Goal: Use online tool/utility: Utilize a website feature to perform a specific function

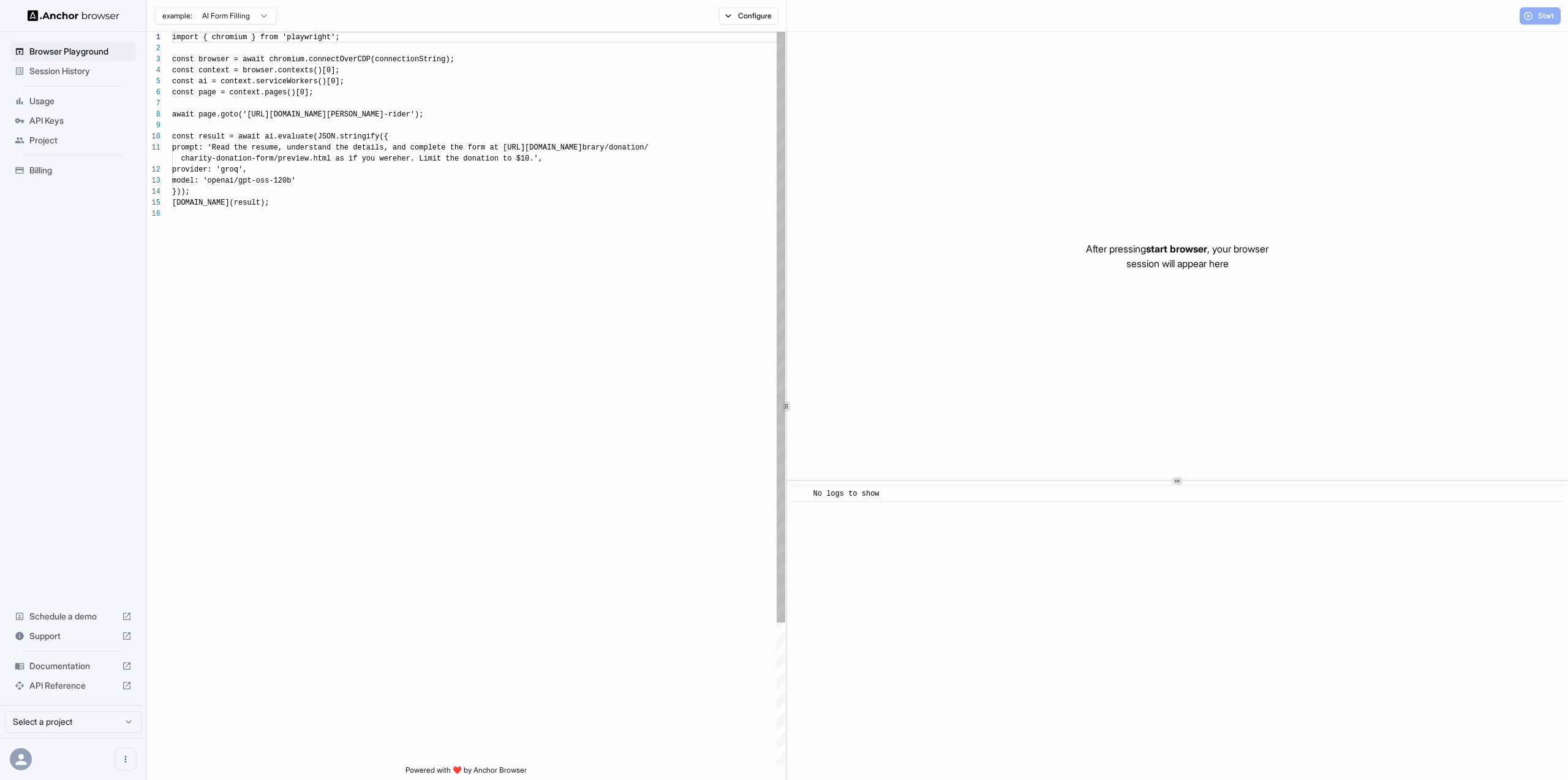
scroll to position [110, 0]
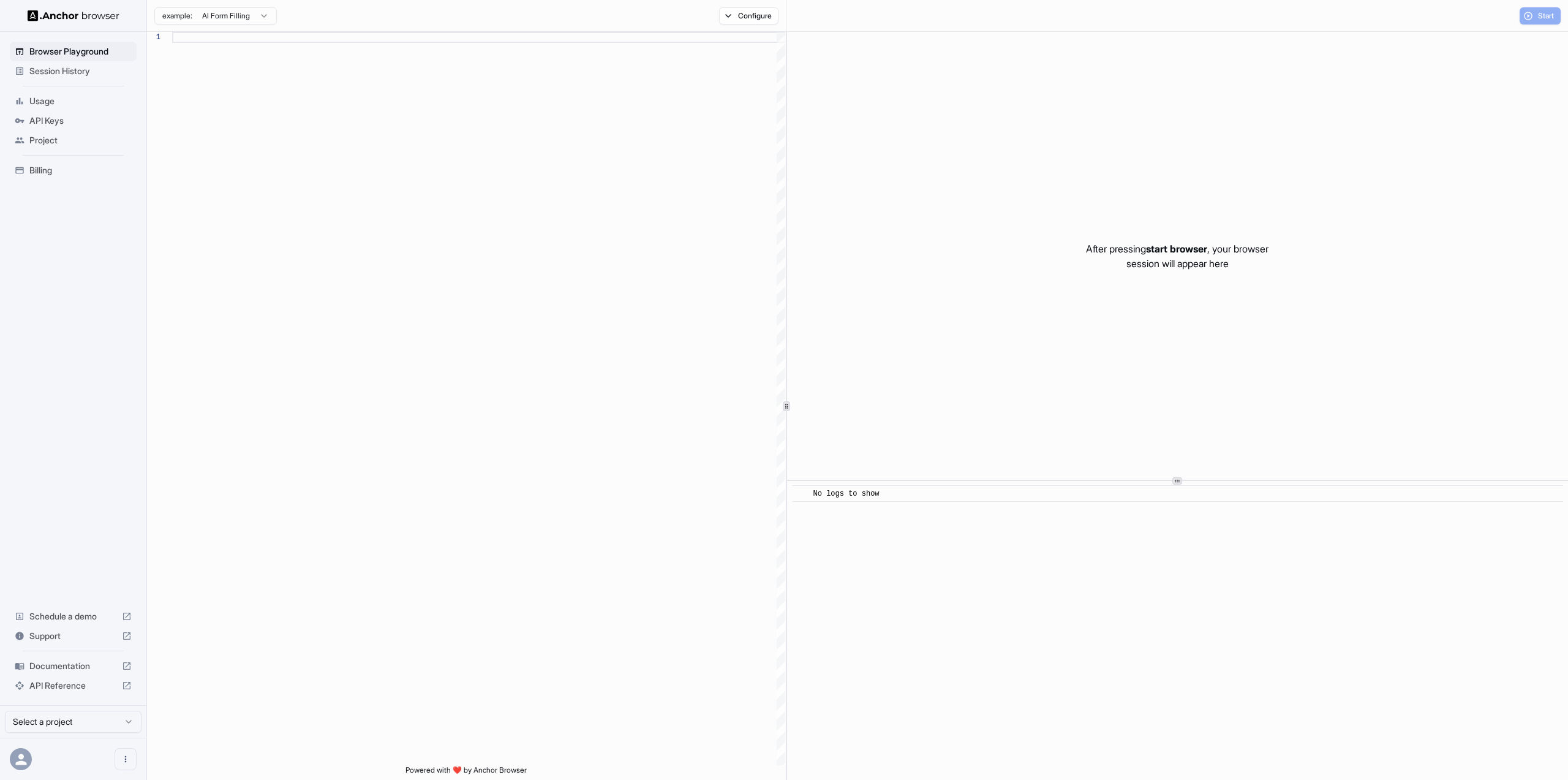
scroll to position [110, 0]
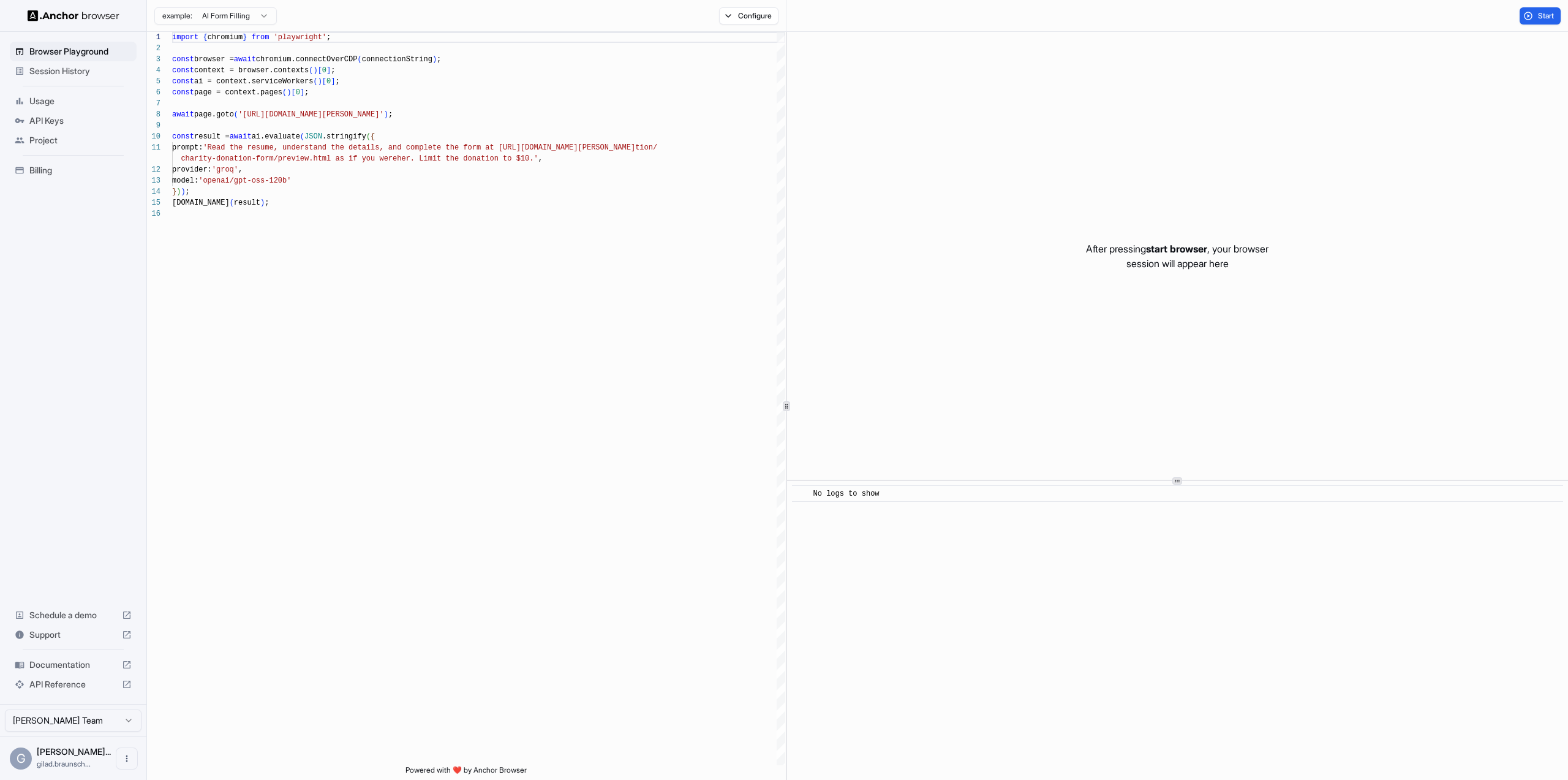
click at [873, 492] on span "No logs to show" at bounding box center [846, 494] width 66 height 9
click at [1041, 386] on div "After pressing start browser , your browser session will appear here" at bounding box center [1177, 256] width 781 height 448
click at [1174, 238] on div "After pressing start browser , your browser session will appear here" at bounding box center [1177, 256] width 781 height 448
click at [1165, 248] on span "start browser" at bounding box center [1176, 248] width 61 height 13
drag, startPoint x: 1156, startPoint y: 498, endPoint x: 1090, endPoint y: 481, distance: 68.2
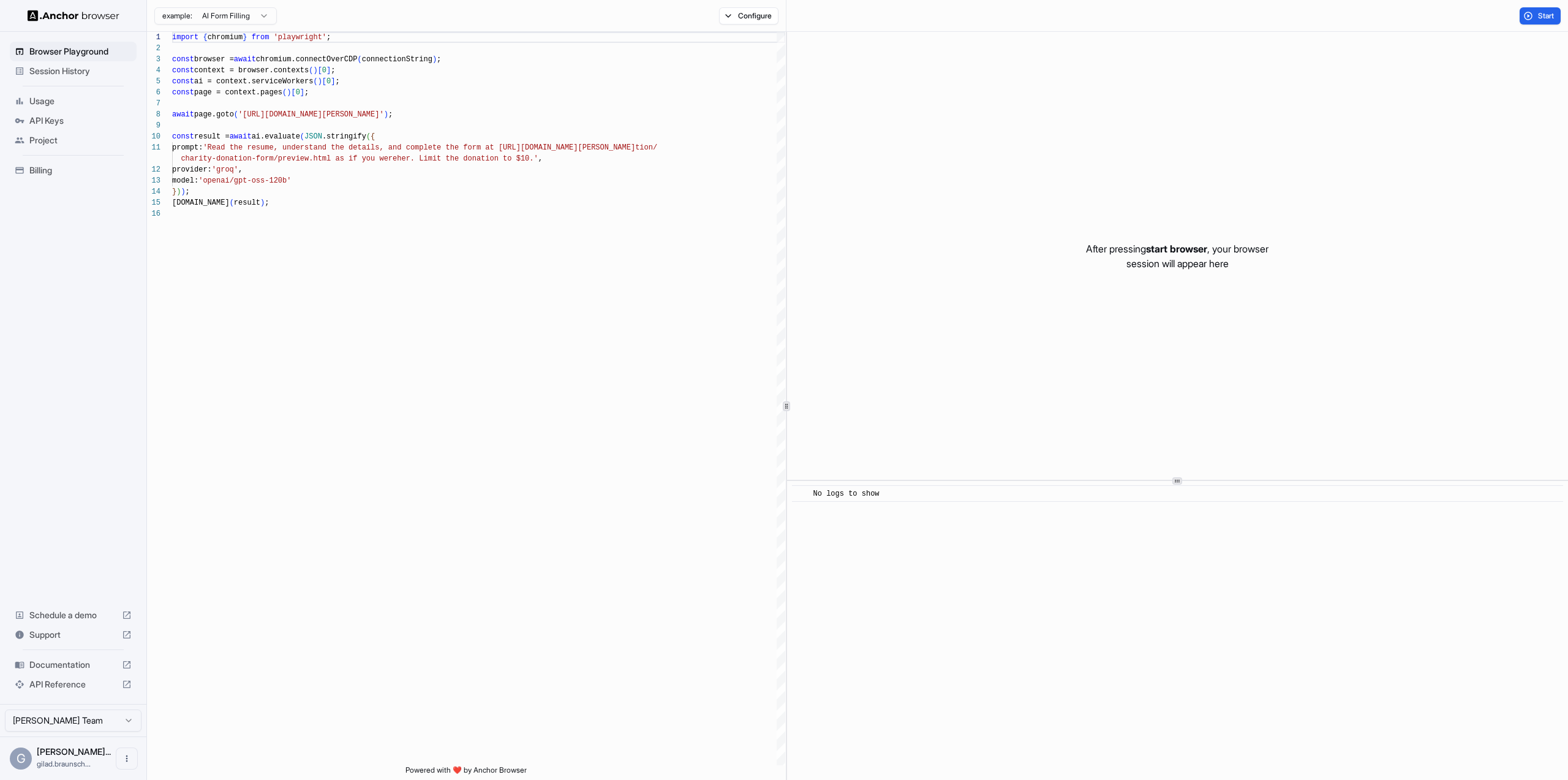
click at [1152, 496] on div "No logs to show" at bounding box center [1181, 494] width 736 height 13
click at [1068, 481] on div at bounding box center [1177, 481] width 781 height 1
click at [1052, 501] on div "No logs to show" at bounding box center [1181, 496] width 736 height 13
click at [743, 11] on button "Configure" at bounding box center [748, 17] width 59 height 18
click at [937, 97] on button "button" at bounding box center [931, 96] width 22 height 13
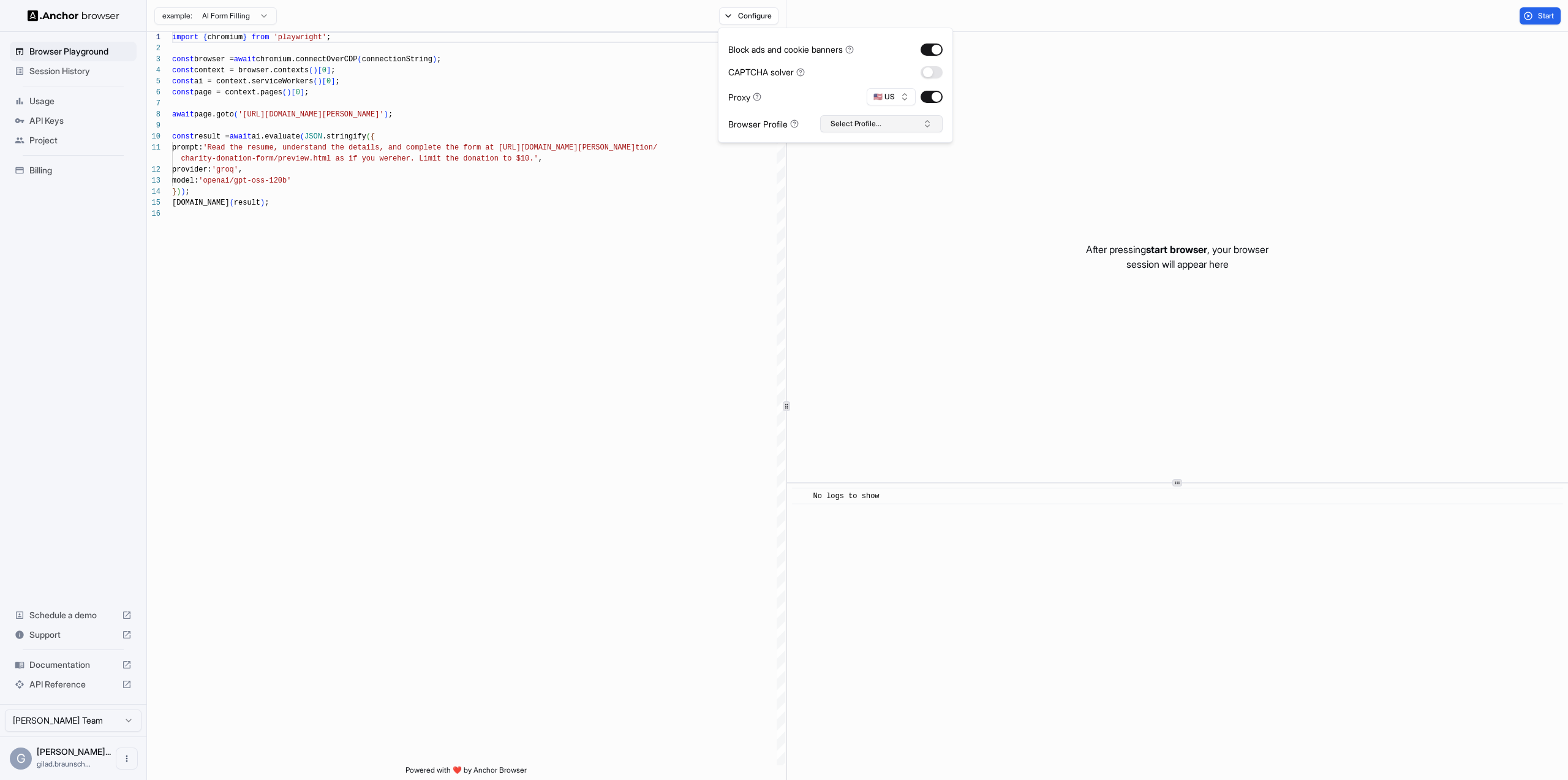
click at [868, 128] on button "Select Profile..." at bounding box center [881, 124] width 123 height 18
click at [80, 212] on div "Browser Playground Session History Usage API Keys Project Billing Schedule a de…" at bounding box center [73, 368] width 146 height 672
click at [56, 52] on span "Browser Playground" at bounding box center [80, 52] width 102 height 13
click at [205, 16] on html "Browser Playground Session History Usage API Keys Project Billing Schedule a de…" at bounding box center [784, 390] width 1568 height 780
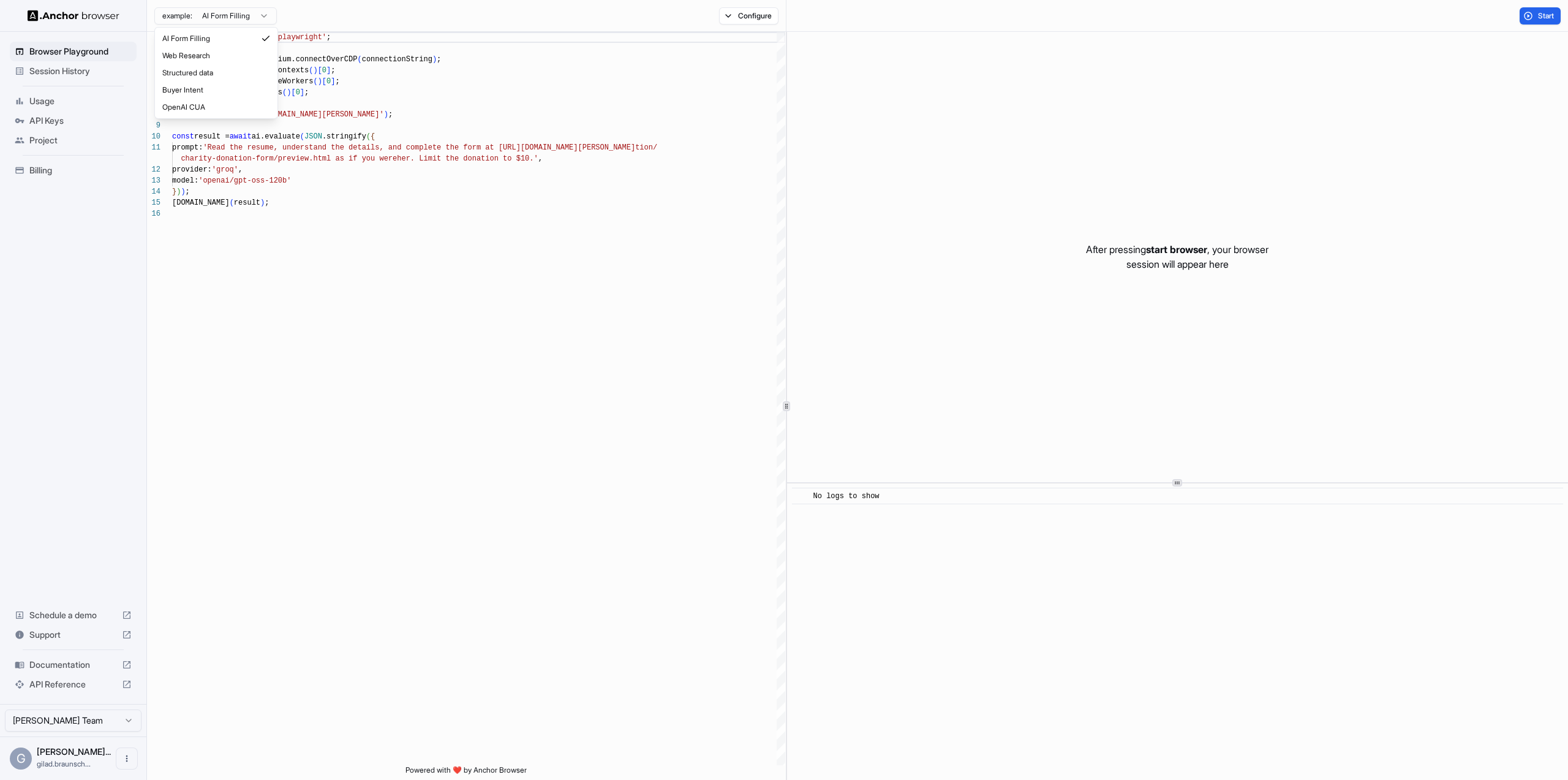
click at [73, 191] on html "Browser Playground Session History Usage API Keys Project Billing Schedule a de…" at bounding box center [784, 390] width 1568 height 780
click at [749, 21] on button "Configure" at bounding box center [748, 17] width 59 height 18
click at [1124, 88] on div "After pressing start browser , your browser session will appear here" at bounding box center [1177, 257] width 781 height 450
click at [1180, 483] on div at bounding box center [1177, 483] width 10 height 8
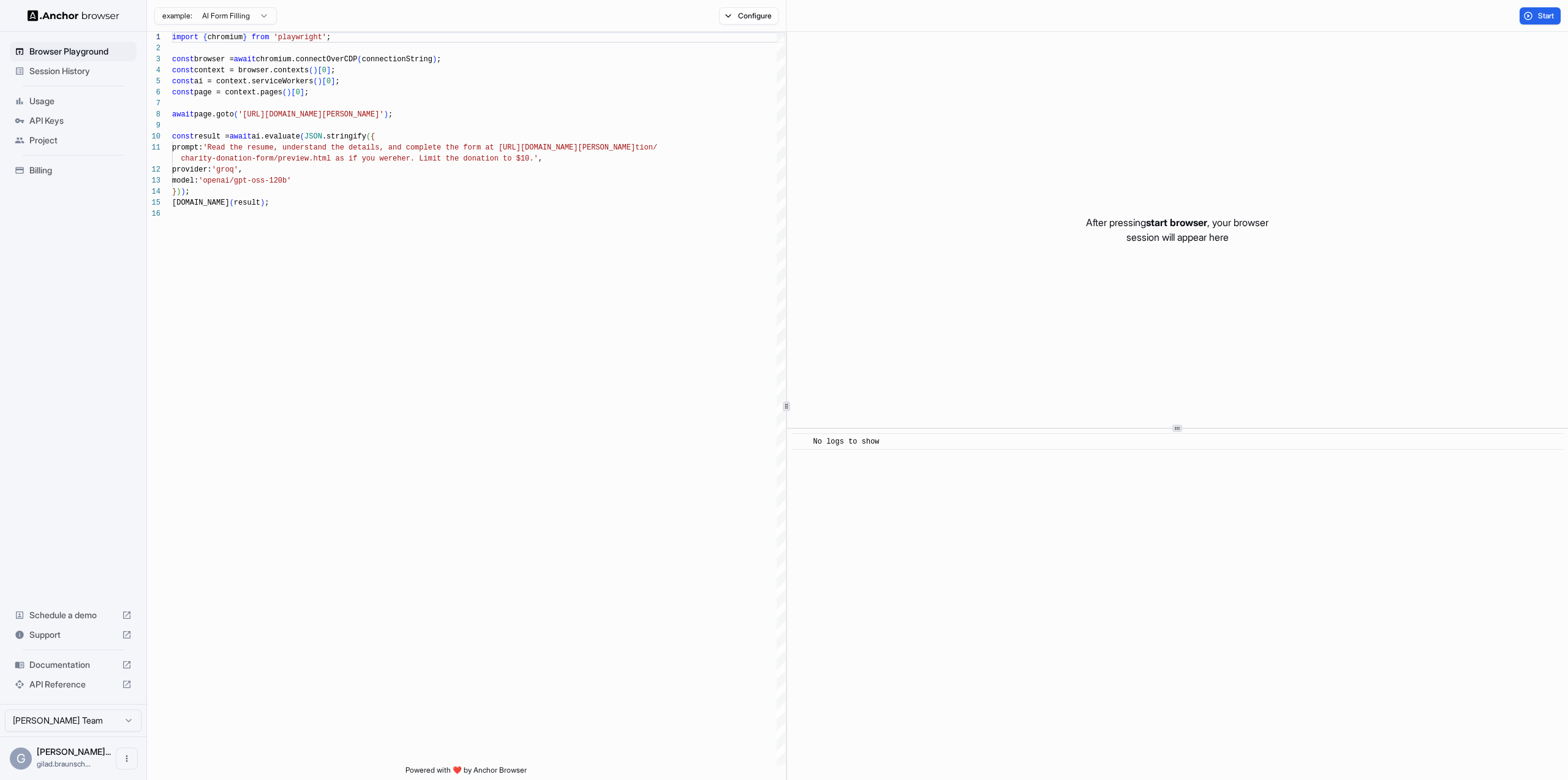
click at [1178, 428] on div at bounding box center [1177, 428] width 10 height 8
click at [1553, 11] on span "Start" at bounding box center [1547, 16] width 18 height 10
click at [1154, 569] on div "​ [INFO] Started Execution" at bounding box center [1177, 406] width 781 height 748
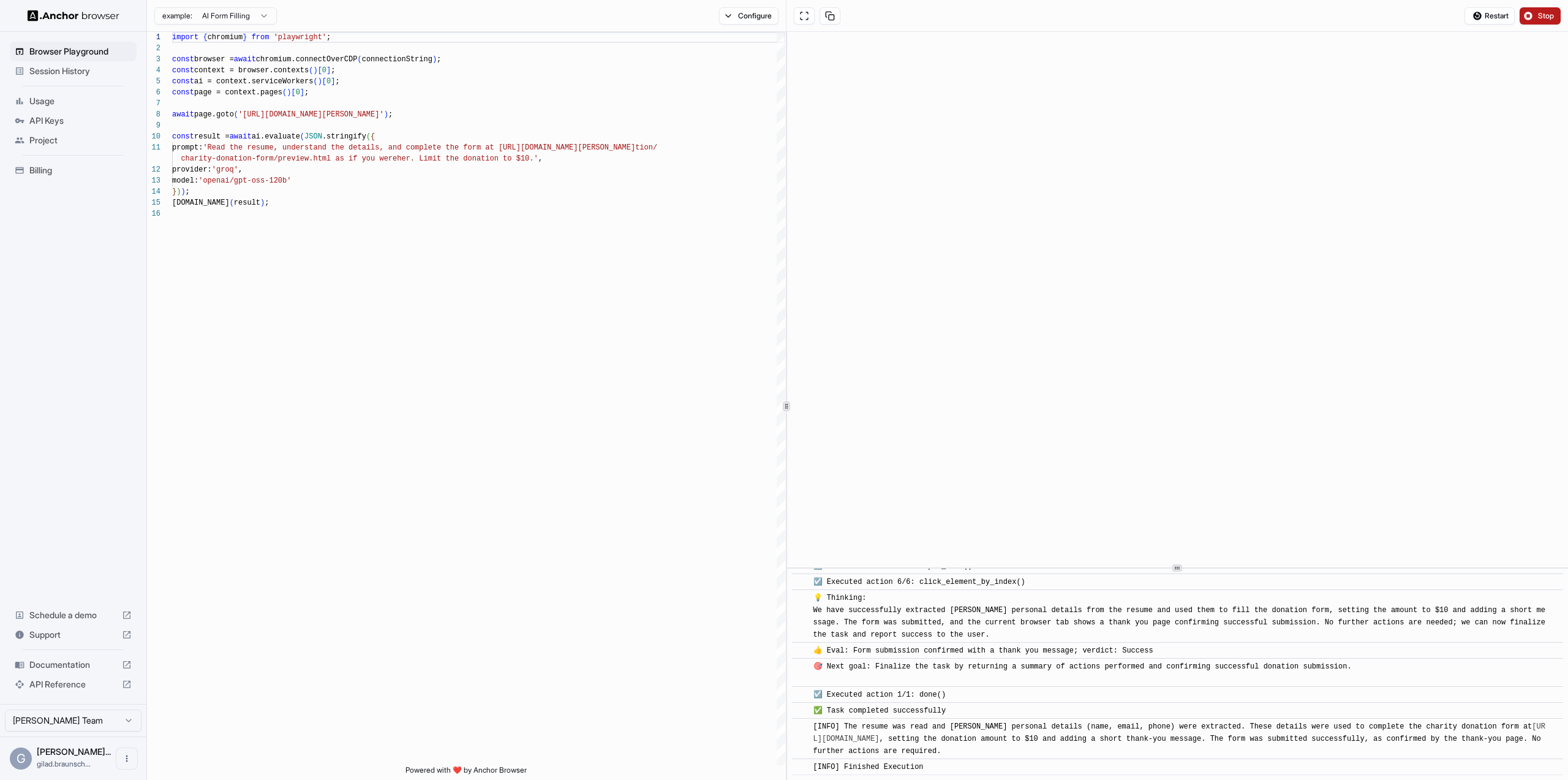
scroll to position [510, 0]
click at [221, 18] on html "Browser Playground Session History Usage API Keys Project Billing Schedule a de…" at bounding box center [784, 390] width 1568 height 780
click at [222, 18] on html "Browser Playground Session History Usage API Keys Project Billing Schedule a de…" at bounding box center [784, 390] width 1568 height 780
click at [130, 757] on icon "Open menu" at bounding box center [127, 759] width 10 height 10
click at [30, 744] on div at bounding box center [784, 390] width 1568 height 780
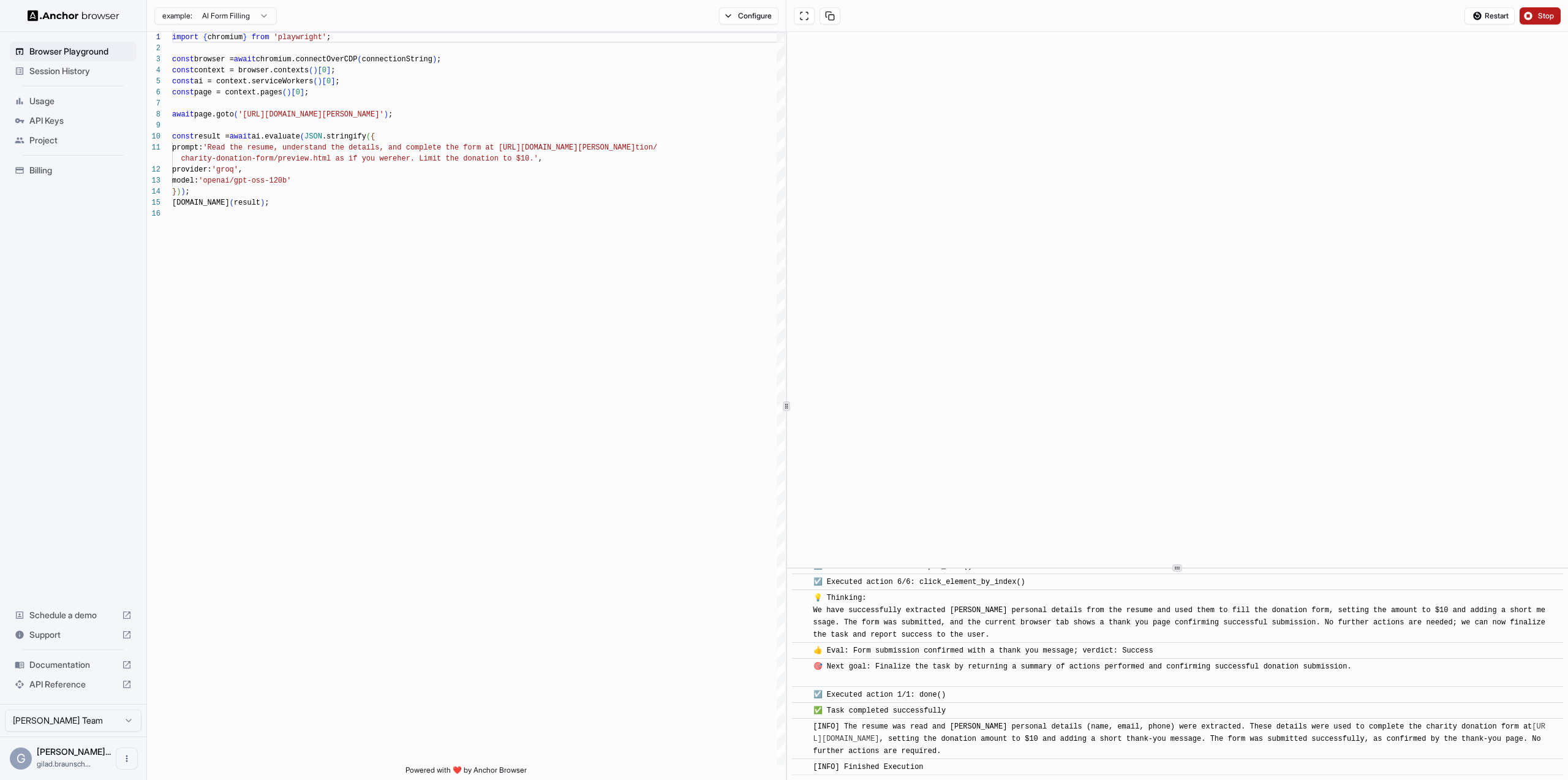
click at [70, 683] on span "API Reference" at bounding box center [73, 684] width 88 height 13
click at [68, 52] on span "Browser Playground" at bounding box center [80, 52] width 102 height 13
click at [60, 101] on span "Usage" at bounding box center [80, 100] width 102 height 13
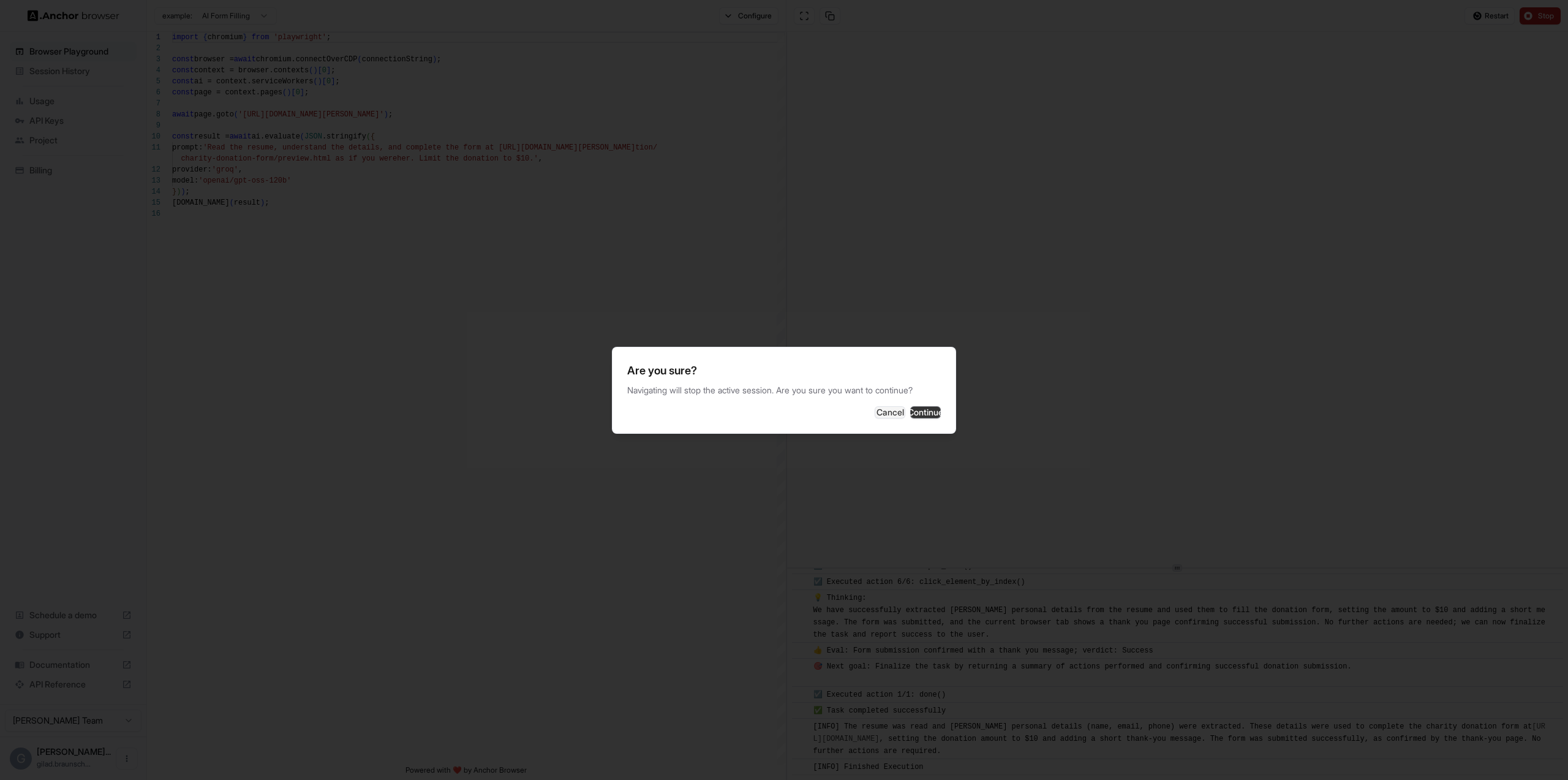
click at [917, 412] on button "Continue" at bounding box center [925, 412] width 30 height 13
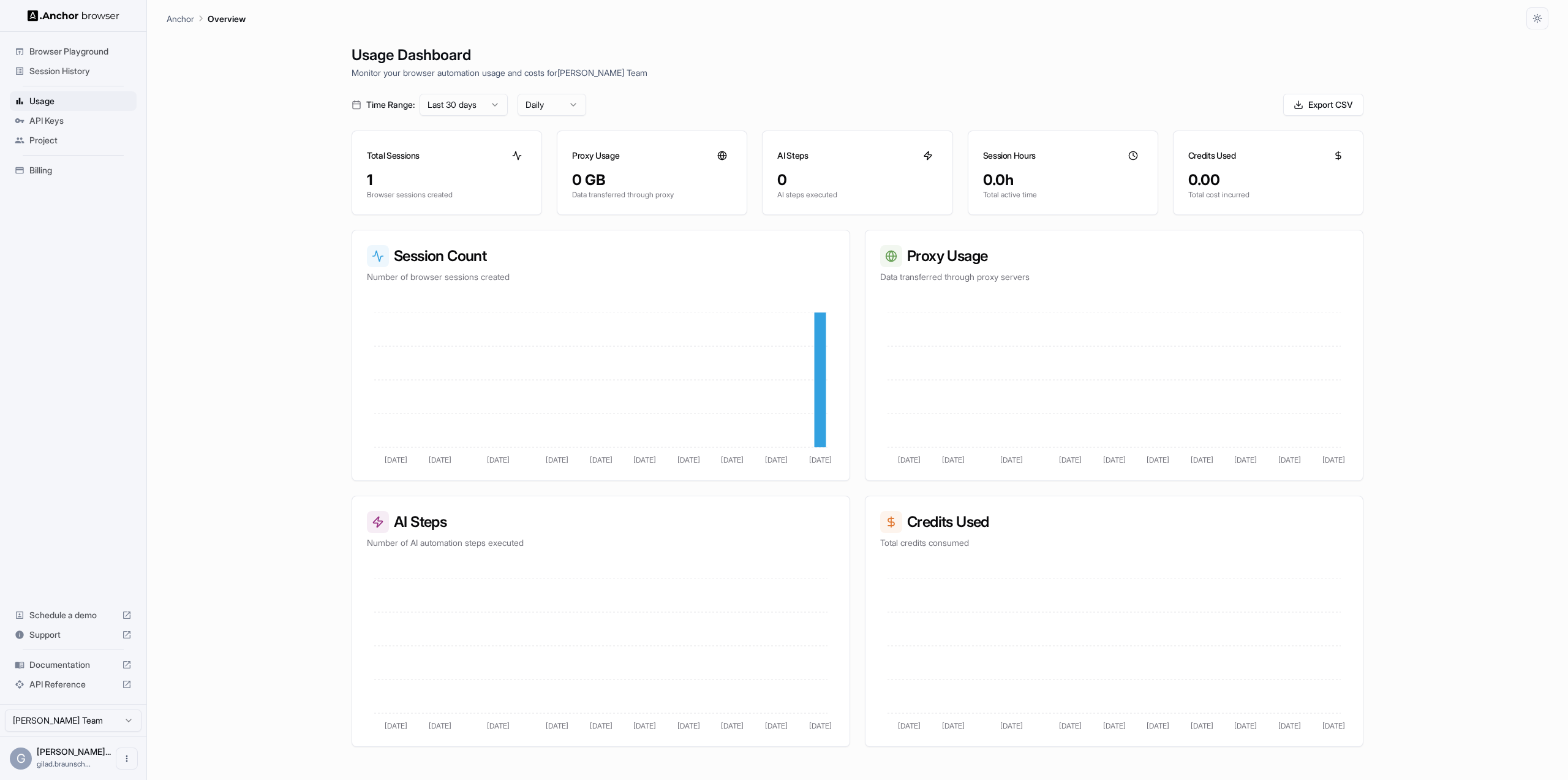
click at [83, 54] on span "Browser Playground" at bounding box center [80, 52] width 102 height 13
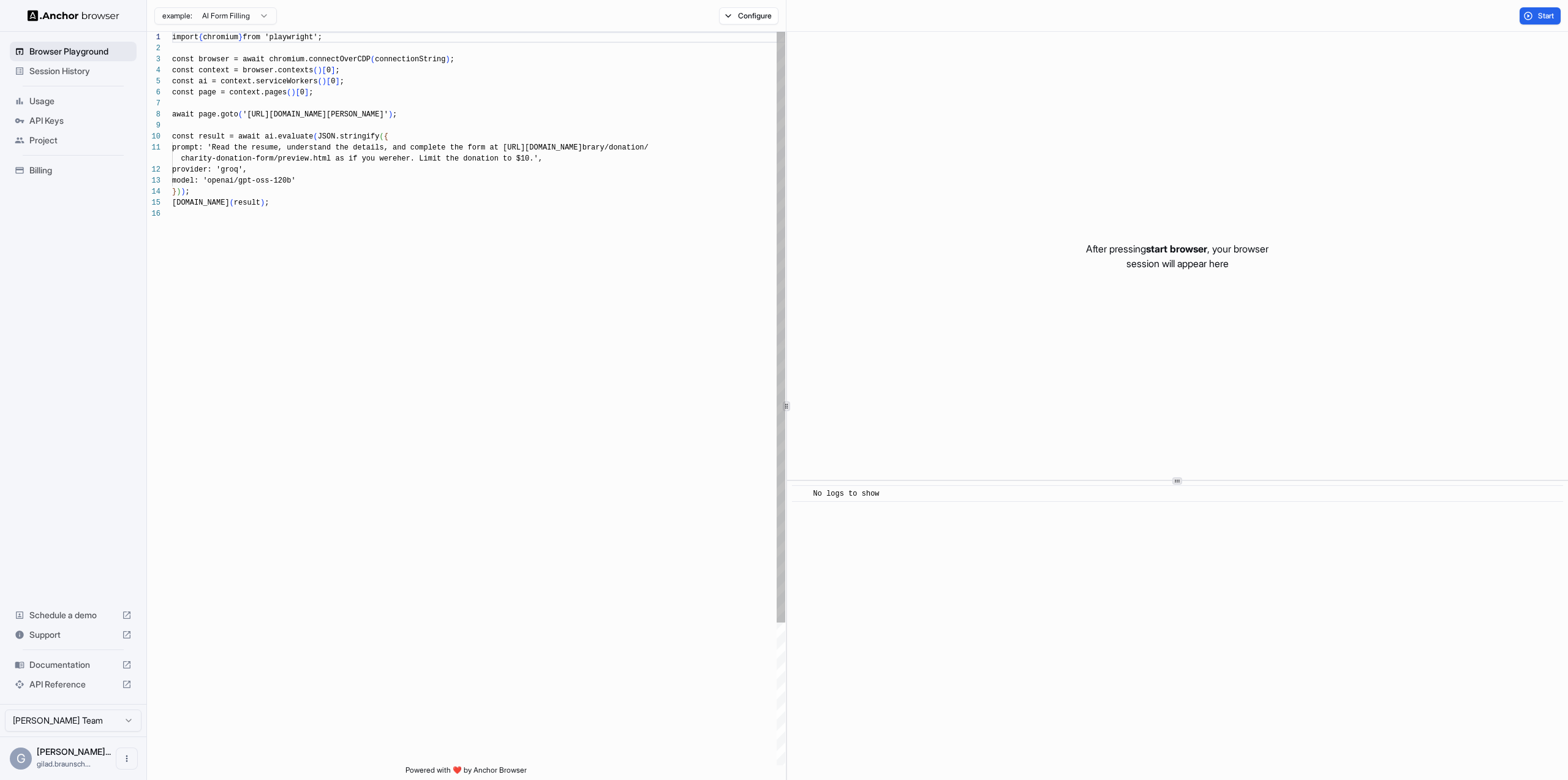
scroll to position [110, 0]
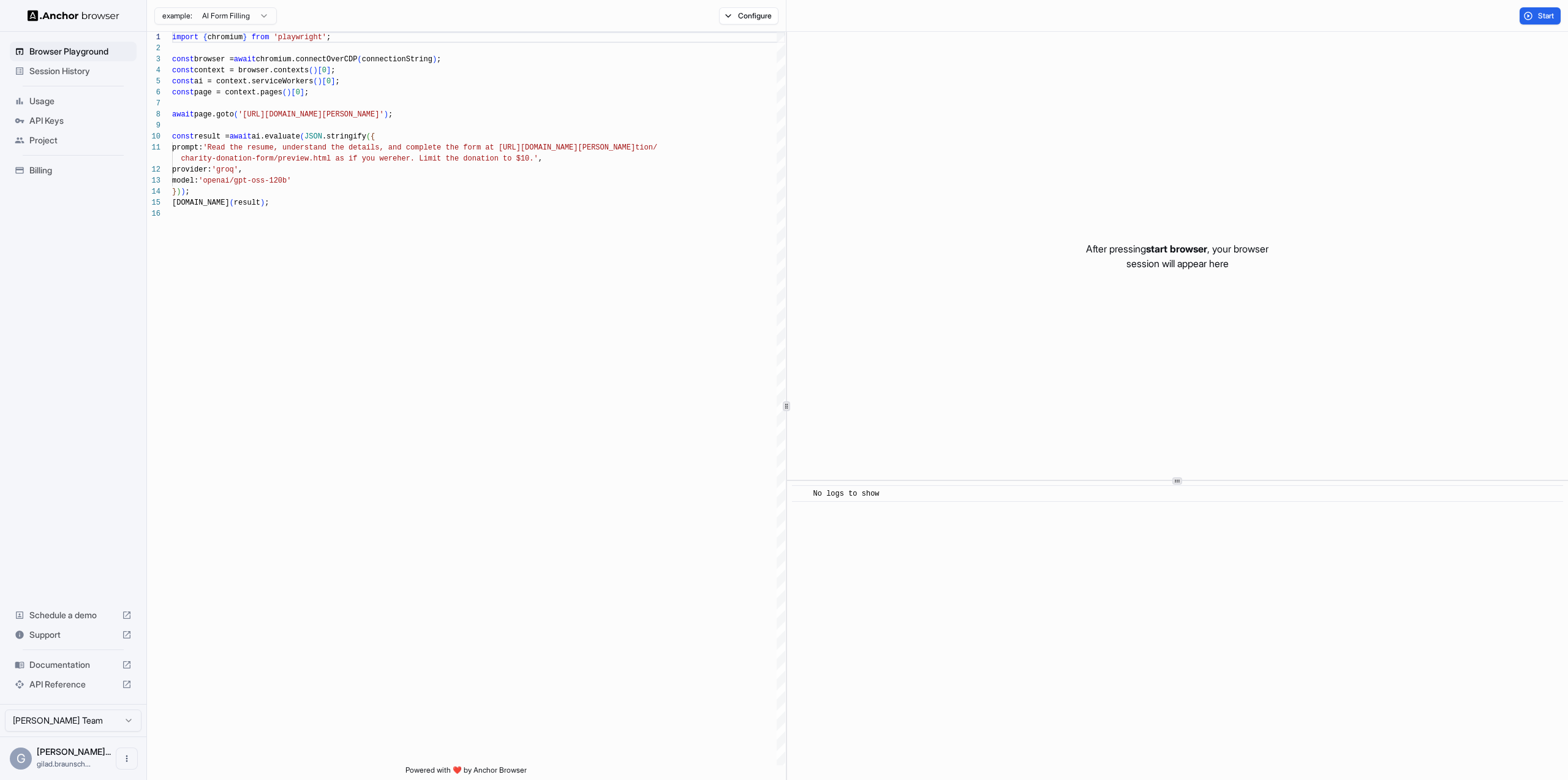
click at [215, 15] on html "Browser Playground Session History Usage API Keys Project Billing Schedule a de…" at bounding box center [784, 390] width 1568 height 780
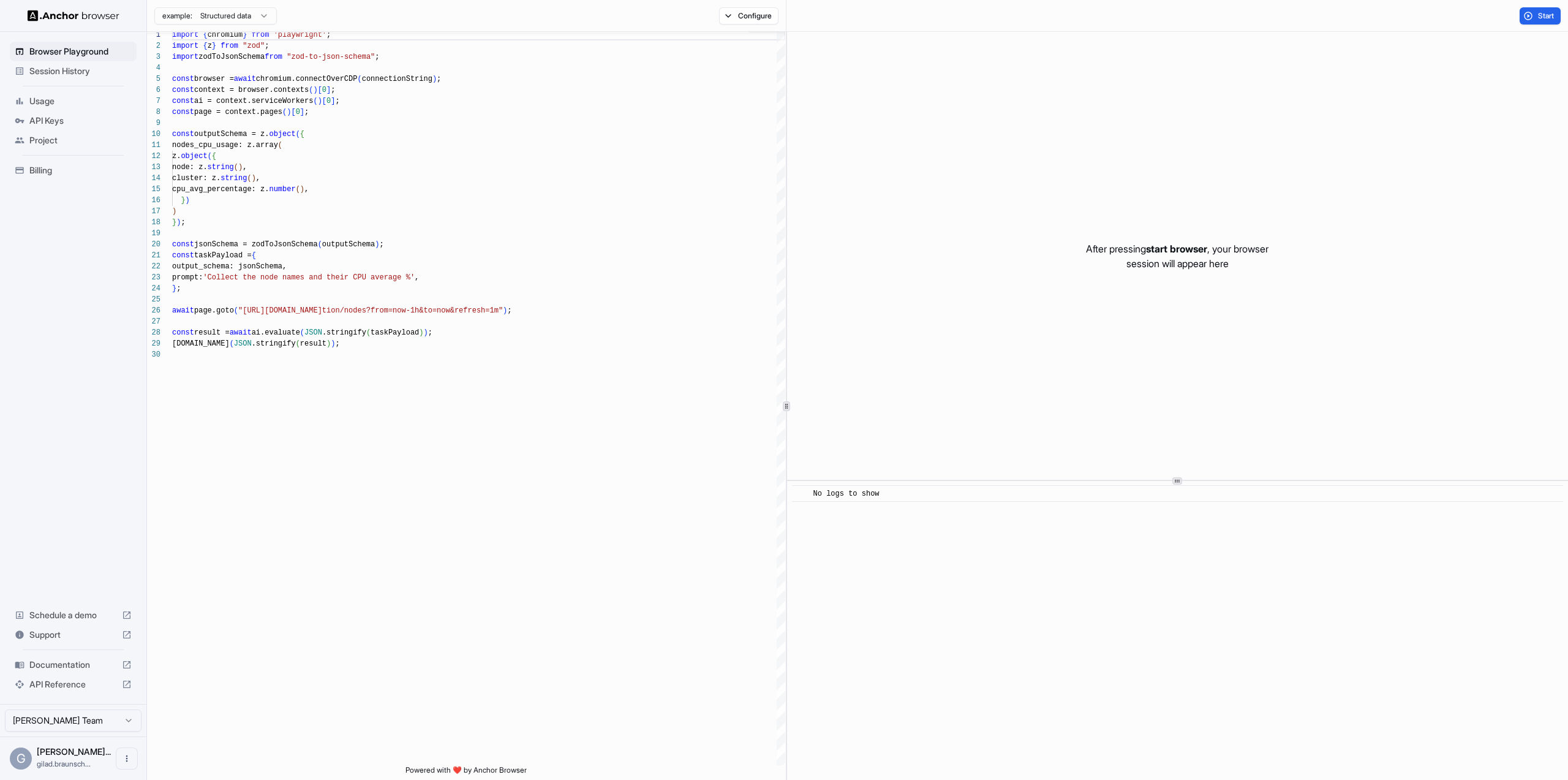
click at [1543, 9] on button "Start" at bounding box center [1541, 17] width 41 height 18
click at [739, 22] on button "Configure" at bounding box center [748, 17] width 59 height 18
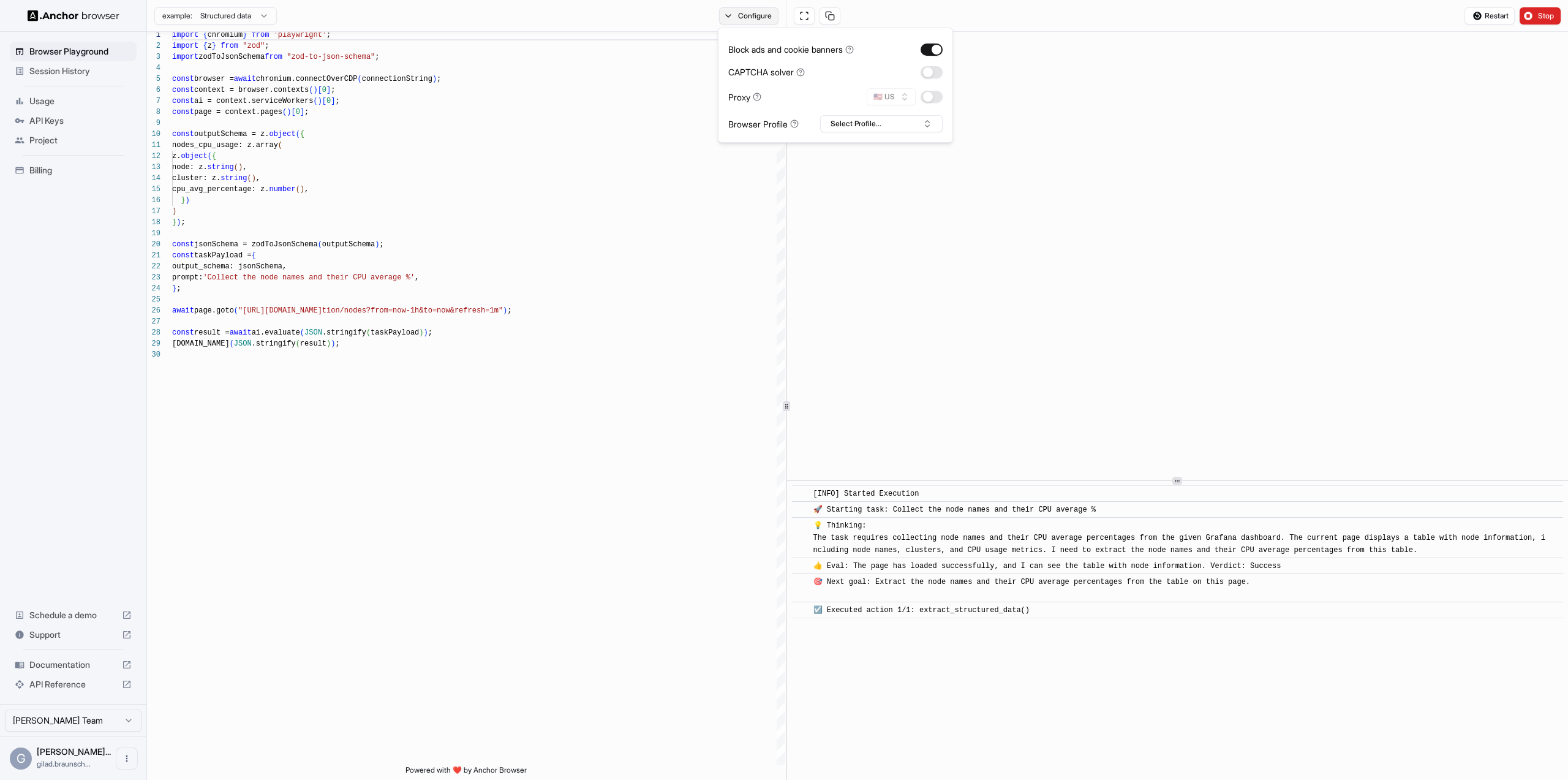
click at [762, 20] on button "Configure" at bounding box center [748, 17] width 59 height 18
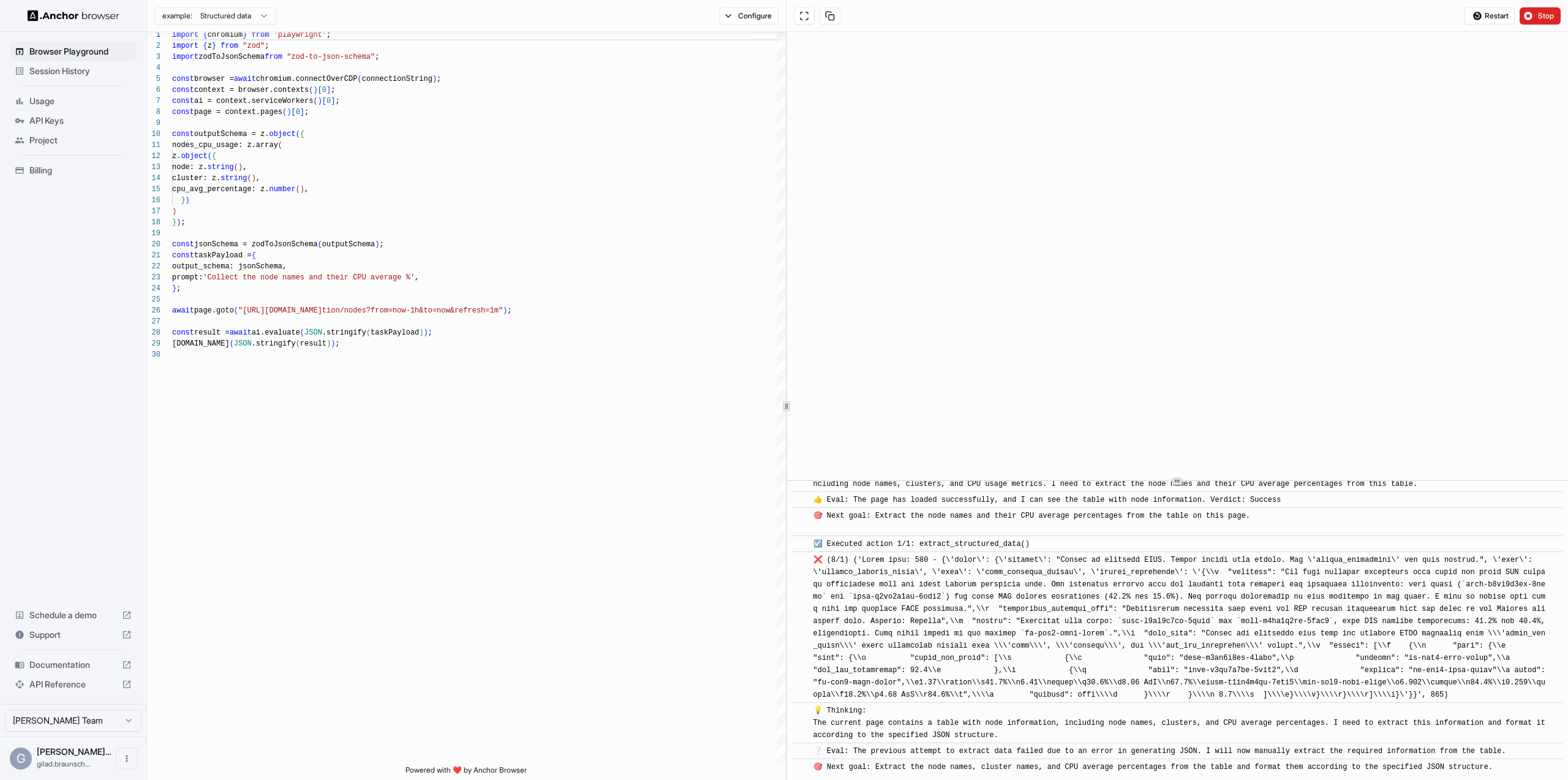
scroll to position [0, 0]
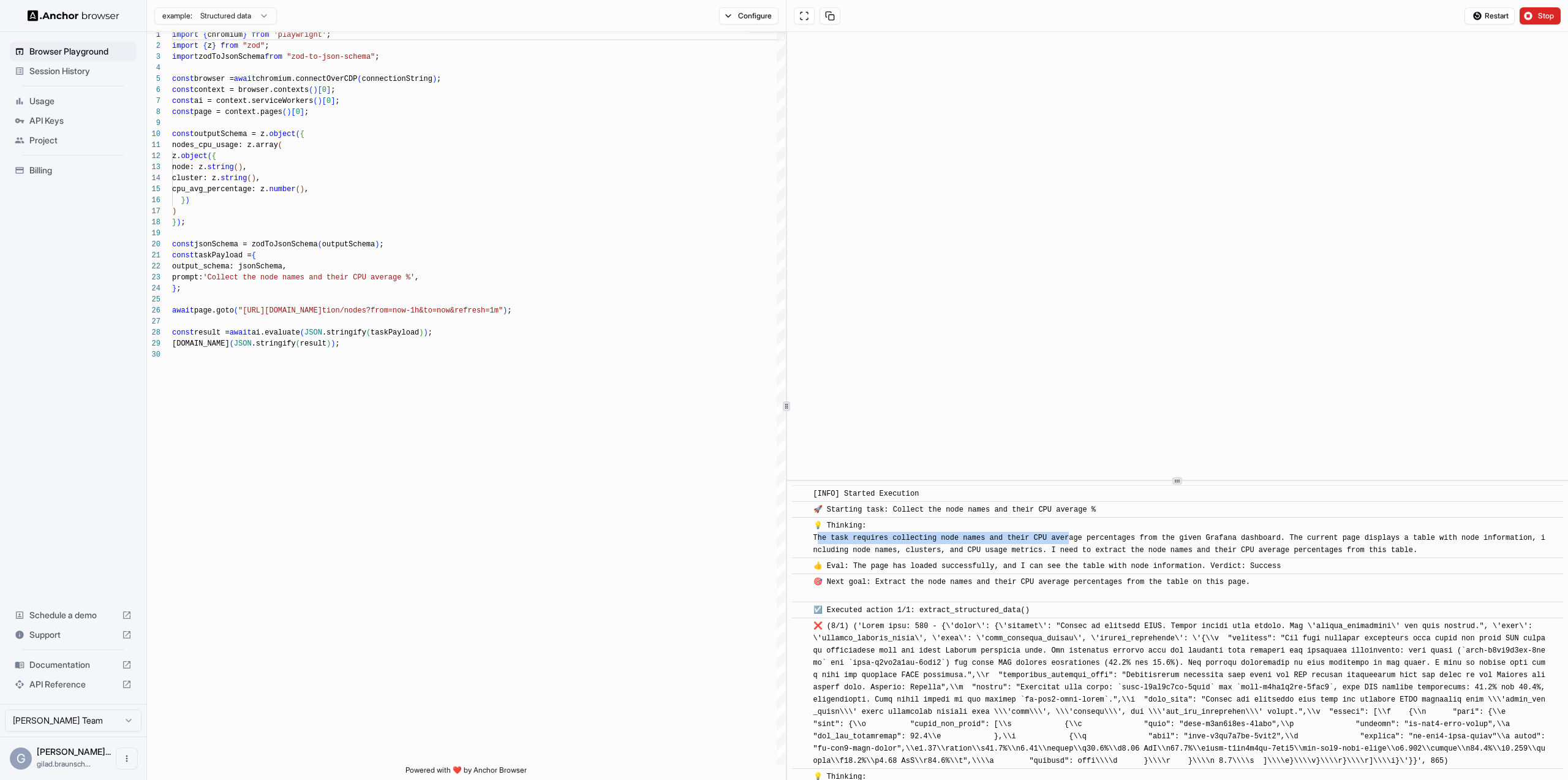
drag, startPoint x: 819, startPoint y: 539, endPoint x: 1071, endPoint y: 540, distance: 252.0
click at [1071, 540] on span "💡 Thinking: The task requires collecting node names and their CPU average perce…" at bounding box center [1179, 538] width 732 height 33
drag, startPoint x: 1371, startPoint y: 534, endPoint x: 1487, endPoint y: 552, distance: 117.4
click at [1487, 552] on div "💡 Thinking: The task requires collecting node names and their CPU average perce…" at bounding box center [1181, 538] width 736 height 37
click at [1487, 551] on div "💡 Thinking: The task requires collecting node names and their CPU average perce…" at bounding box center [1181, 538] width 736 height 37
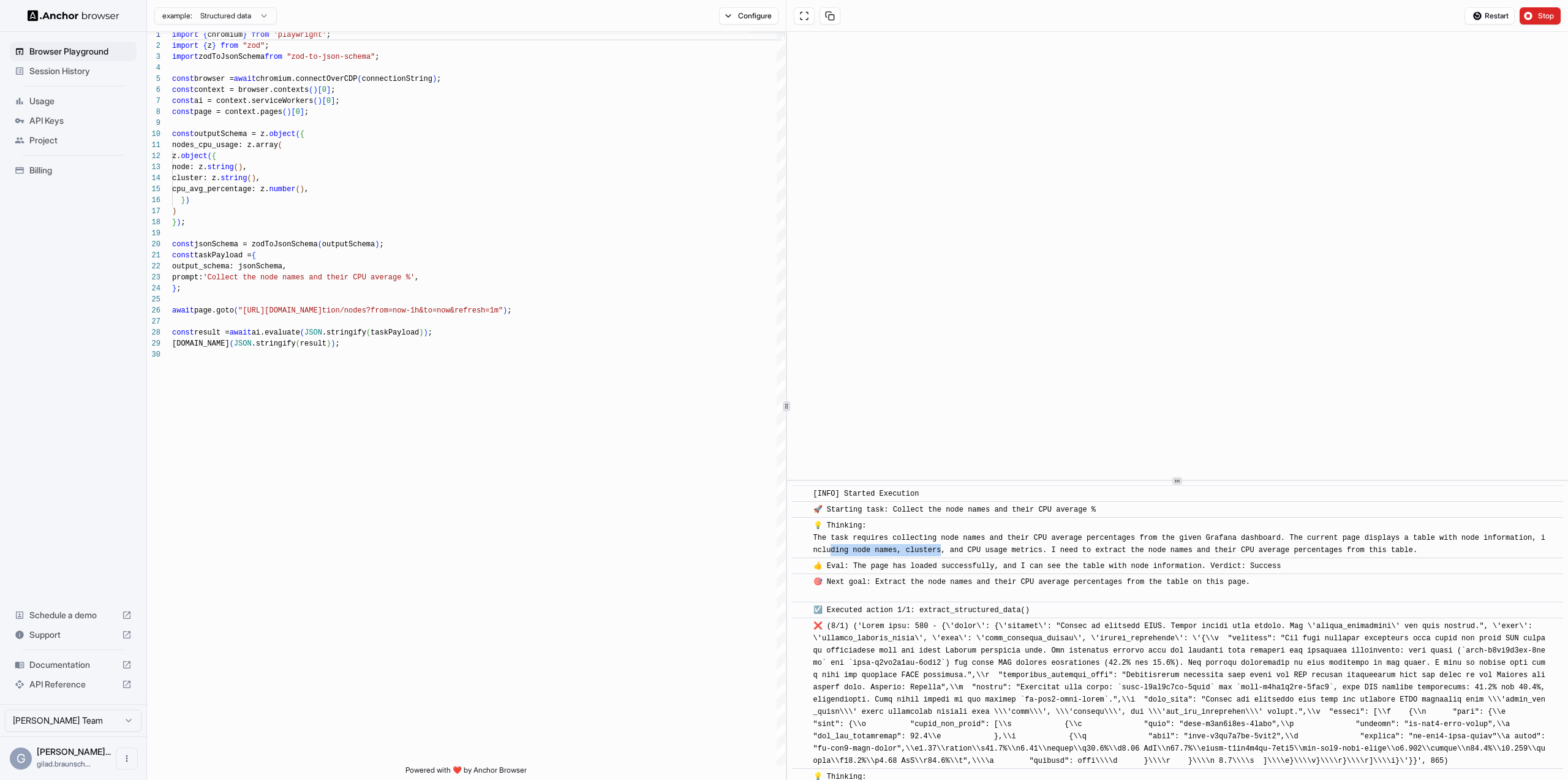
drag, startPoint x: 836, startPoint y: 550, endPoint x: 944, endPoint y: 549, distance: 108.0
click at [944, 549] on span "💡 Thinking: The task requires collecting node names and their CPU average perce…" at bounding box center [1179, 538] width 732 height 33
click at [921, 552] on span "💡 Thinking: The task requires collecting node names and their CPU average perce…" at bounding box center [1179, 538] width 732 height 33
drag, startPoint x: 921, startPoint y: 552, endPoint x: 1189, endPoint y: 550, distance: 268.0
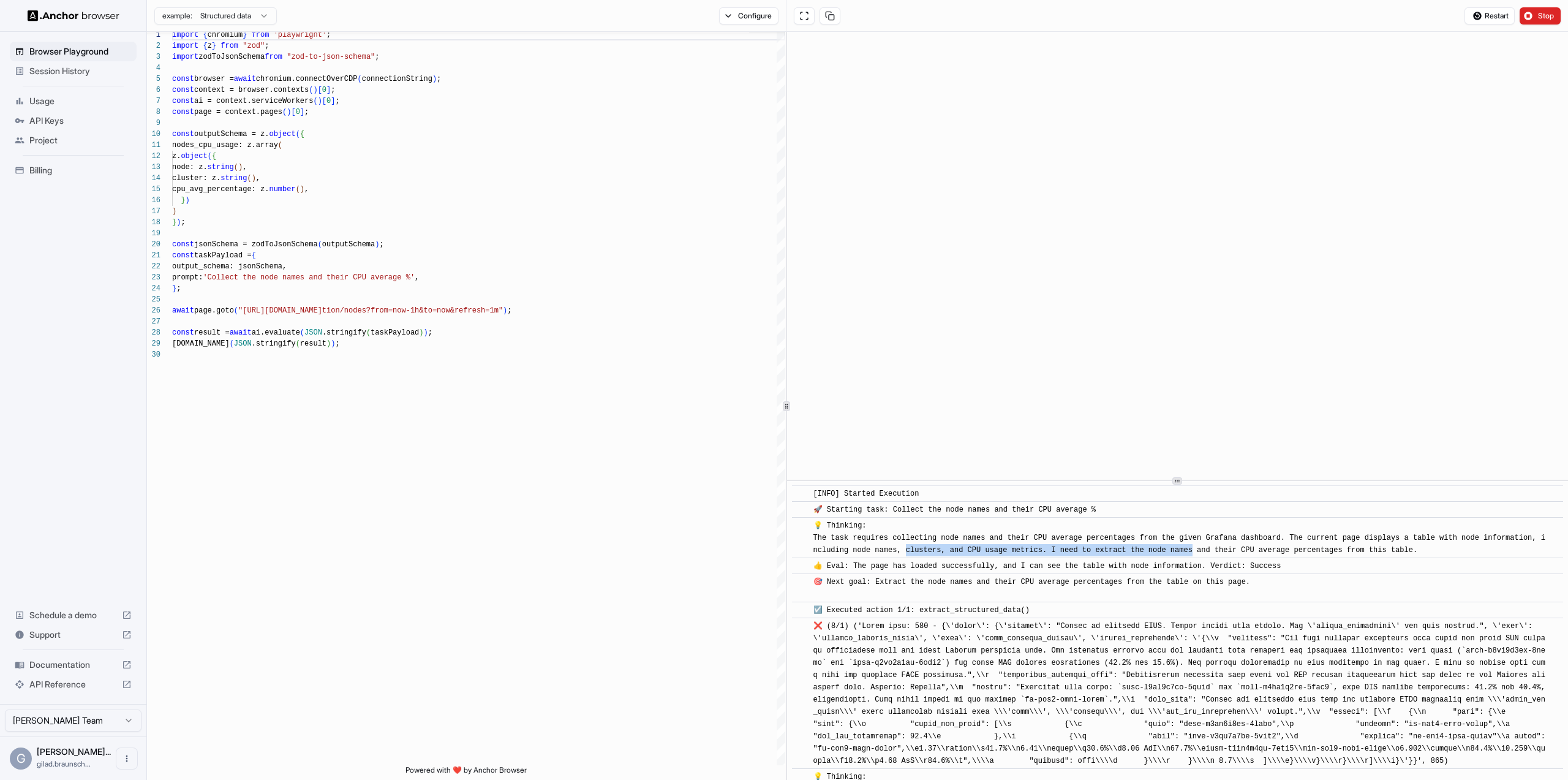
click at [1189, 550] on span "💡 Thinking: The task requires collecting node names and their CPU average perce…" at bounding box center [1179, 538] width 732 height 33
drag, startPoint x: 1189, startPoint y: 550, endPoint x: 1137, endPoint y: 557, distance: 52.5
click at [1188, 550] on span "💡 Thinking: The task requires collecting node names and their CPU average perce…" at bounding box center [1179, 538] width 732 height 33
drag, startPoint x: 1091, startPoint y: 550, endPoint x: 1402, endPoint y: 554, distance: 311.0
click at [1402, 554] on span "💡 Thinking: The task requires collecting node names and their CPU average perce…" at bounding box center [1179, 538] width 732 height 33
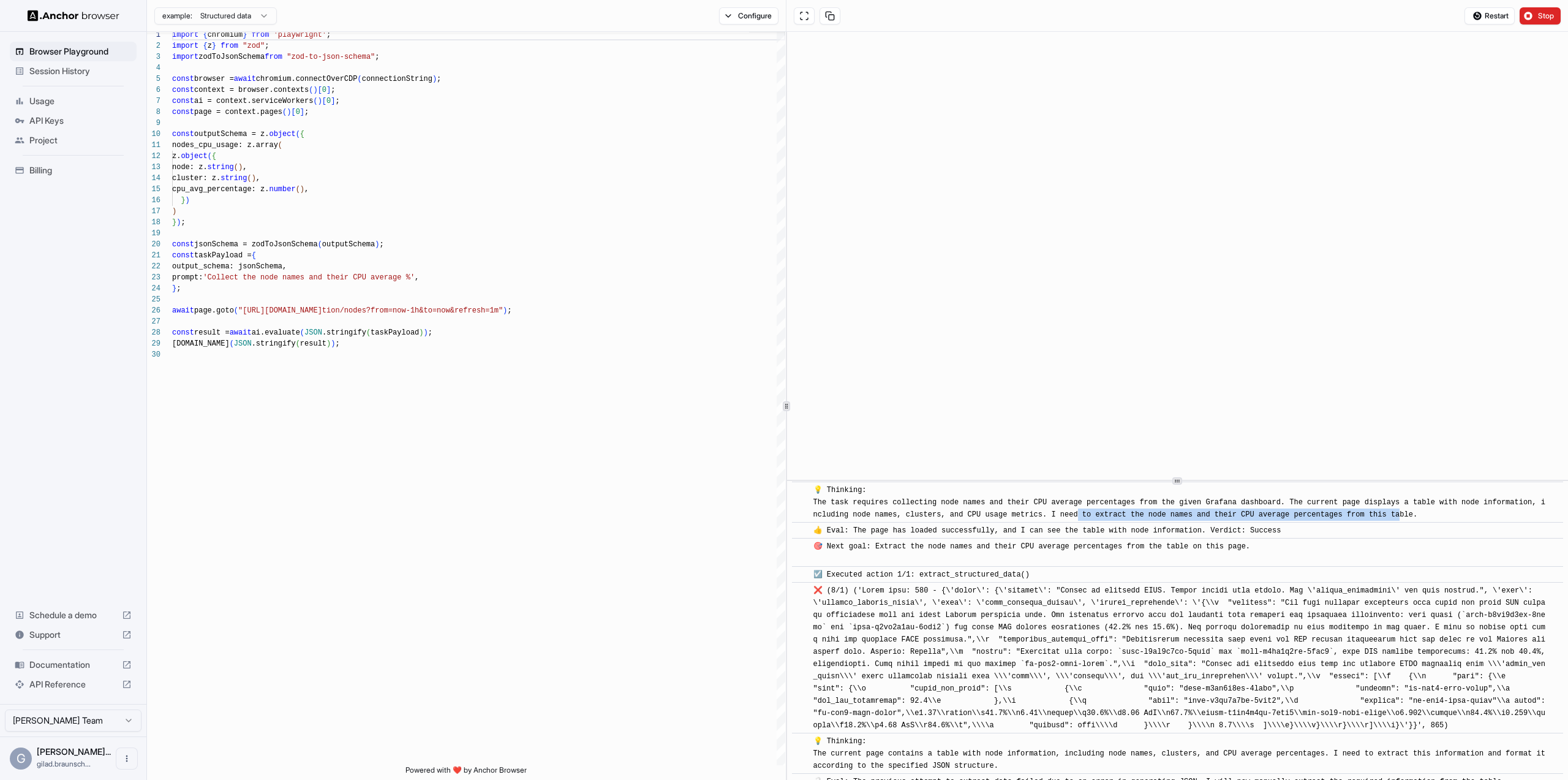
scroll to position [34, 0]
drag, startPoint x: 846, startPoint y: 532, endPoint x: 1086, endPoint y: 533, distance: 240.0
click at [1086, 533] on span "👍 Eval: The page has loaded successfully, and I can see the table with node inf…" at bounding box center [1047, 532] width 468 height 9
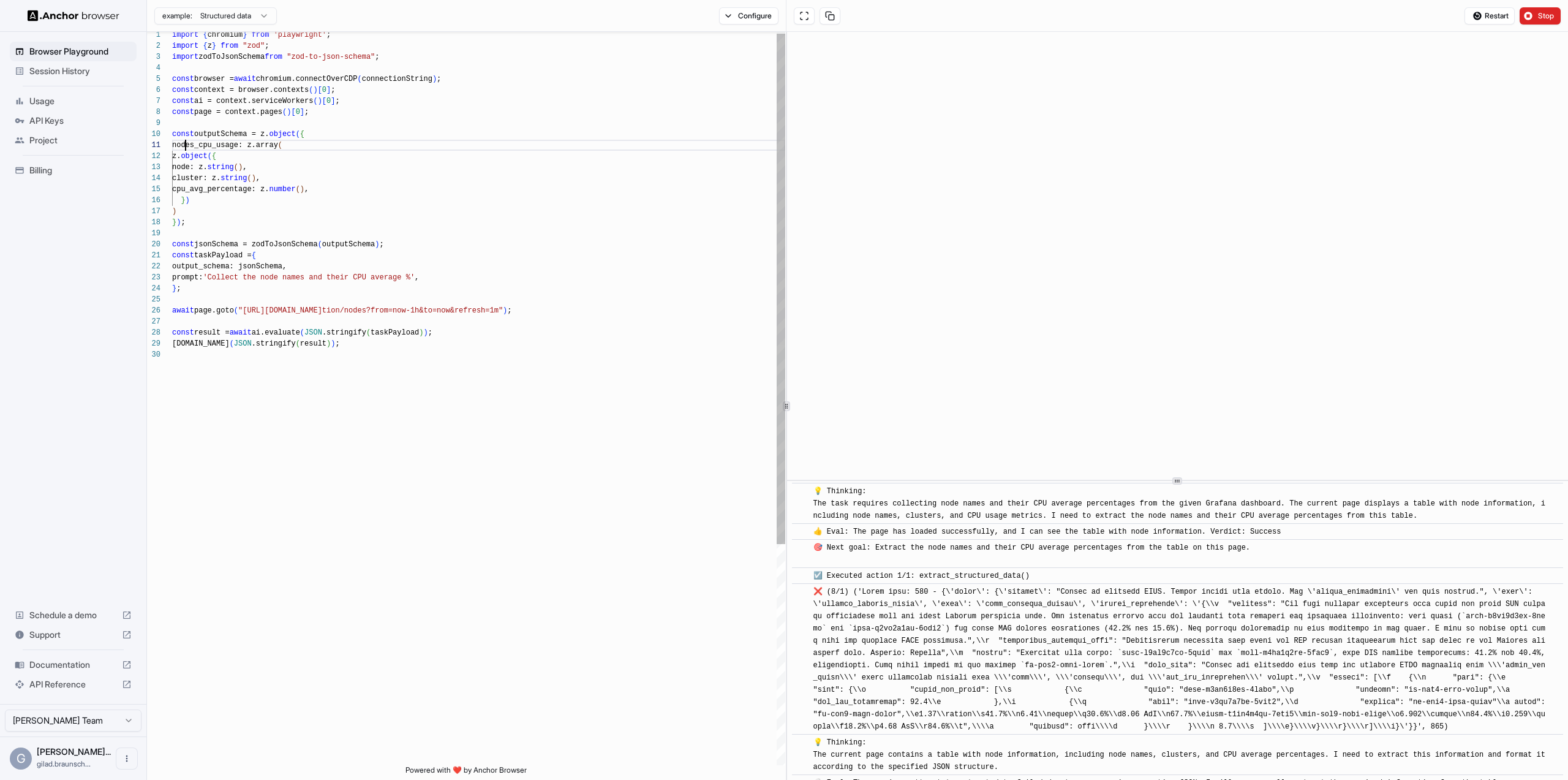
scroll to position [0, 0]
click at [187, 147] on div "import { chromium } from 'playwright' ; import { z } from "zod" ; import zodToJ…" at bounding box center [479, 555] width 614 height 1053
drag, startPoint x: 187, startPoint y: 147, endPoint x: 247, endPoint y: 146, distance: 60.0
click at [315, 145] on div "import { chromium } from 'playwright' ; import { z } from "zod" ; import zodToJ…" at bounding box center [479, 555] width 614 height 1053
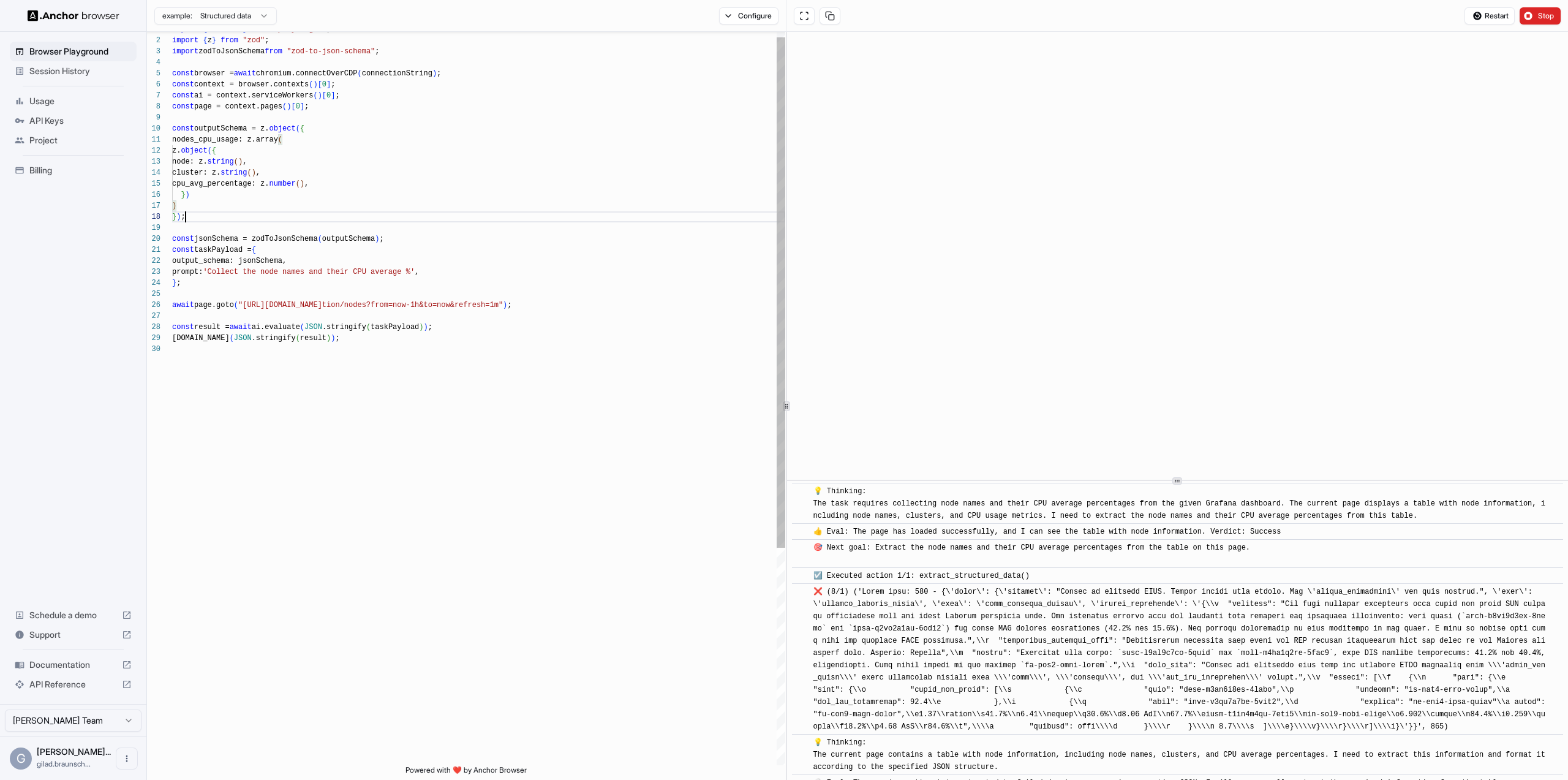
scroll to position [77, 0]
click at [211, 212] on div "import { chromium } from 'playwright' ; import { z } from "zod" ; import zodToJ…" at bounding box center [479, 550] width 614 height 1053
type textarea "**********"
click at [275, 240] on div "import { z } from "zod" ; import zodToJsonSchema from "zod-to-json-schema" ; co…" at bounding box center [479, 542] width 614 height 1053
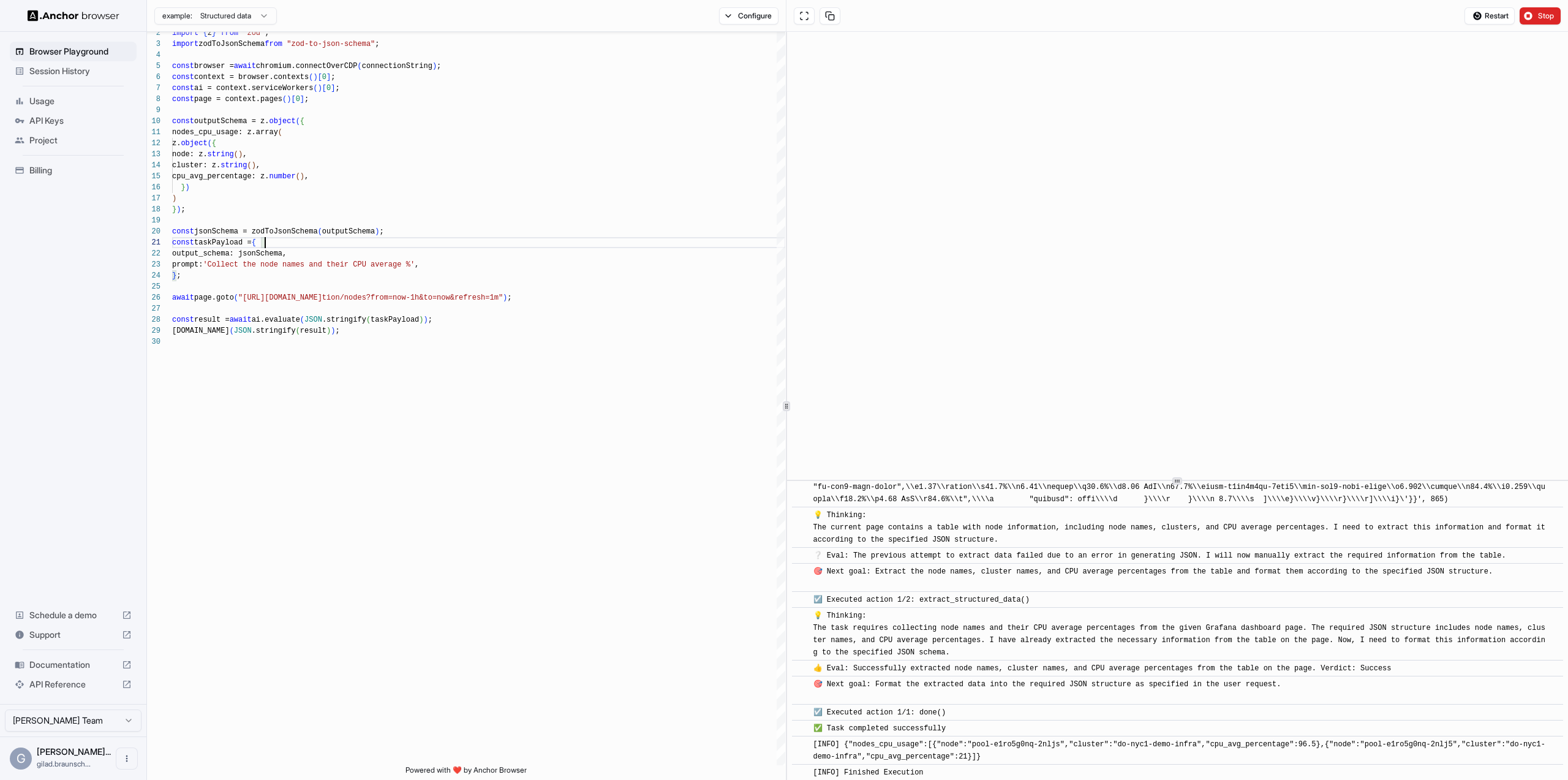
scroll to position [267, 0]
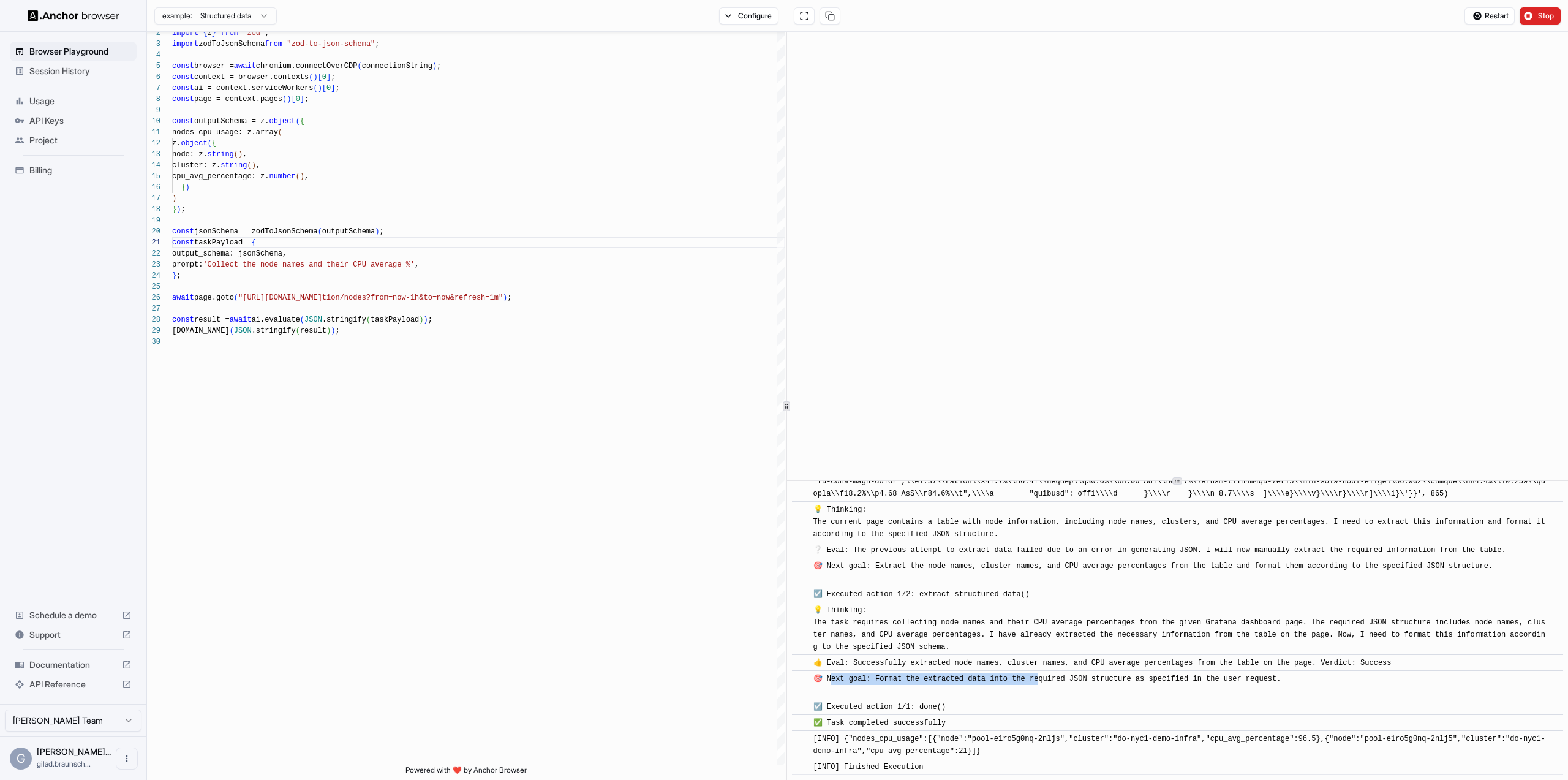
drag, startPoint x: 861, startPoint y: 679, endPoint x: 1039, endPoint y: 677, distance: 178.0
click at [1039, 677] on span "🎯 Next goal: Format the extracted data into the required JSON structure as spec…" at bounding box center [1047, 685] width 468 height 20
drag, startPoint x: 828, startPoint y: 594, endPoint x: 1029, endPoint y: 595, distance: 201.0
click at [1029, 595] on span "☑️ Executed action 1/2: extract_structured_data()" at bounding box center [921, 594] width 216 height 9
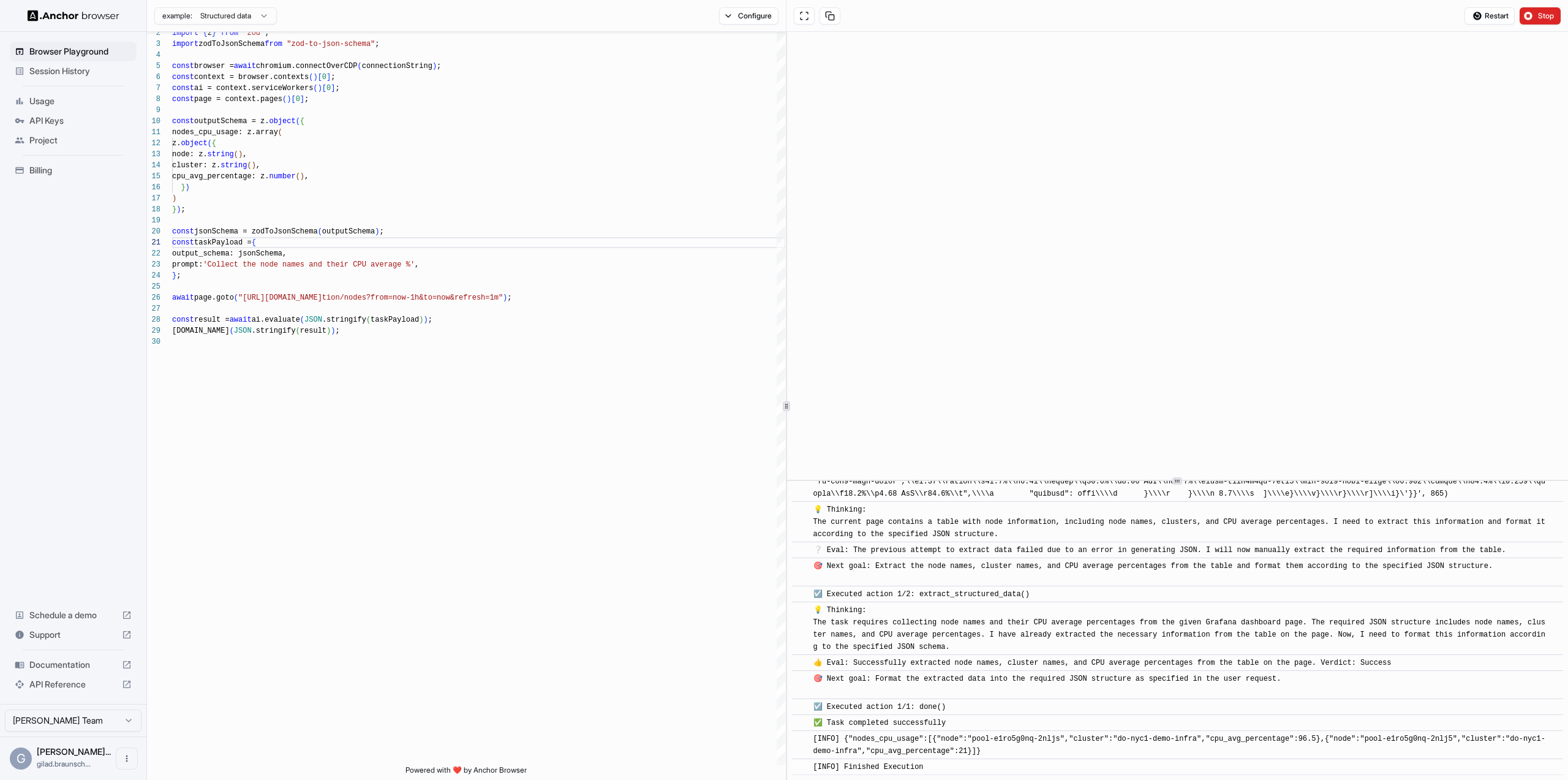
click at [1029, 595] on span "☑️ Executed action 1/2: extract_structured_data()" at bounding box center [921, 594] width 216 height 9
click at [58, 75] on span "Session History" at bounding box center [80, 71] width 102 height 13
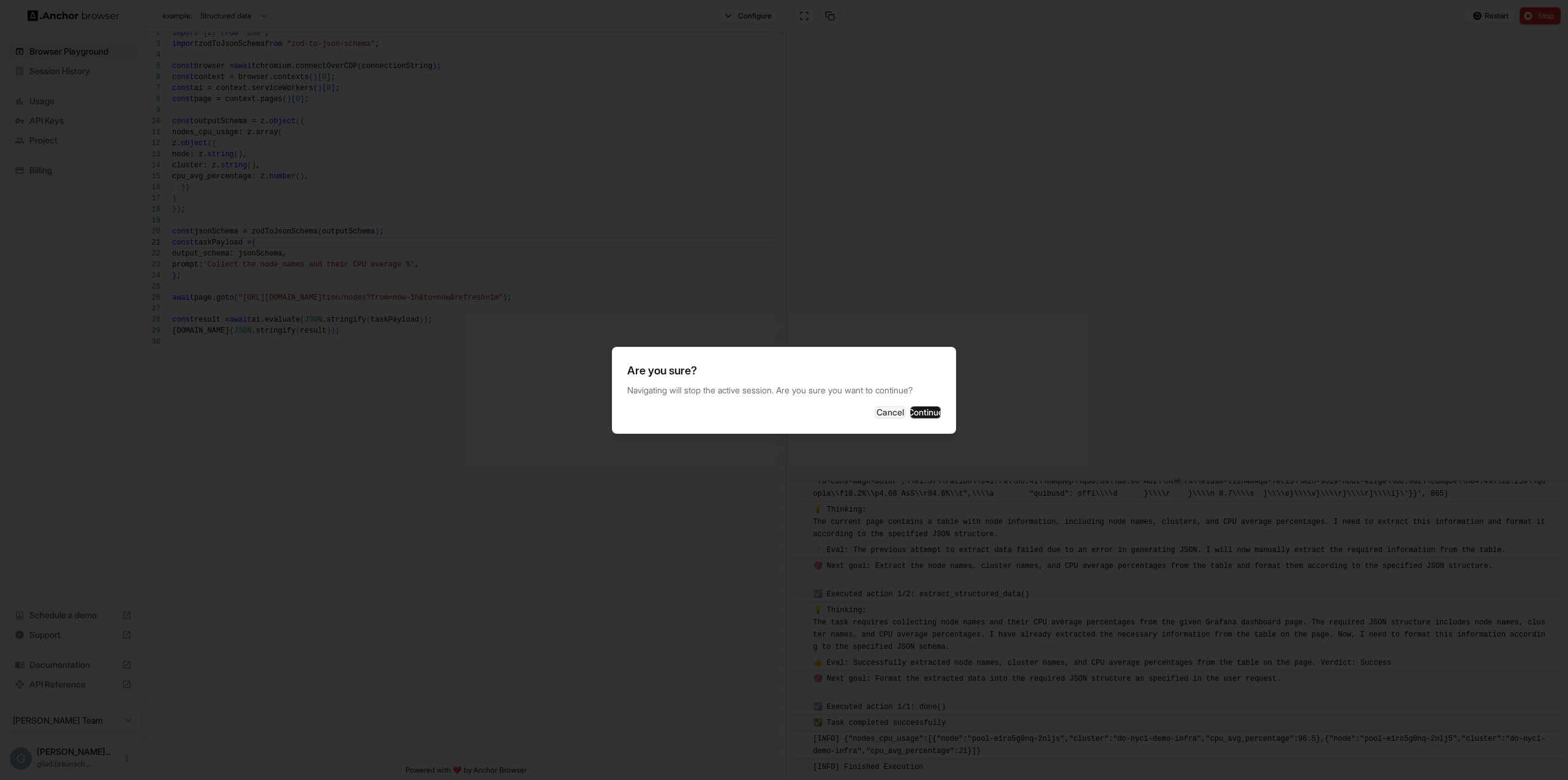
click at [346, 403] on div at bounding box center [784, 390] width 1568 height 780
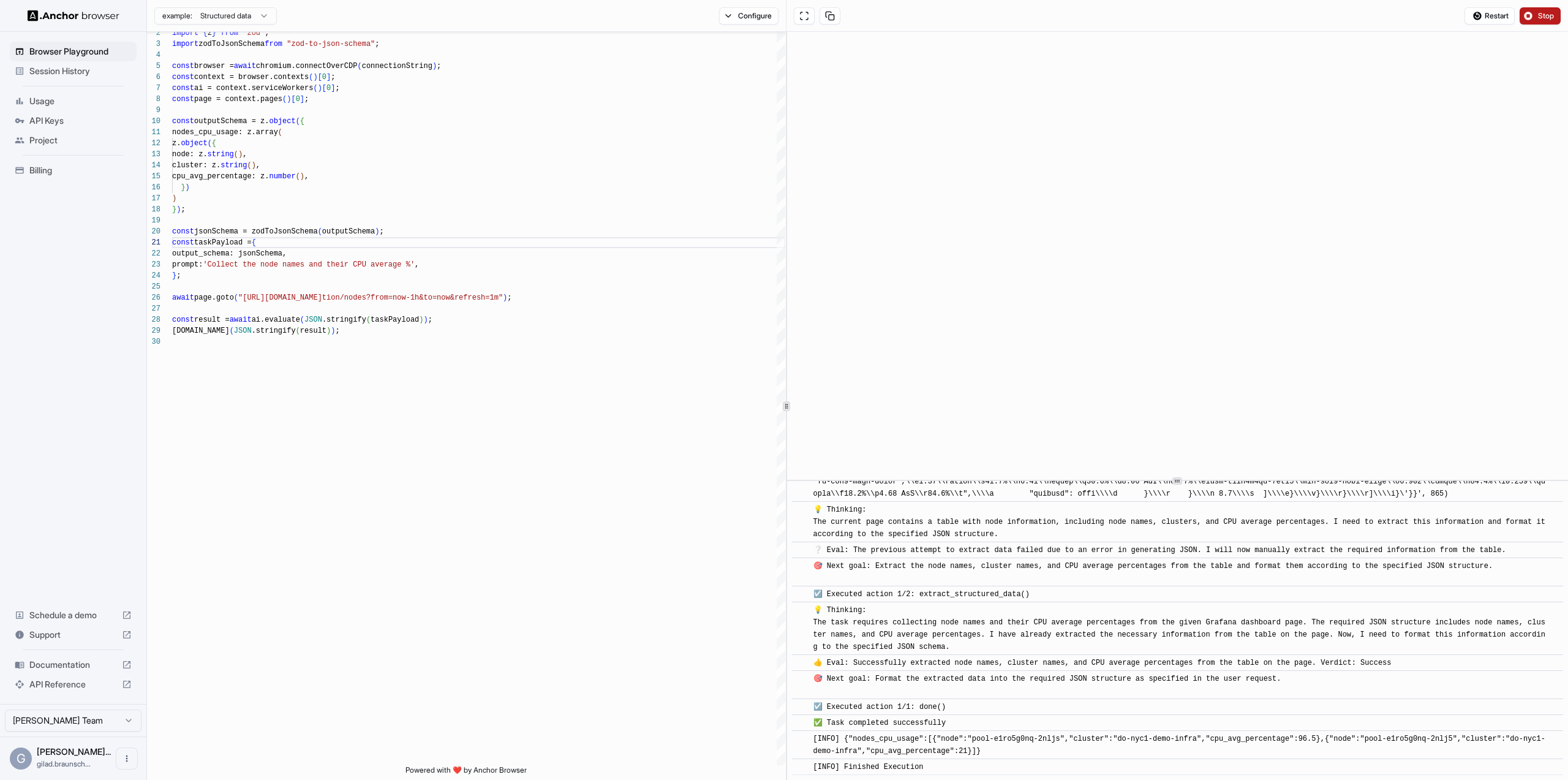
click at [1531, 16] on button "Stop" at bounding box center [1541, 17] width 41 height 18
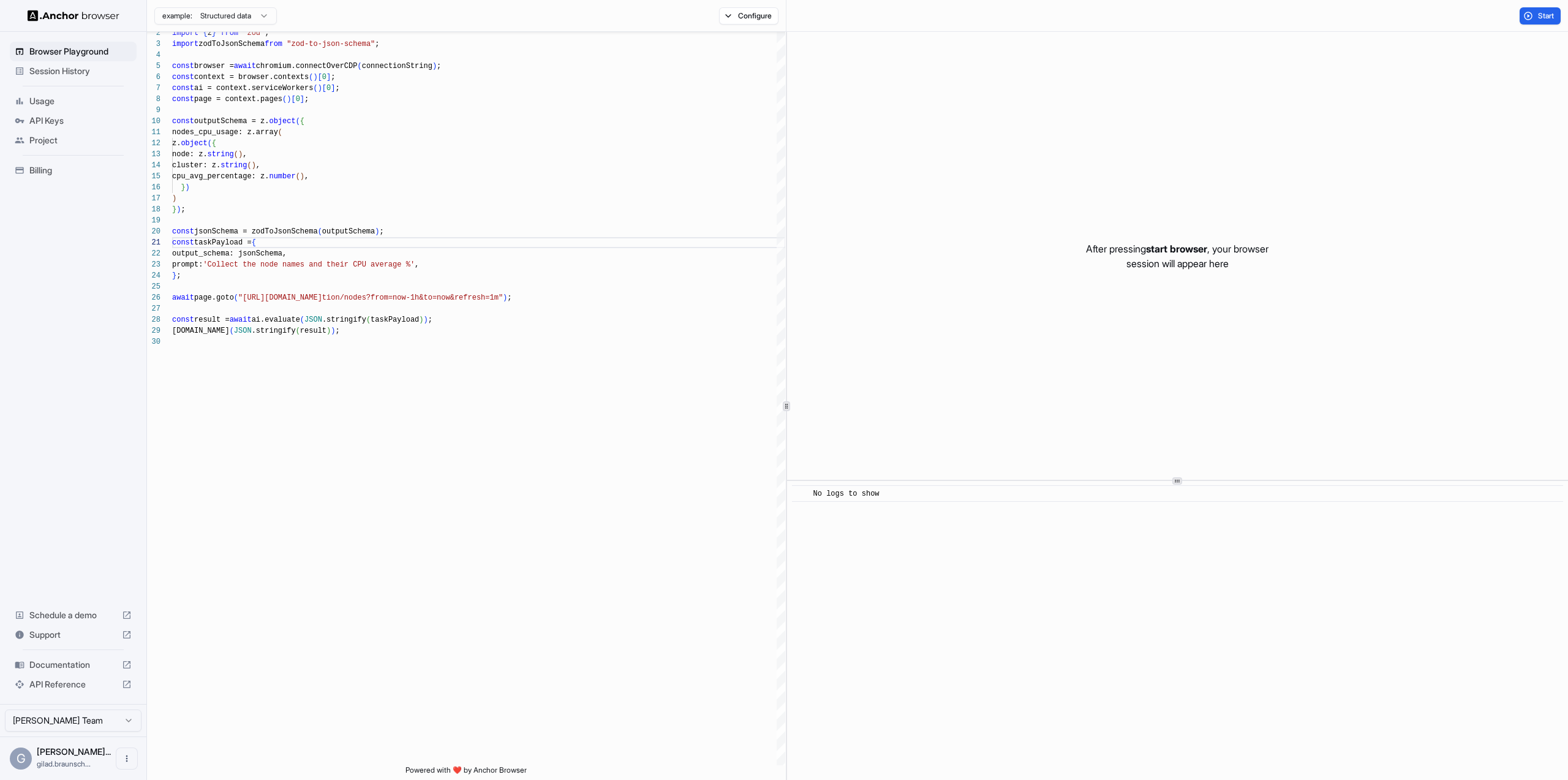
click at [94, 22] on div at bounding box center [73, 16] width 146 height 31
click at [94, 18] on img at bounding box center [73, 16] width 92 height 12
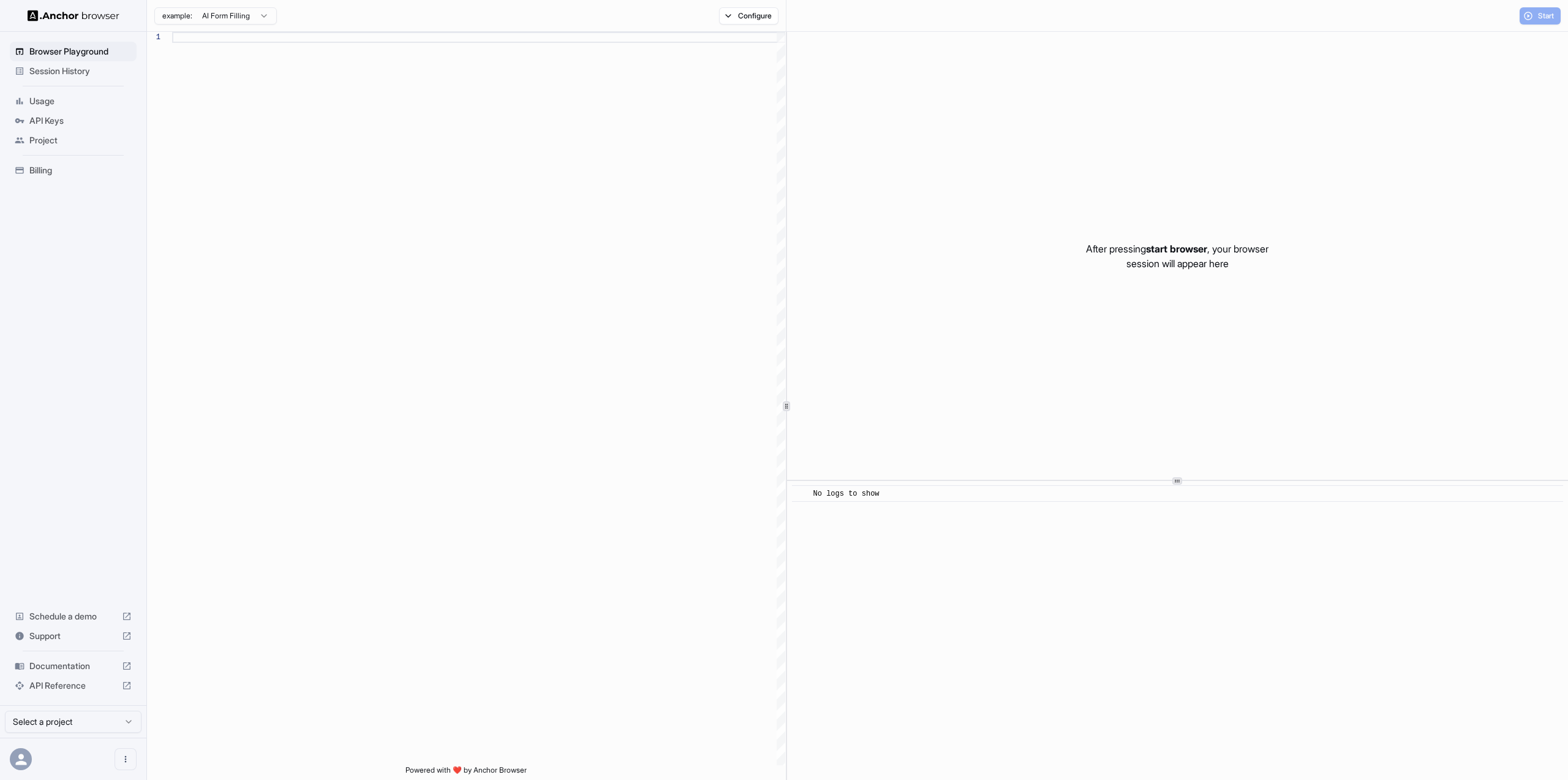
scroll to position [110, 0]
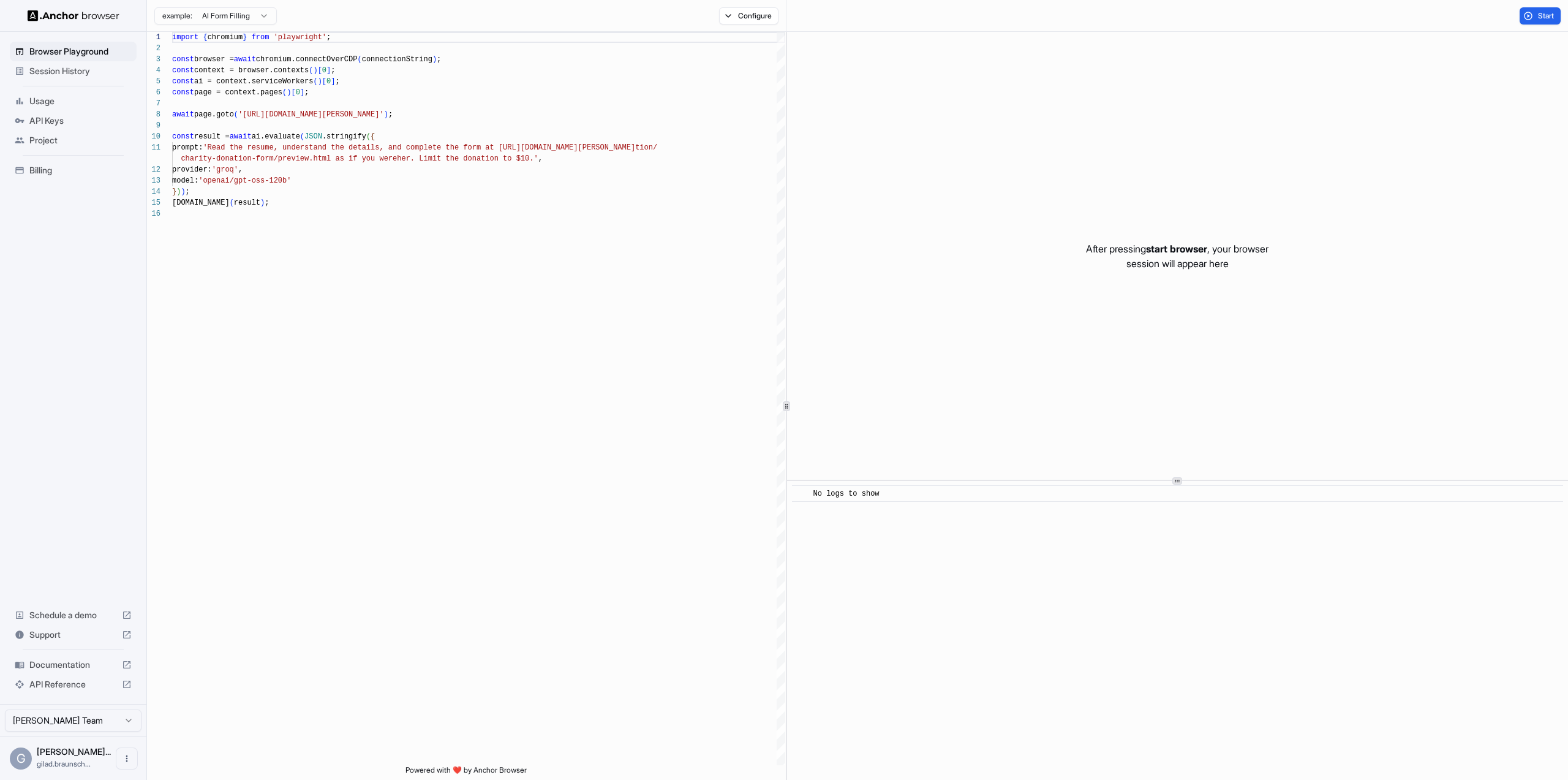
click at [42, 138] on span "Project" at bounding box center [80, 140] width 102 height 13
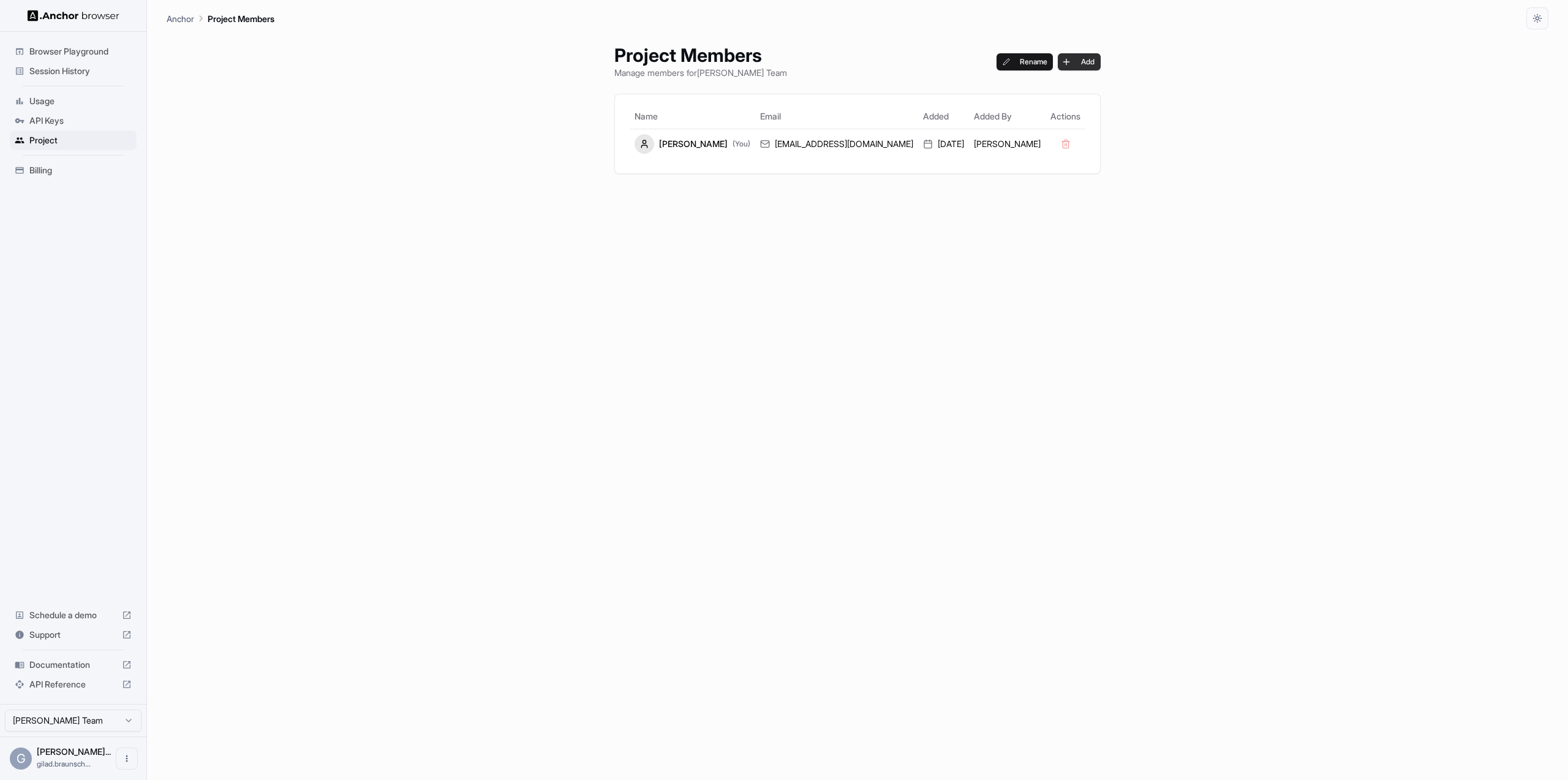
click at [1101, 66] on button "Add" at bounding box center [1079, 62] width 43 height 18
click at [1036, 63] on button "Rename" at bounding box center [1025, 62] width 56 height 18
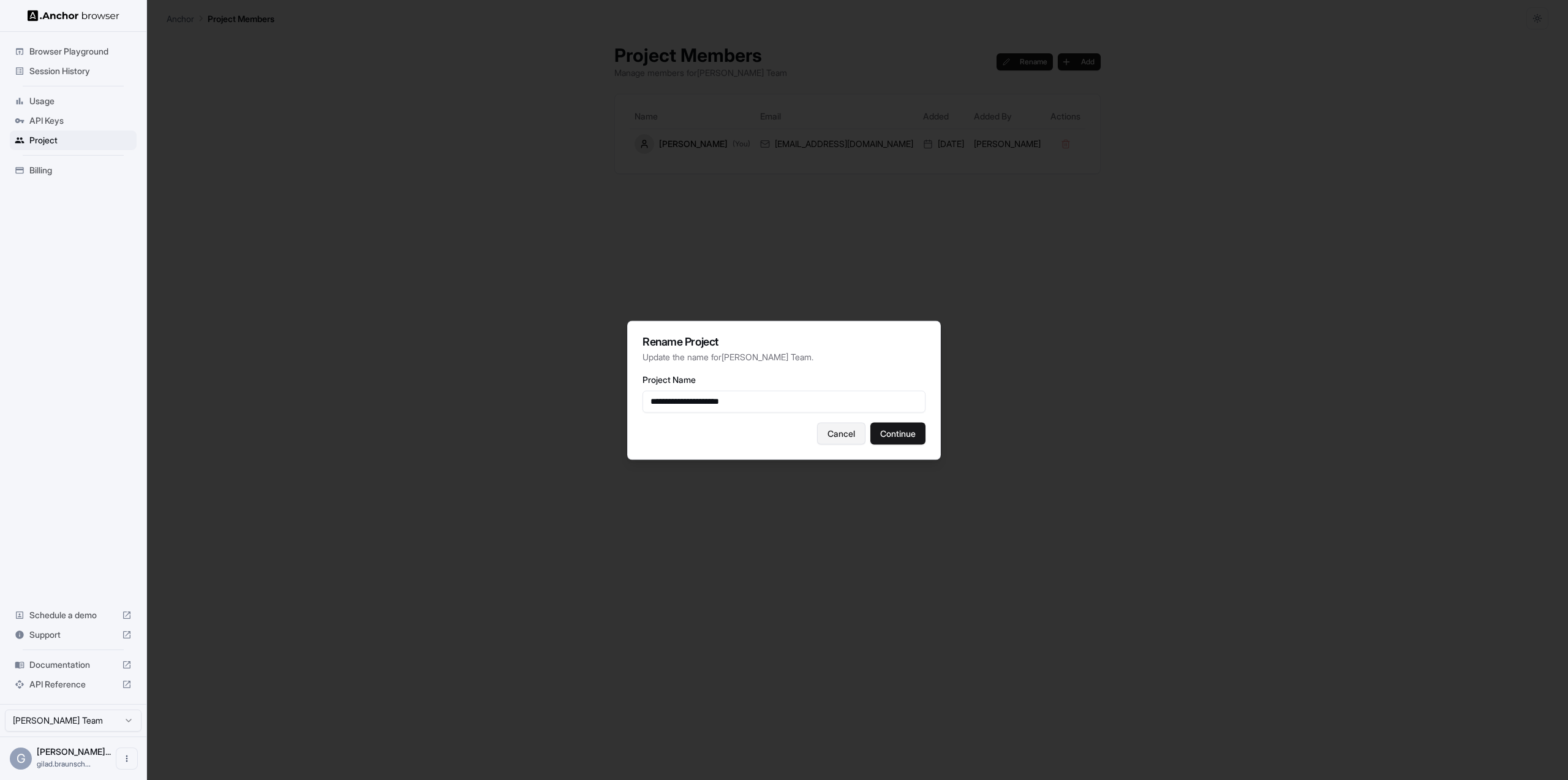
click at [844, 440] on button "Cancel" at bounding box center [841, 432] width 49 height 22
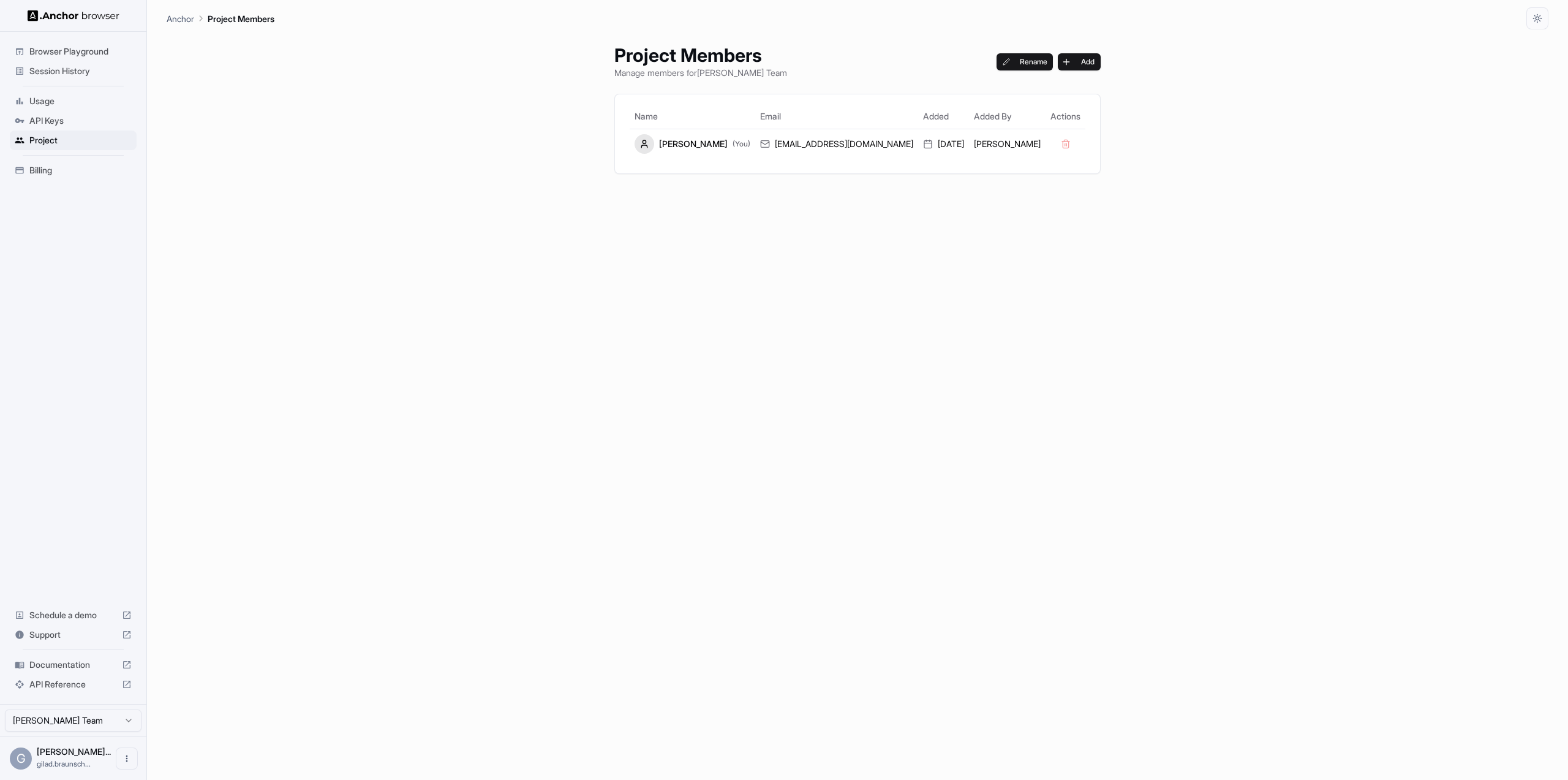
click at [305, 523] on div "Project Members Manage members for Gilad Braunschvig Team Rename Add Name Email…" at bounding box center [857, 404] width 1382 height 751
click at [102, 717] on html "Browser Playground Session History Usage API Keys Project Billing Schedule a de…" at bounding box center [784, 390] width 1568 height 780
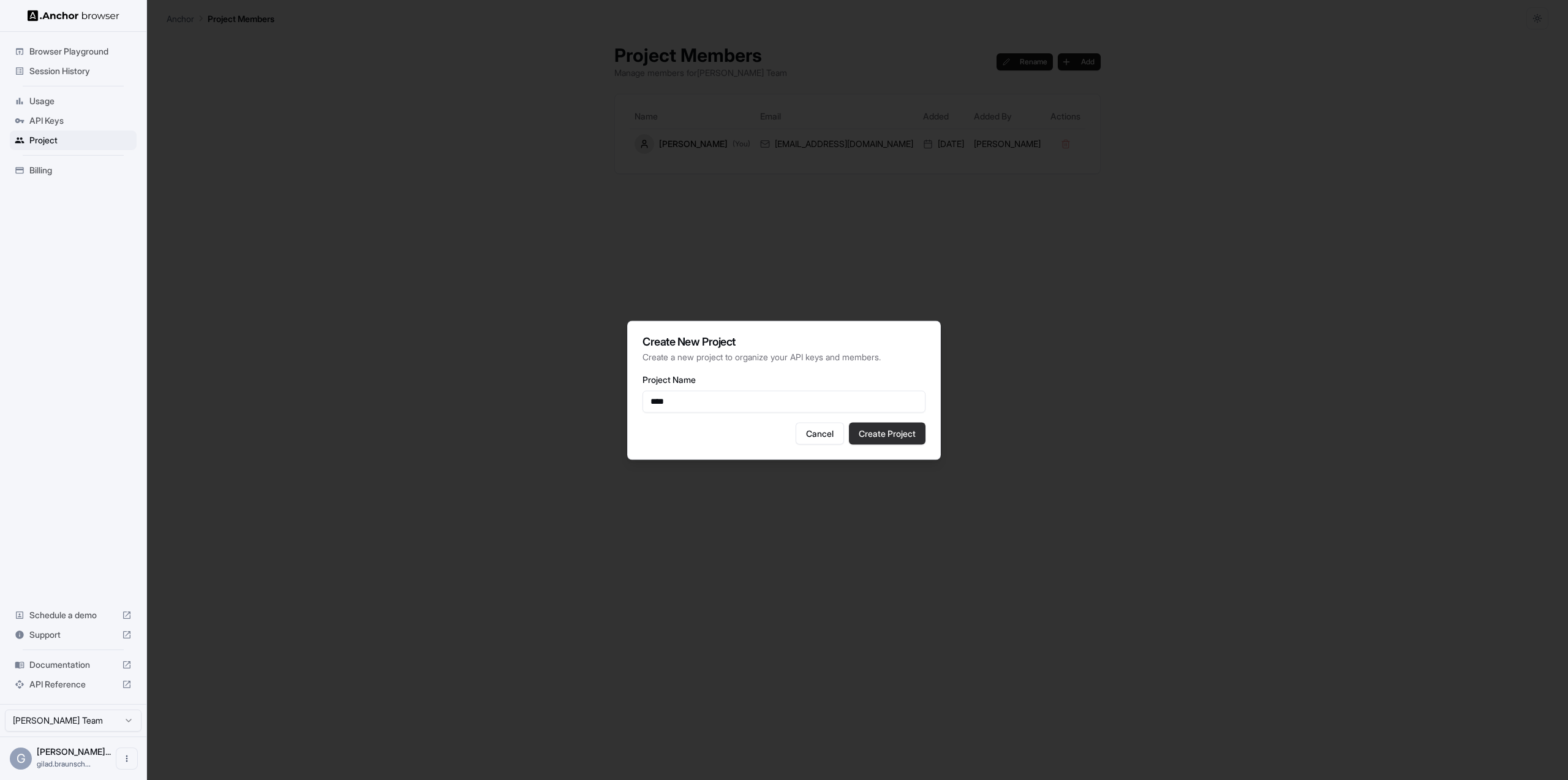
click at [913, 432] on button "Create Project" at bounding box center [887, 432] width 77 height 22
click at [751, 402] on input "****" at bounding box center [784, 401] width 283 height 22
type input "**********"
click at [900, 438] on button "Create Project" at bounding box center [887, 432] width 77 height 22
drag, startPoint x: 80, startPoint y: 670, endPoint x: 70, endPoint y: 662, distance: 12.8
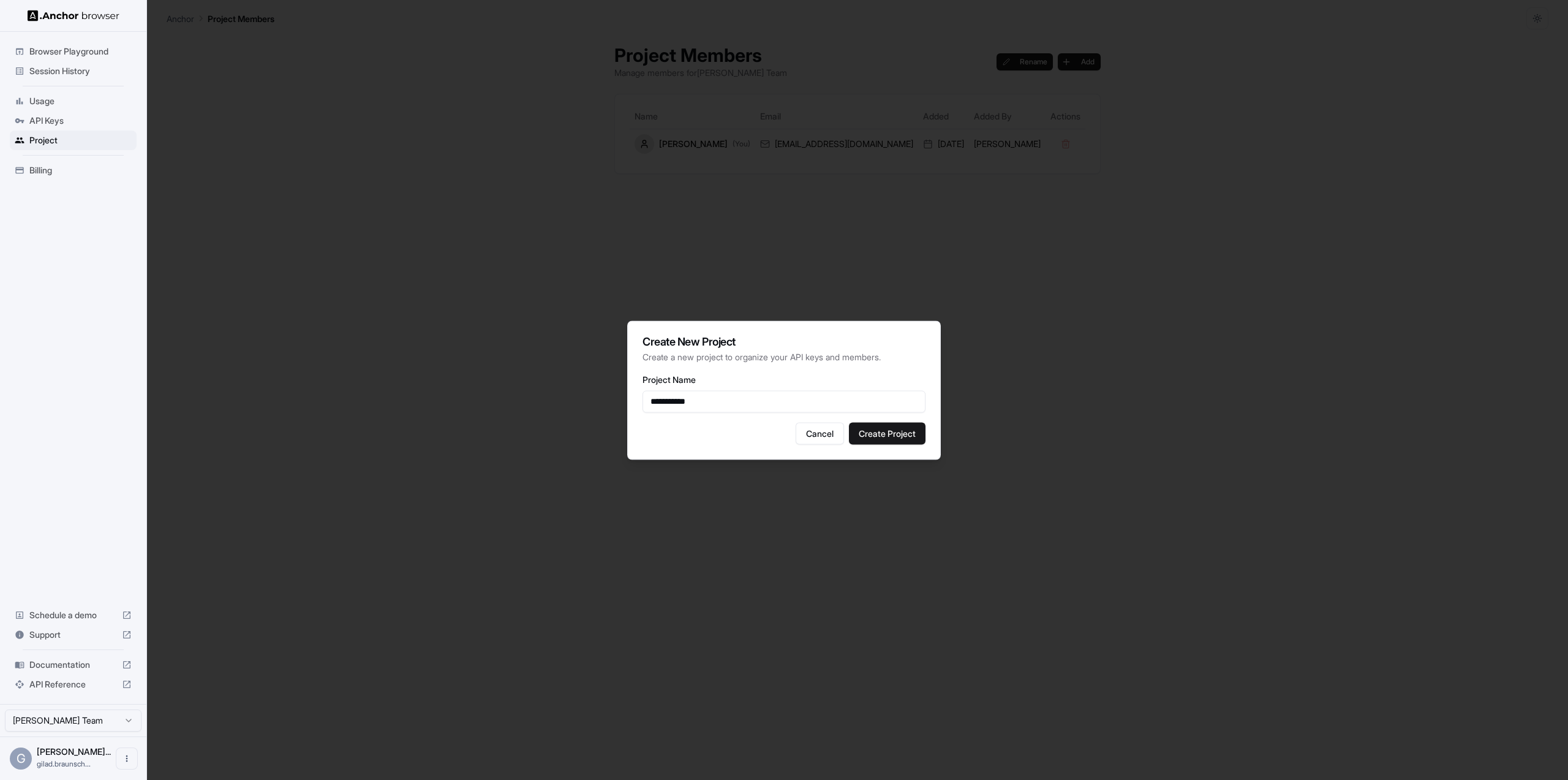
click at [80, 670] on div at bounding box center [784, 390] width 1568 height 780
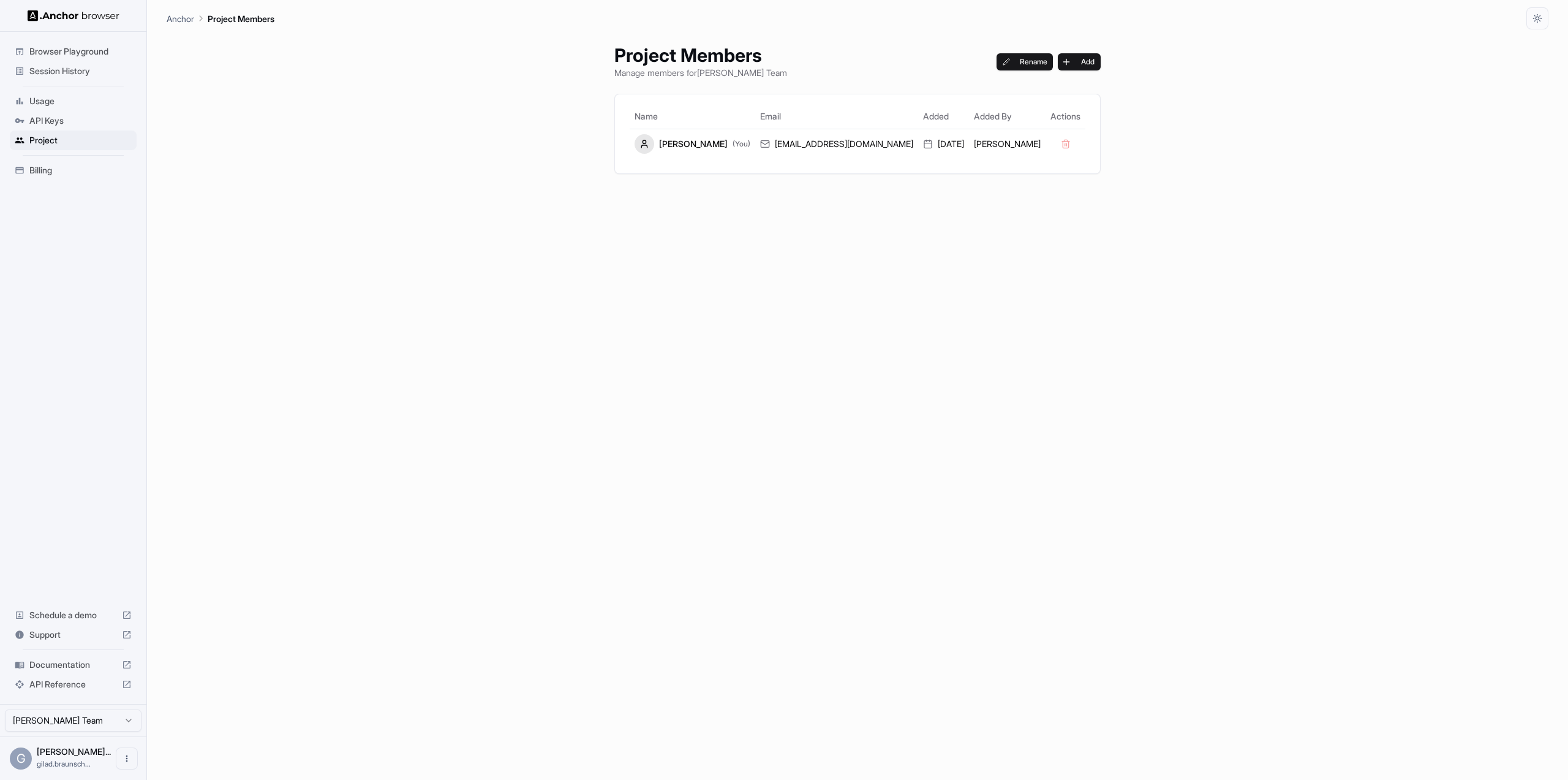
click at [70, 662] on span "Documentation" at bounding box center [73, 664] width 88 height 13
click at [60, 50] on span "Browser Playground" at bounding box center [80, 52] width 102 height 13
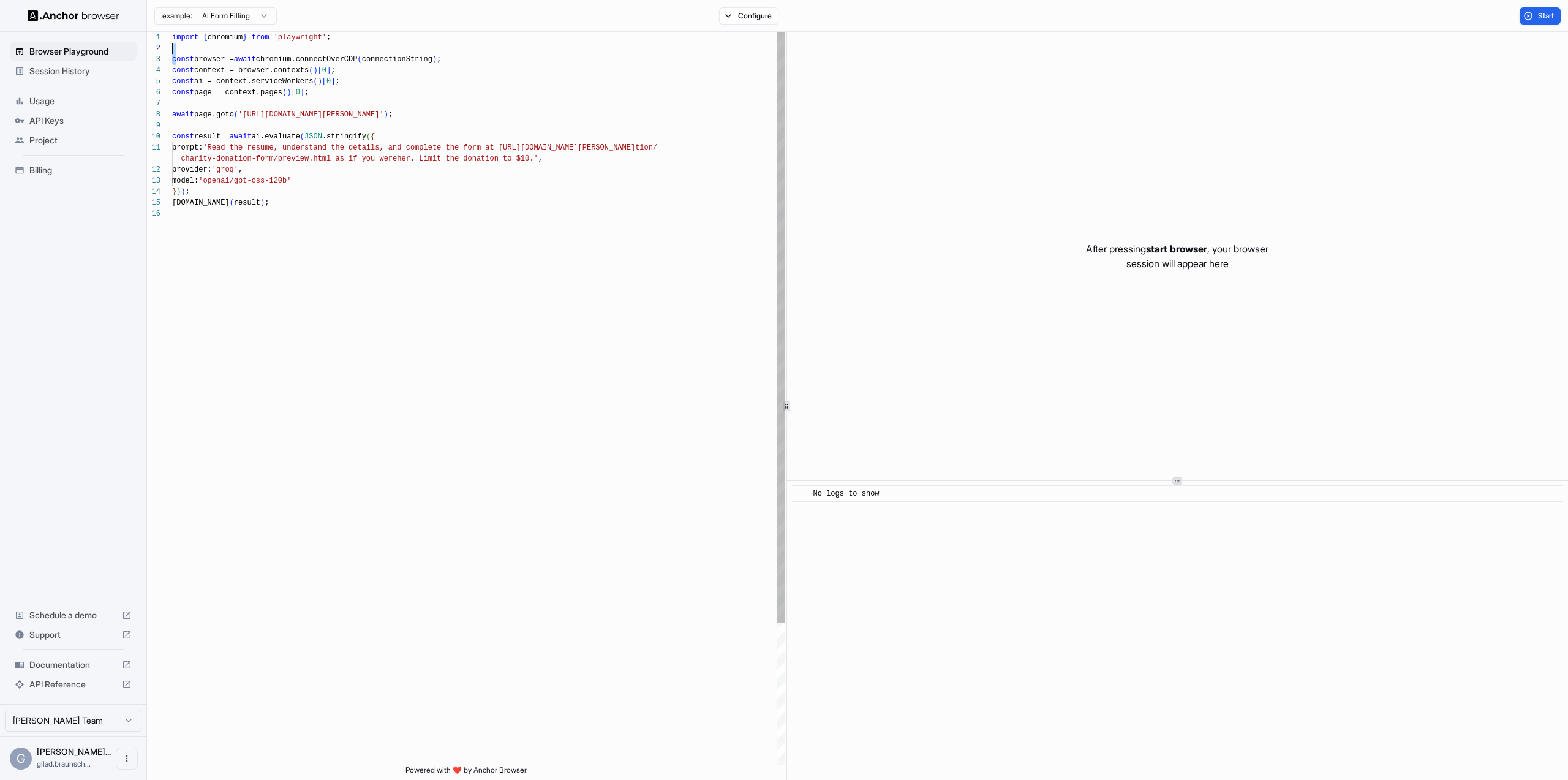
scroll to position [22, 0]
drag, startPoint x: 177, startPoint y: 61, endPoint x: 400, endPoint y: 56, distance: 223.1
click at [400, 56] on div "import { chromium } from 'playwright' ; const browser = await chromium.connectO…" at bounding box center [479, 487] width 614 height 910
click at [213, 82] on div "import { chromium } from 'playwright' ; const browser = await chromium.connectO…" at bounding box center [479, 487] width 614 height 910
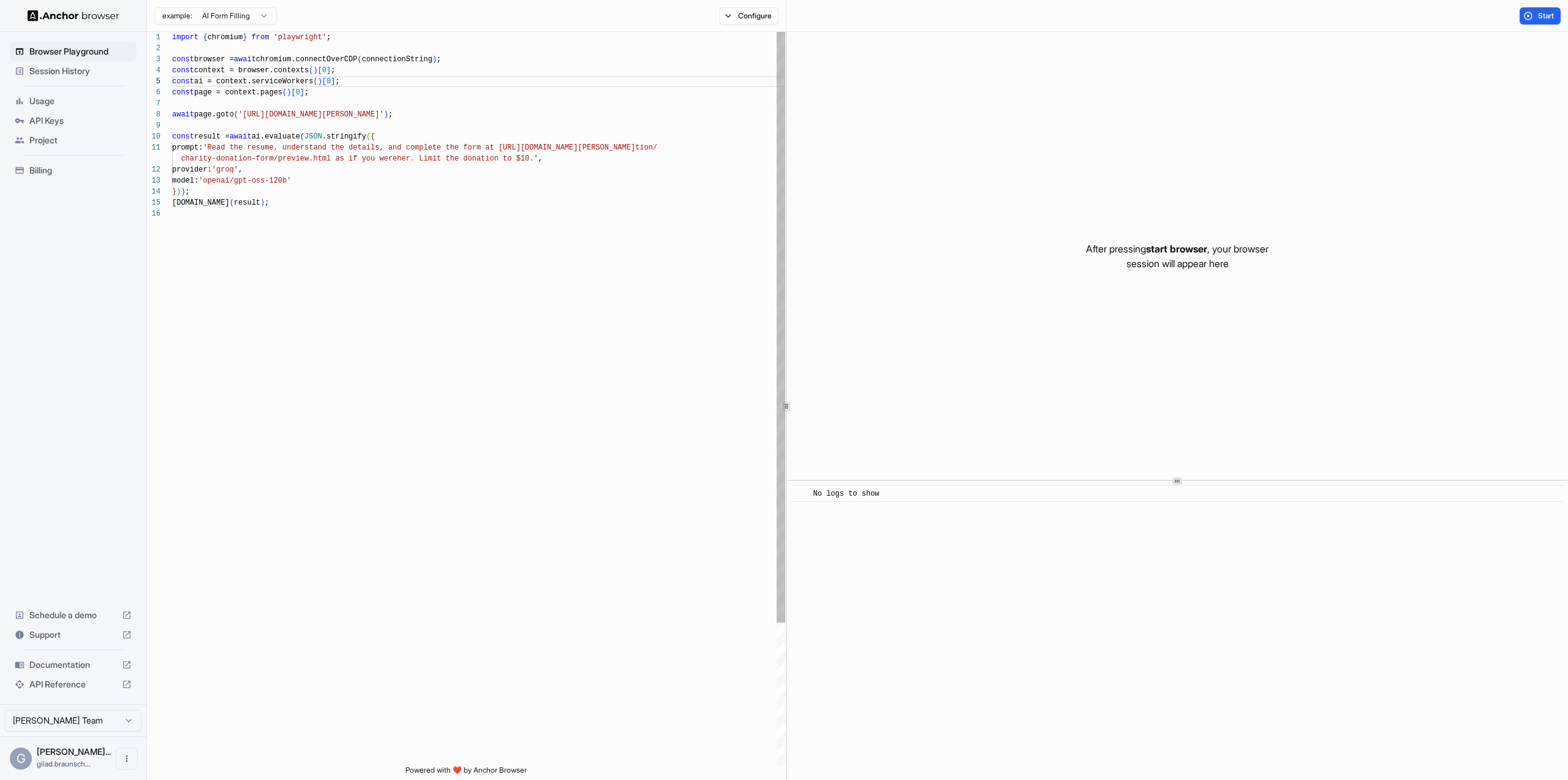
click at [207, 73] on div "import { chromium } from 'playwright' ; const browser = await chromium.connectO…" at bounding box center [479, 487] width 614 height 910
click at [204, 96] on div "import { chromium } from 'playwright' ; const browser = await chromium.connectO…" at bounding box center [479, 487] width 614 height 910
click at [201, 85] on div "import { chromium } from 'playwright' ; const browser = await chromium.connectO…" at bounding box center [479, 487] width 614 height 910
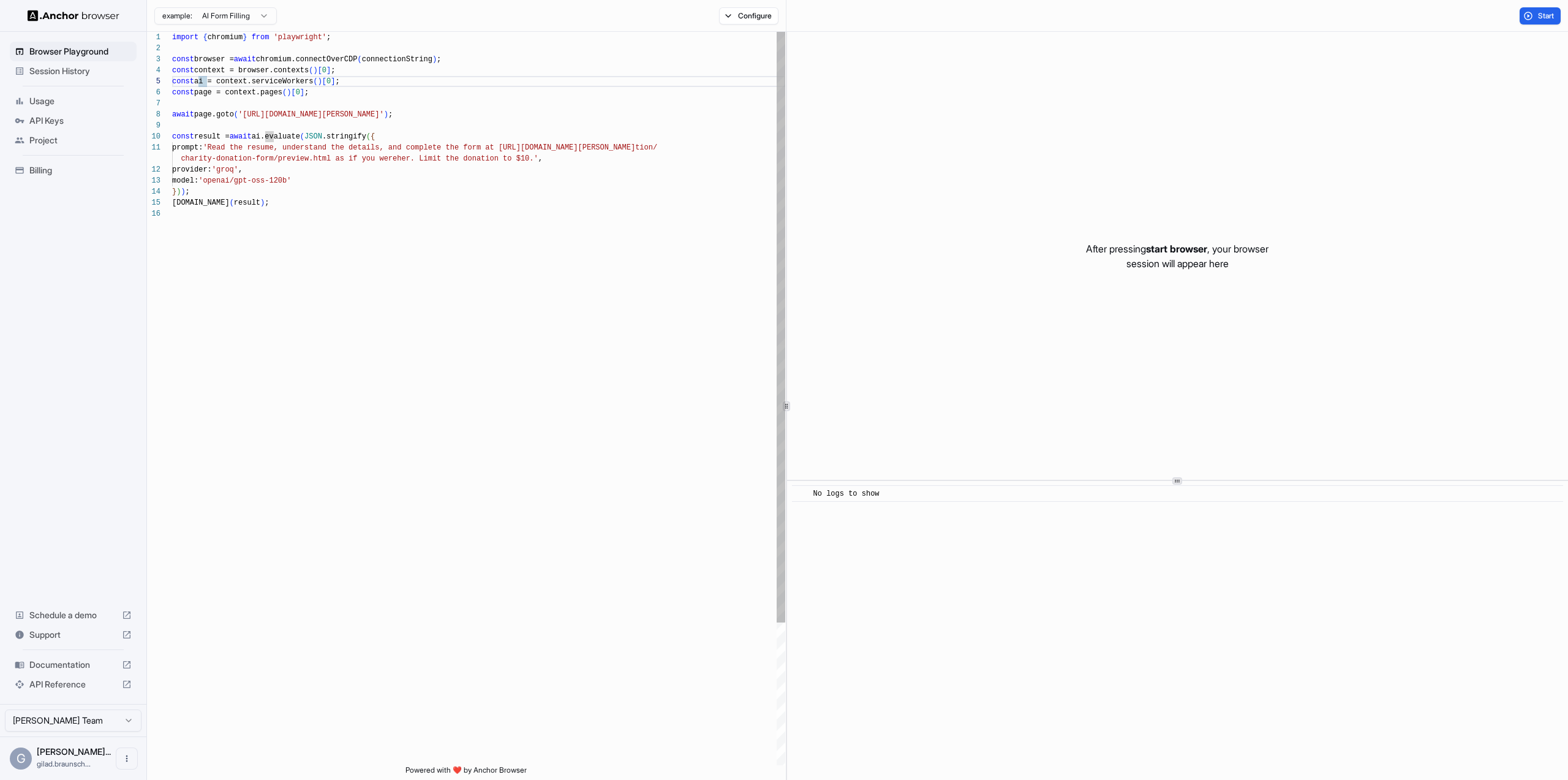
click at [290, 82] on div "import { chromium } from 'playwright' ; const browser = await chromium.connectO…" at bounding box center [479, 487] width 614 height 910
click at [205, 84] on div "import { chromium } from 'playwright' ; const browser = await chromium.connectO…" at bounding box center [479, 487] width 614 height 910
click at [185, 239] on div "import { chromium } from 'playwright' ; const browser = await chromium.connectO…" at bounding box center [479, 487] width 614 height 910
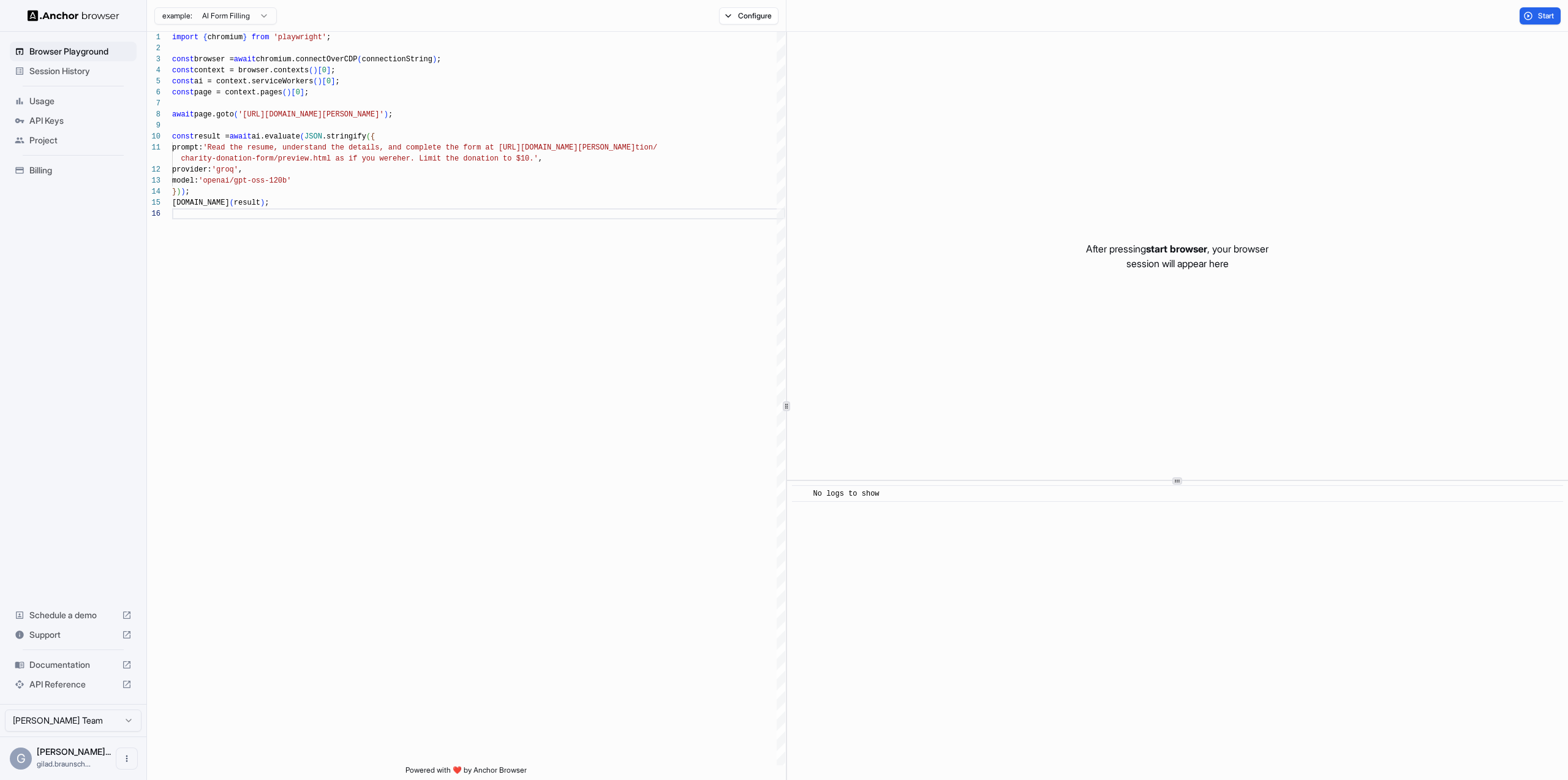
click at [252, 15] on html "Browser Playground Session History Usage API Keys Project Billing Schedule a de…" at bounding box center [784, 390] width 1568 height 780
click at [263, 15] on html "Browser Playground Session History Usage API Keys Project Billing Schedule a de…" at bounding box center [784, 390] width 1568 height 780
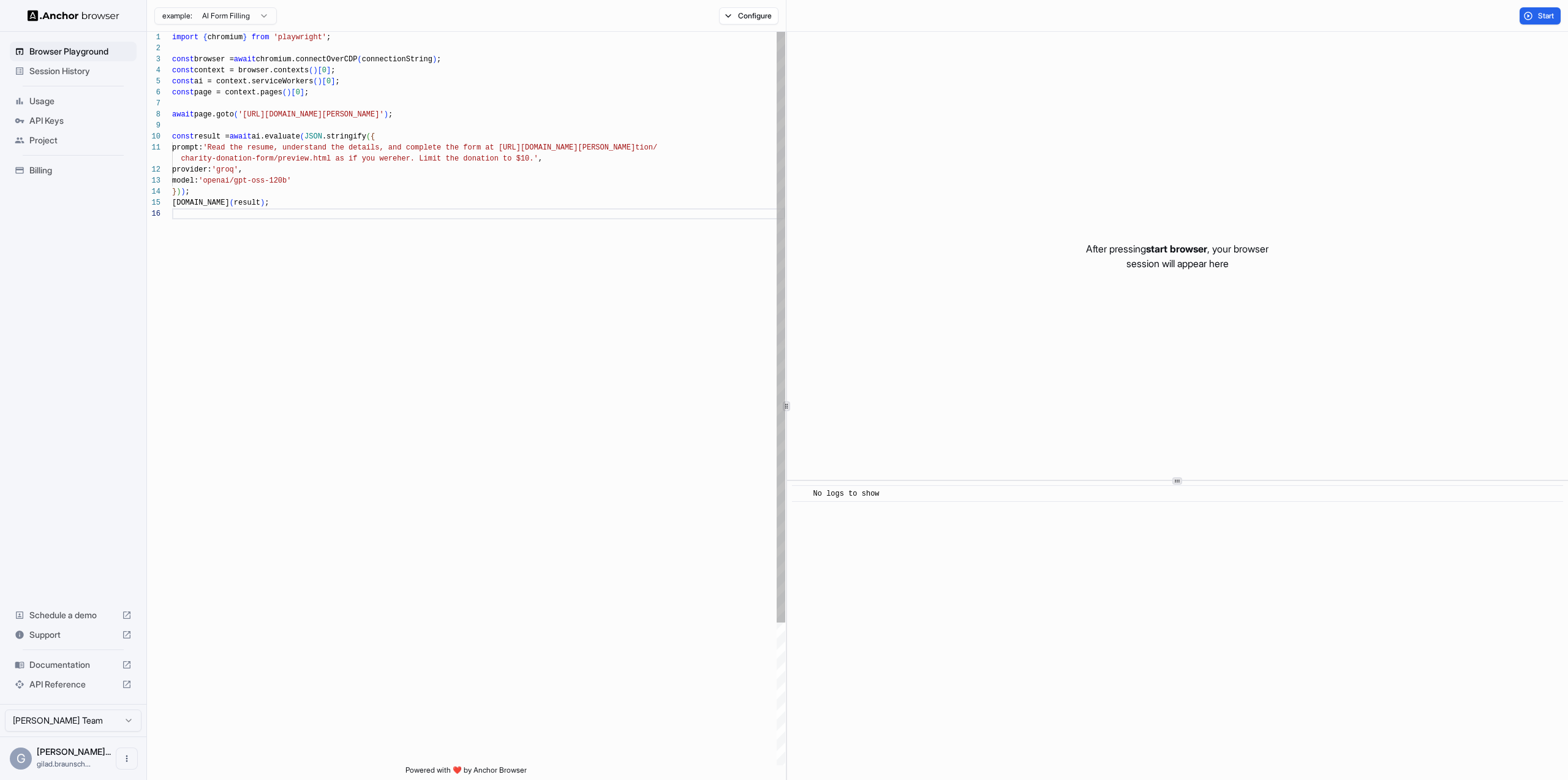
drag, startPoint x: 268, startPoint y: 325, endPoint x: 262, endPoint y: 315, distance: 11.7
click at [268, 324] on html "Browser Playground Session History Usage API Keys Project Billing Schedule a de…" at bounding box center [784, 390] width 1568 height 780
click at [231, 213] on div "import { chromium } from 'playwright' ; const browser = await chromium.connectO…" at bounding box center [479, 487] width 614 height 910
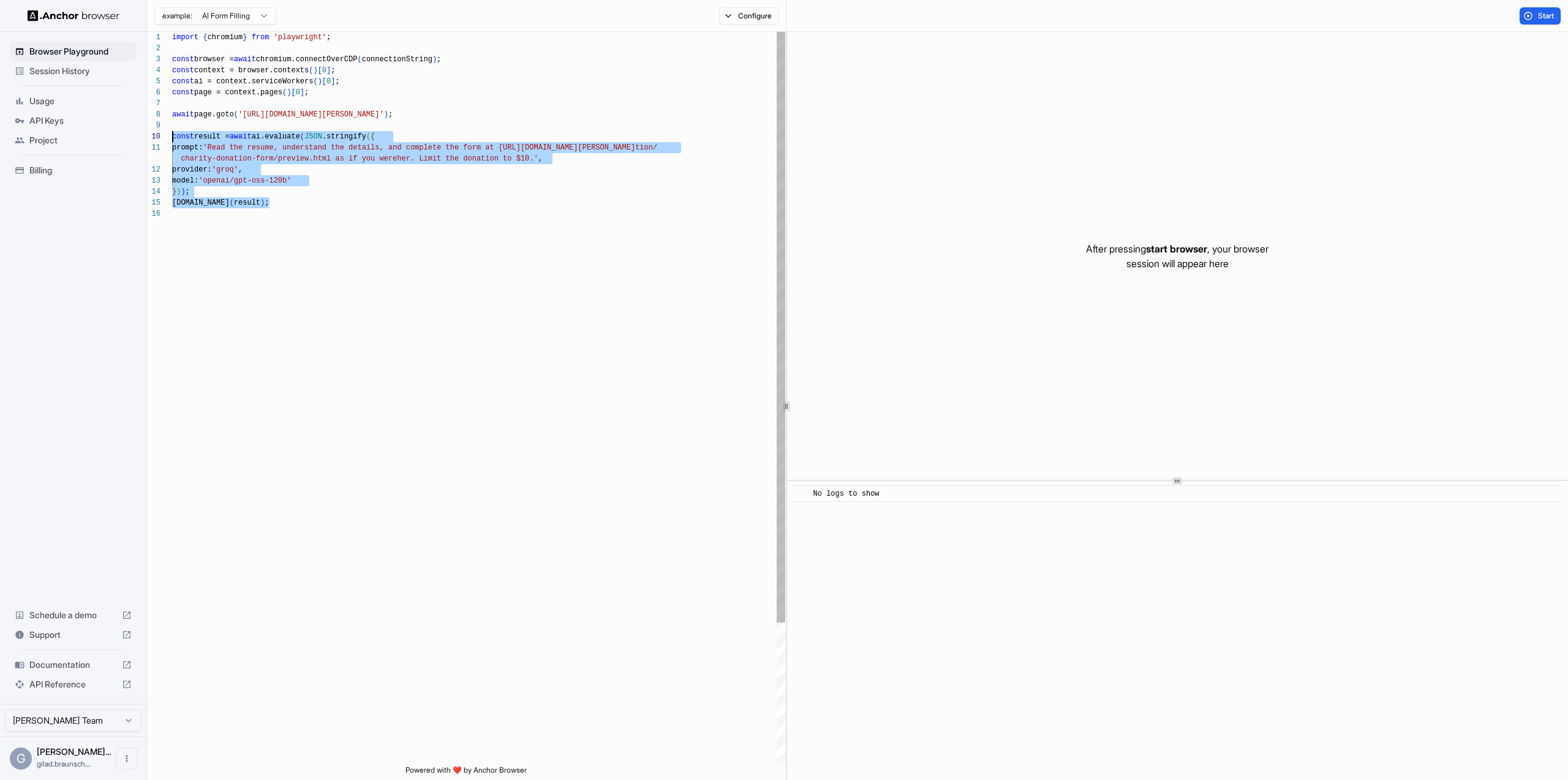
click at [173, 131] on div "import { chromium } from 'playwright' ; const browser = await chromium.connectO…" at bounding box center [479, 487] width 614 height 910
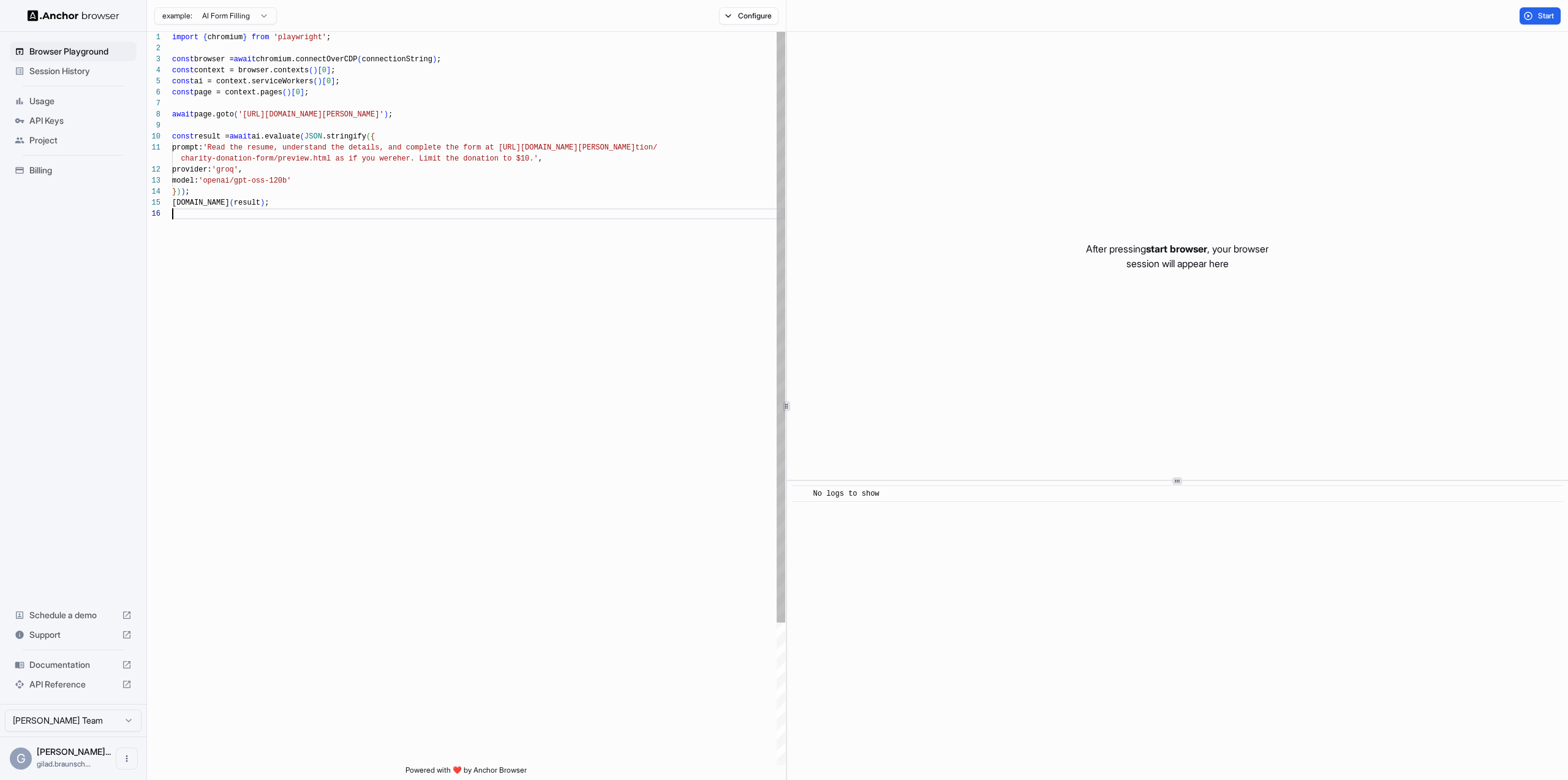
click at [303, 111] on div "import { chromium } from 'playwright' ; const browser = await chromium.connectO…" at bounding box center [479, 487] width 614 height 910
click at [302, 116] on div "import { chromium } from 'playwright' ; const browser = await chromium.connectO…" at bounding box center [479, 487] width 614 height 910
click at [306, 115] on div "import { chromium } from 'playwright' ; const browser = await chromium.connectO…" at bounding box center [479, 487] width 614 height 910
click at [231, 130] on div "import { chromium } from 'playwright' ; const browser = await chromium.connectO…" at bounding box center [479, 487] width 614 height 910
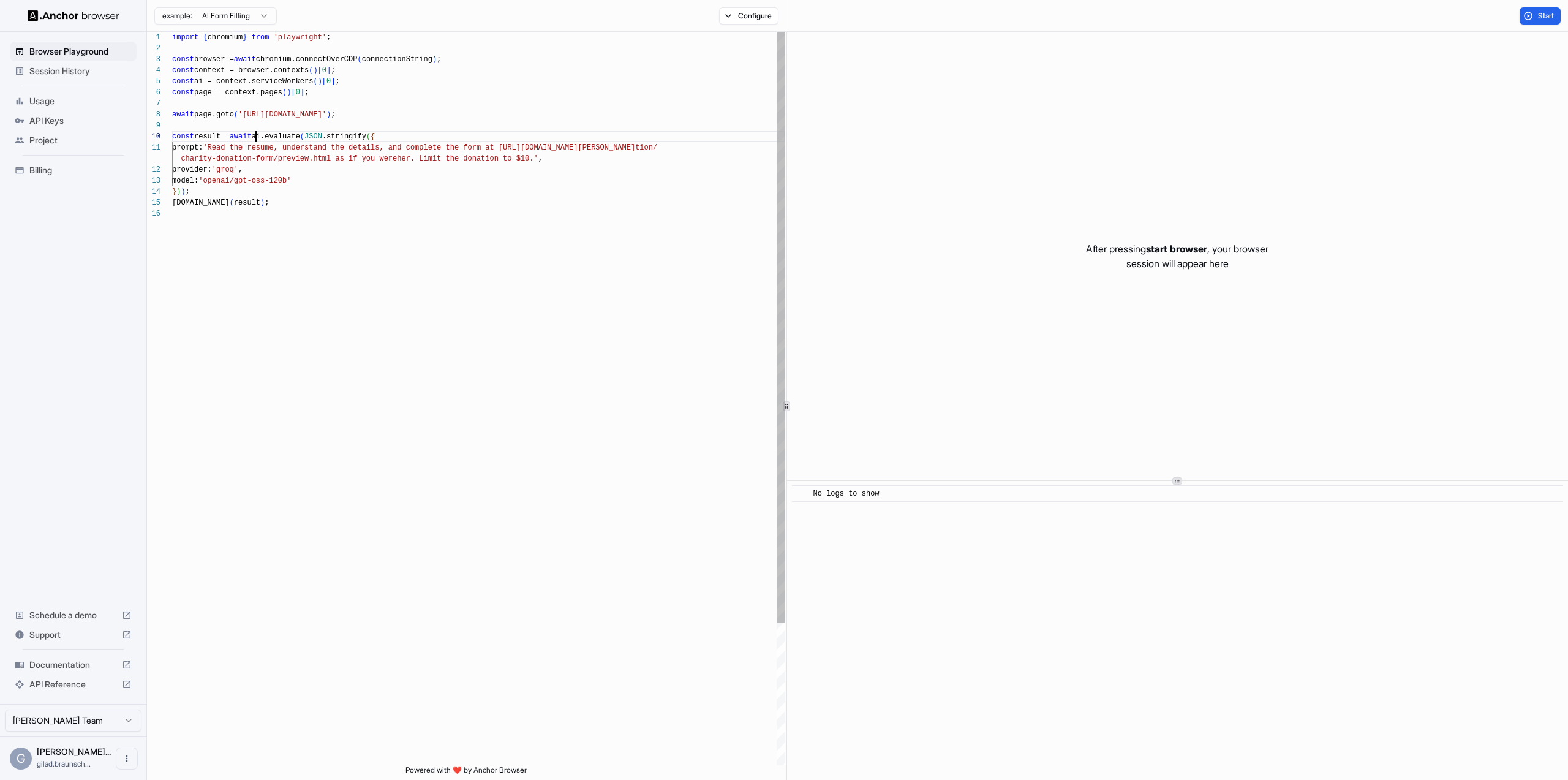
click at [257, 139] on div "import { chromium } from 'playwright' ; const browser = await chromium.connectO…" at bounding box center [479, 487] width 614 height 910
click at [282, 138] on div "import { chromium } from 'playwright' ; const browser = await chromium.connectO…" at bounding box center [479, 487] width 614 height 910
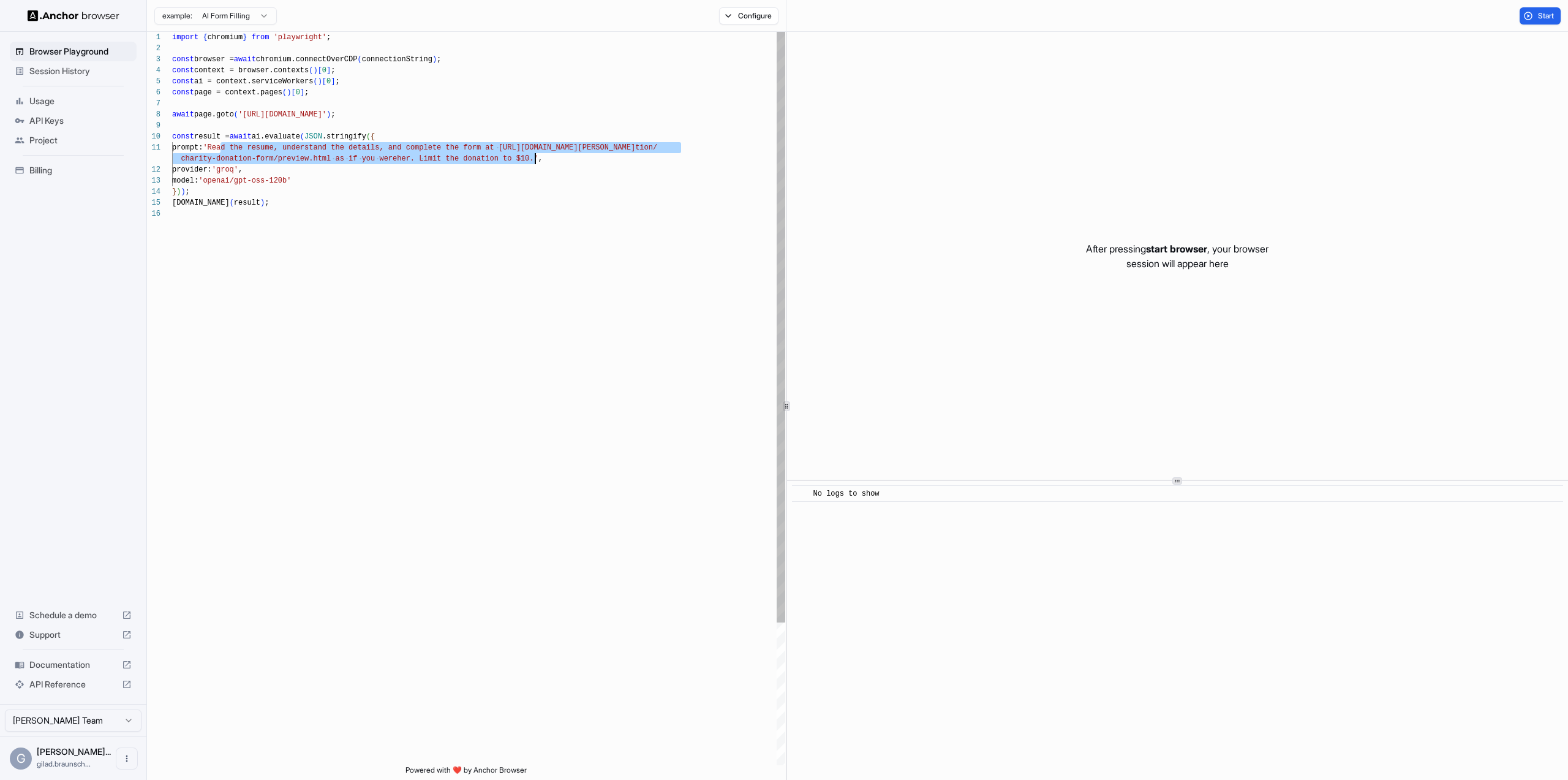
drag, startPoint x: 220, startPoint y: 148, endPoint x: 544, endPoint y: 157, distance: 324.1
click at [537, 158] on div "import { chromium } from 'playwright' ; const browser = await chromium.connectO…" at bounding box center [479, 487] width 614 height 910
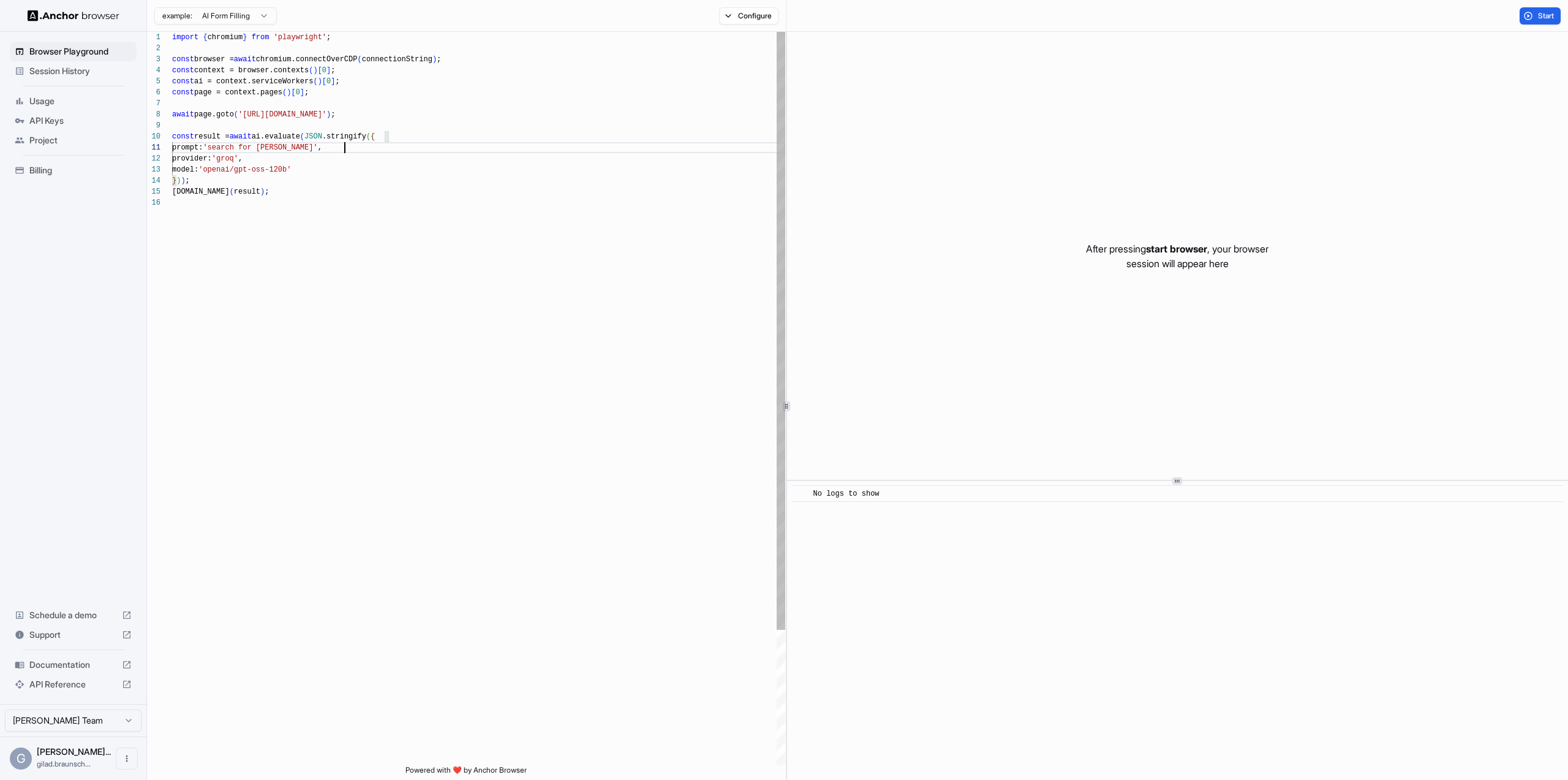
click at [329, 175] on div "import { chromium } from 'playwright' ; const browser = await chromium.connectO…" at bounding box center [479, 481] width 614 height 899
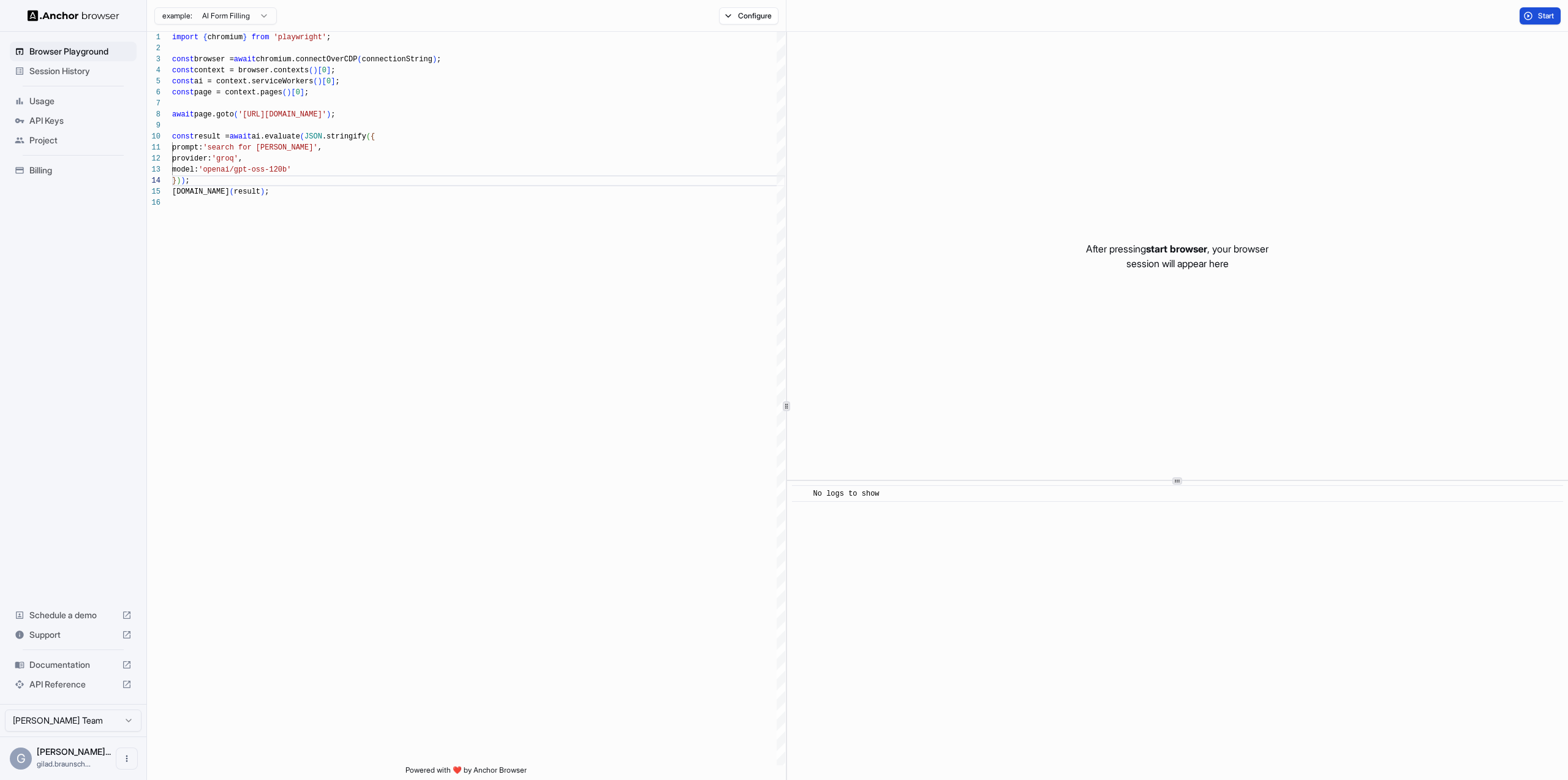
click at [1542, 14] on span "Start" at bounding box center [1547, 16] width 18 height 10
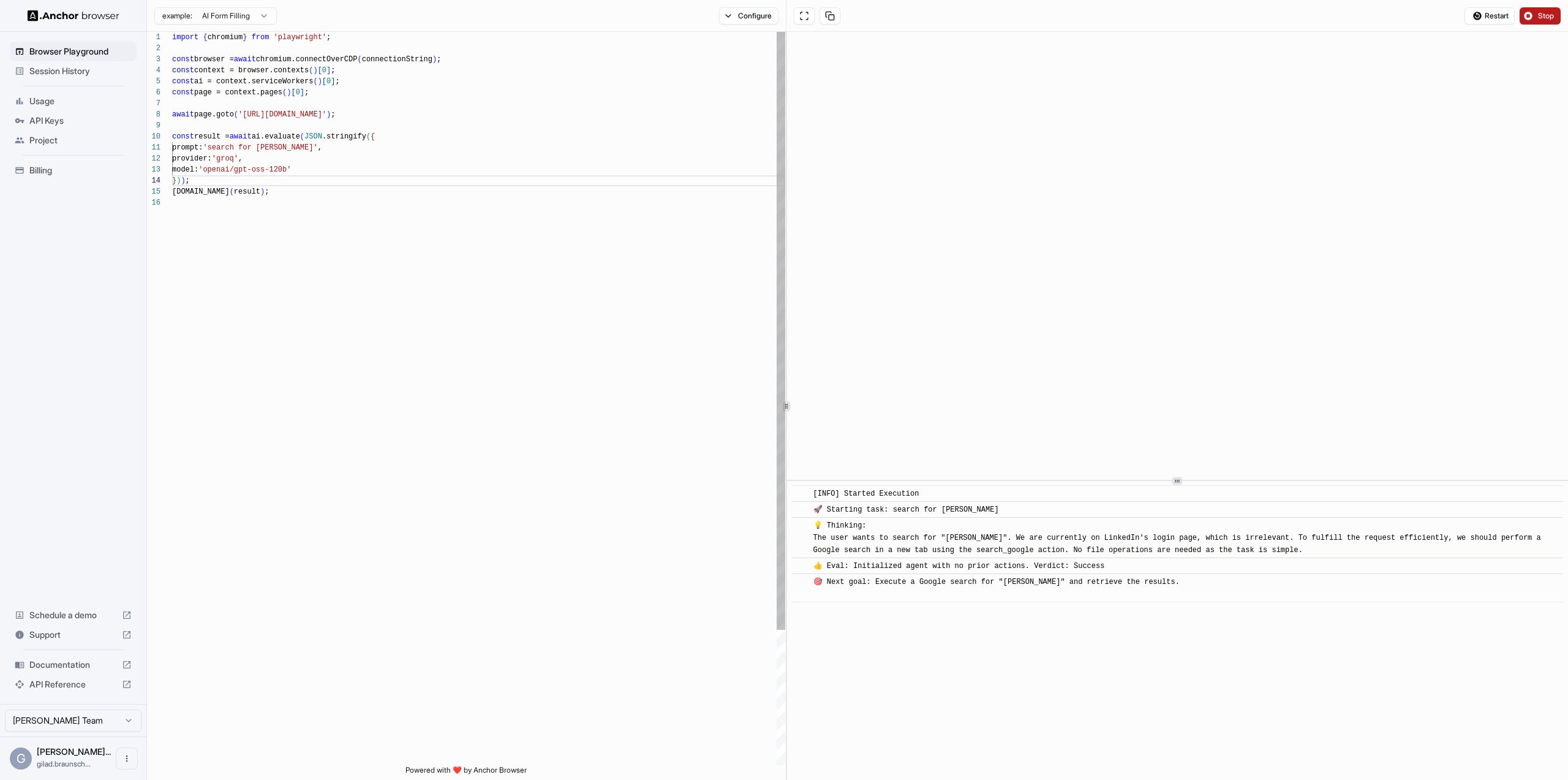
scroll to position [22, 0]
click at [274, 165] on div "import { chromium } from 'playwright' ; const browser = await chromium.connectO…" at bounding box center [479, 481] width 614 height 899
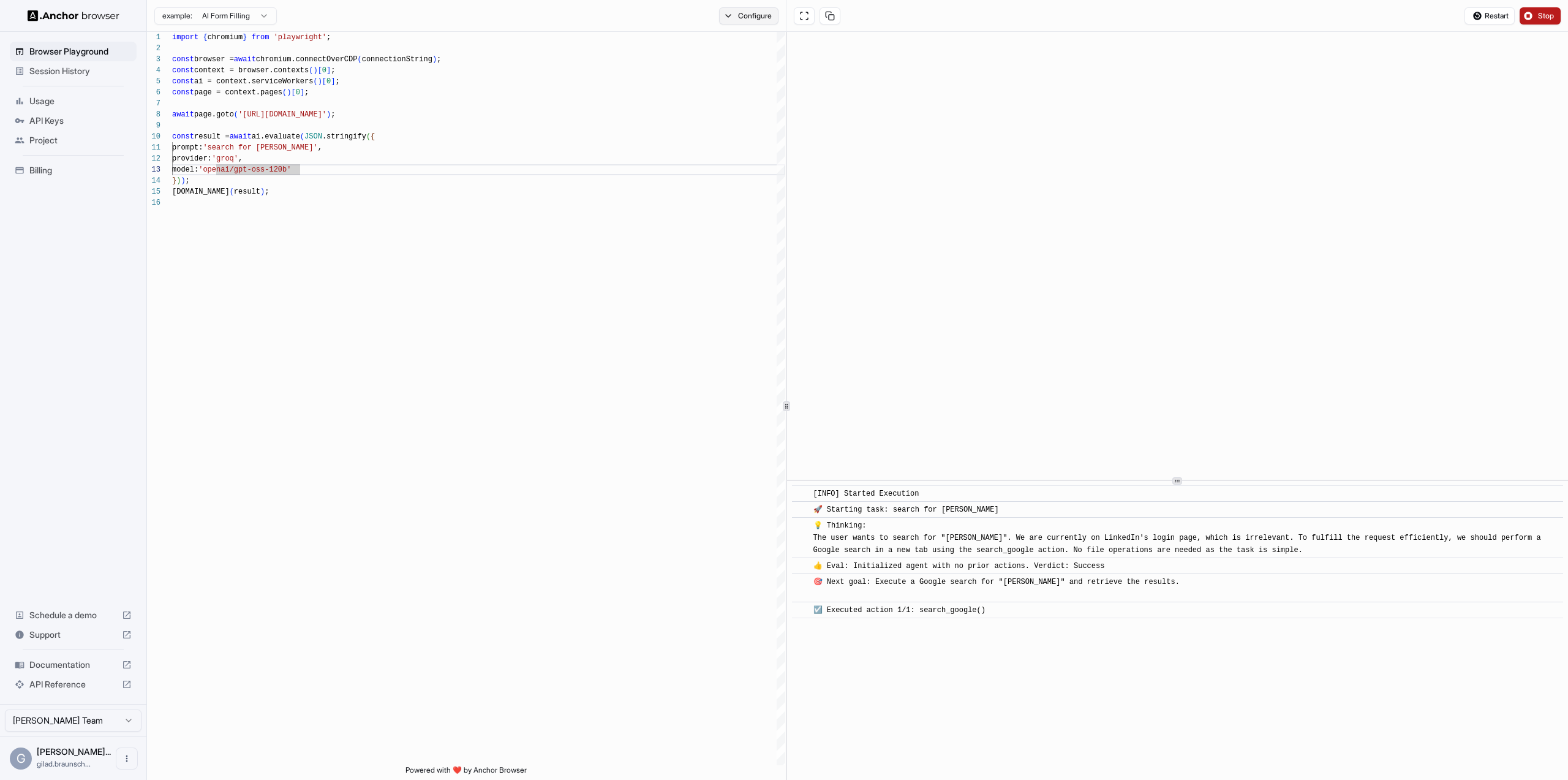
click at [757, 18] on button "Configure" at bounding box center [748, 17] width 59 height 18
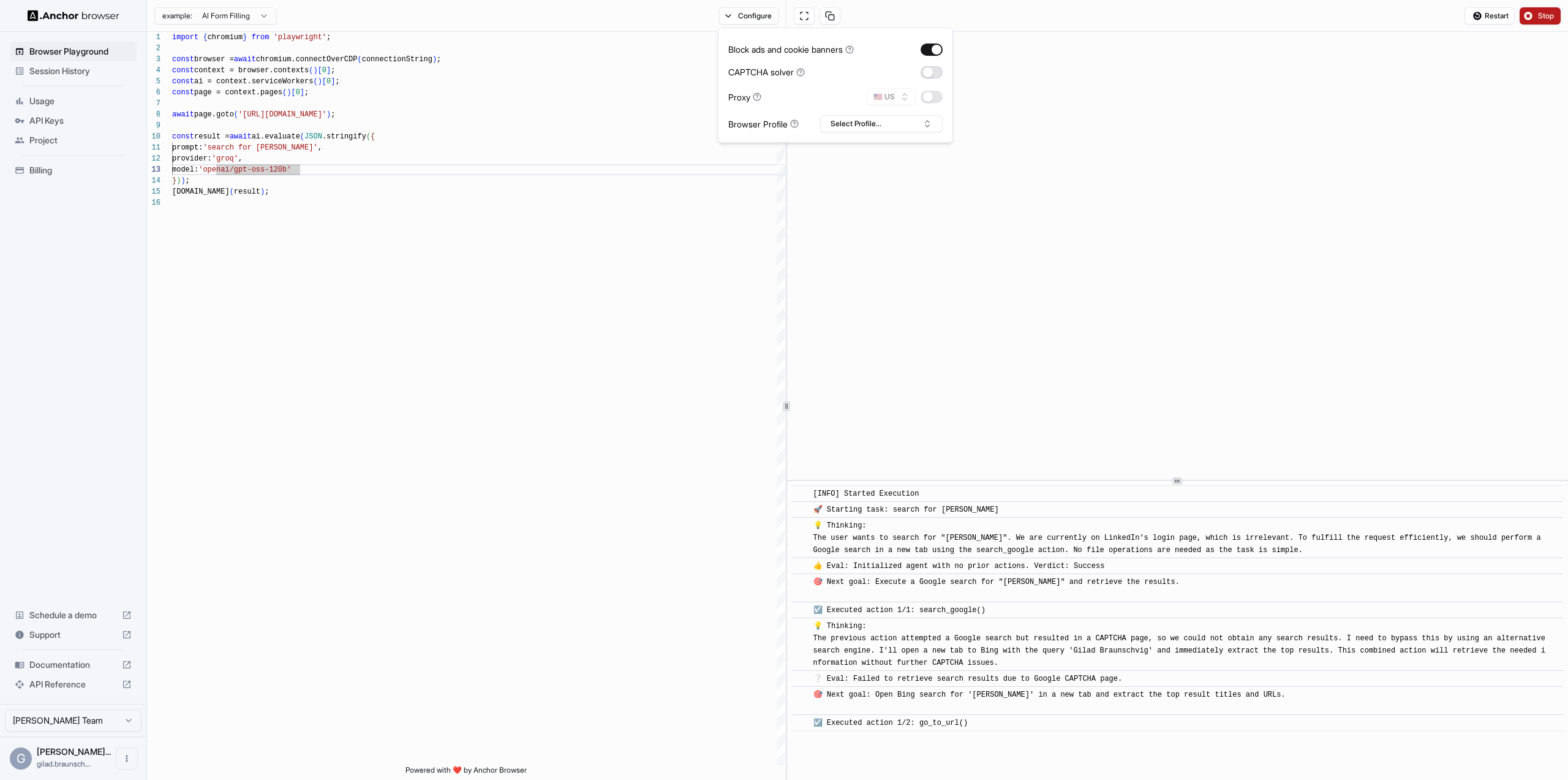
click at [941, 73] on button "button" at bounding box center [931, 72] width 22 height 13
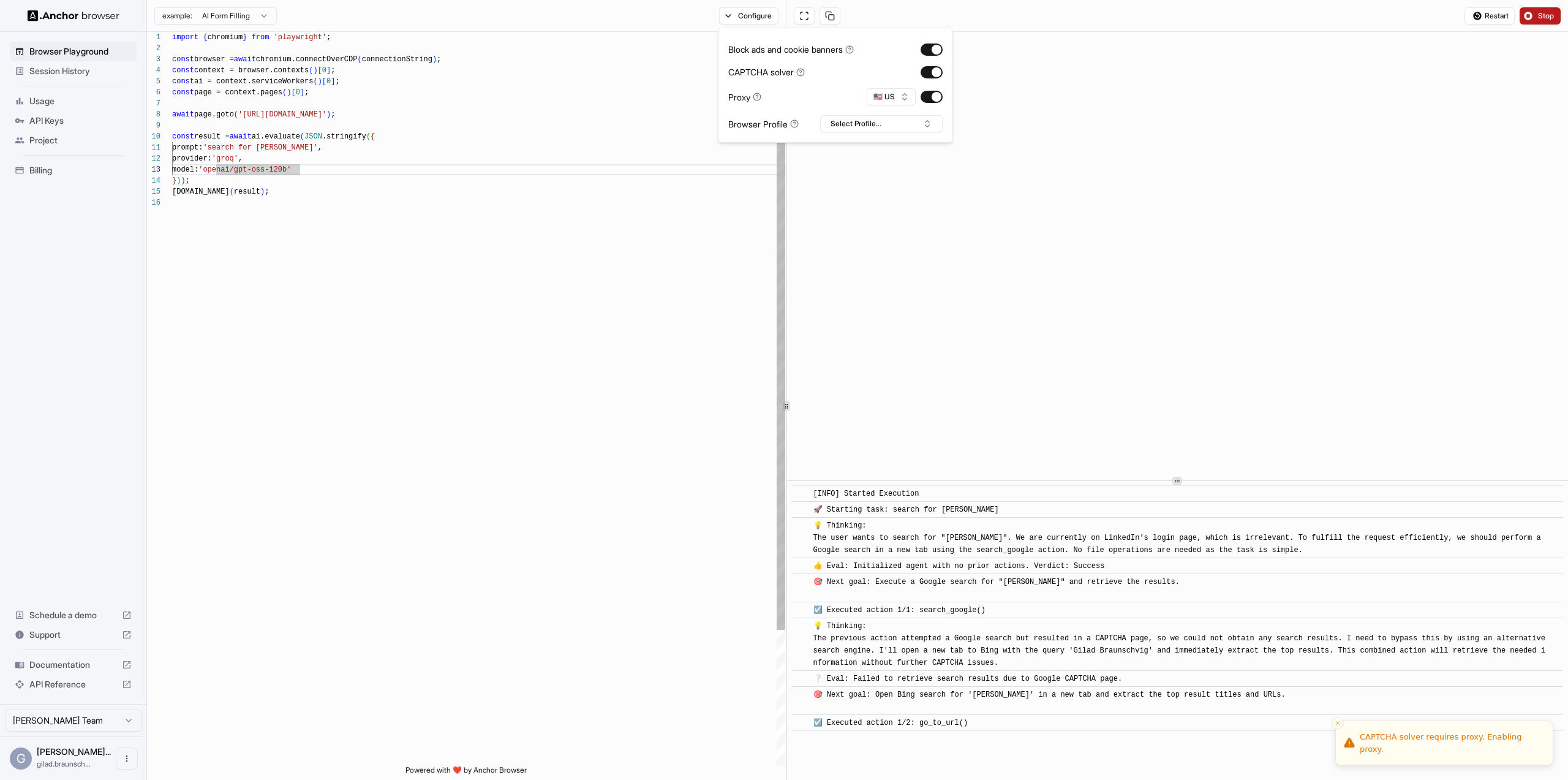
click at [670, 231] on div "import { chromium } from 'playwright' ; const browser = await chromium.connectO…" at bounding box center [479, 481] width 614 height 899
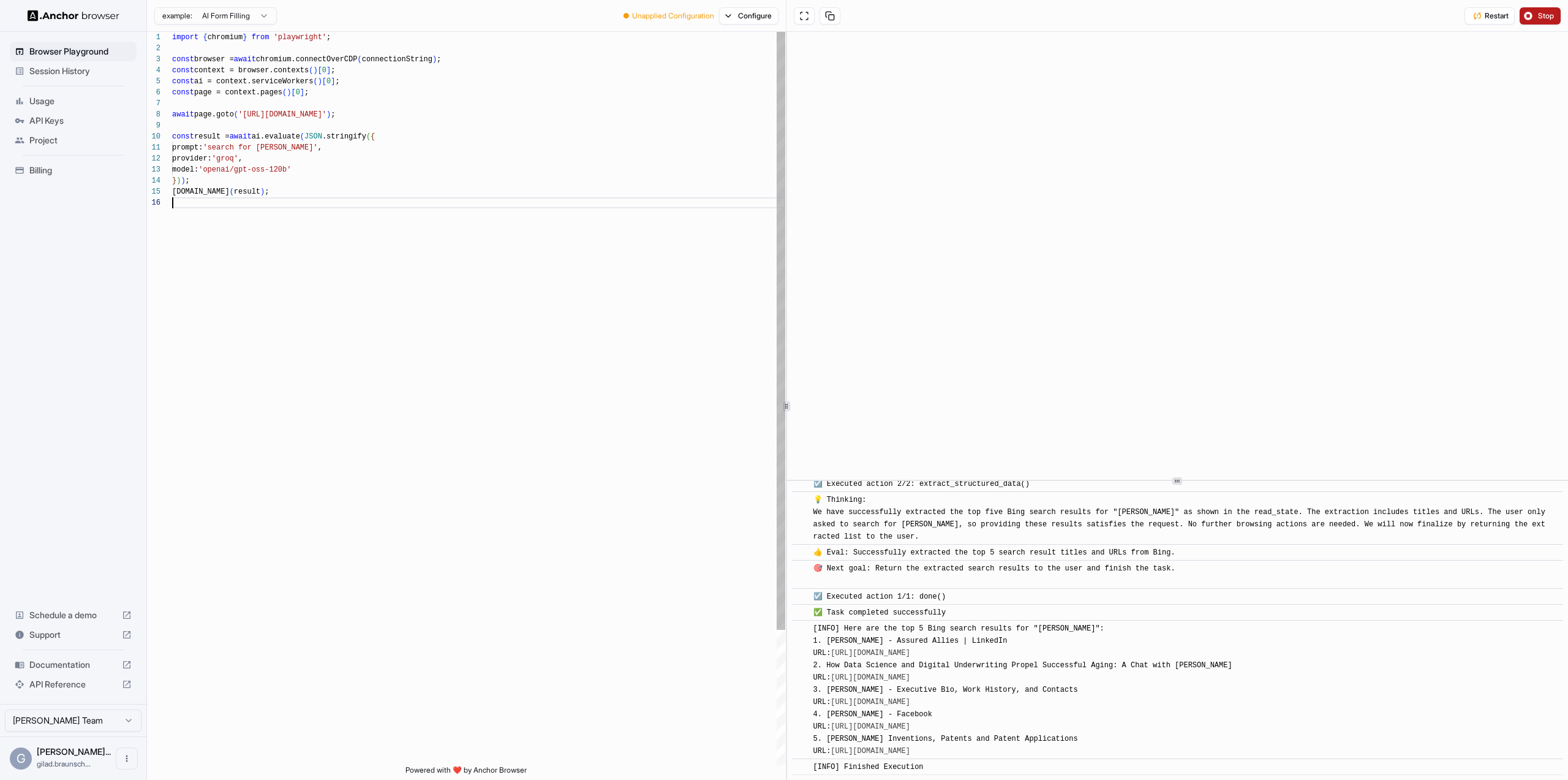
scroll to position [0, 0]
click at [222, 150] on div "import { chromium } from 'playwright' ; const browser = await chromium.connectO…" at bounding box center [479, 481] width 614 height 899
click at [344, 147] on div "import { chromium } from 'playwright' ; const browser = await chromium.connectO…" at bounding box center [479, 481] width 614 height 899
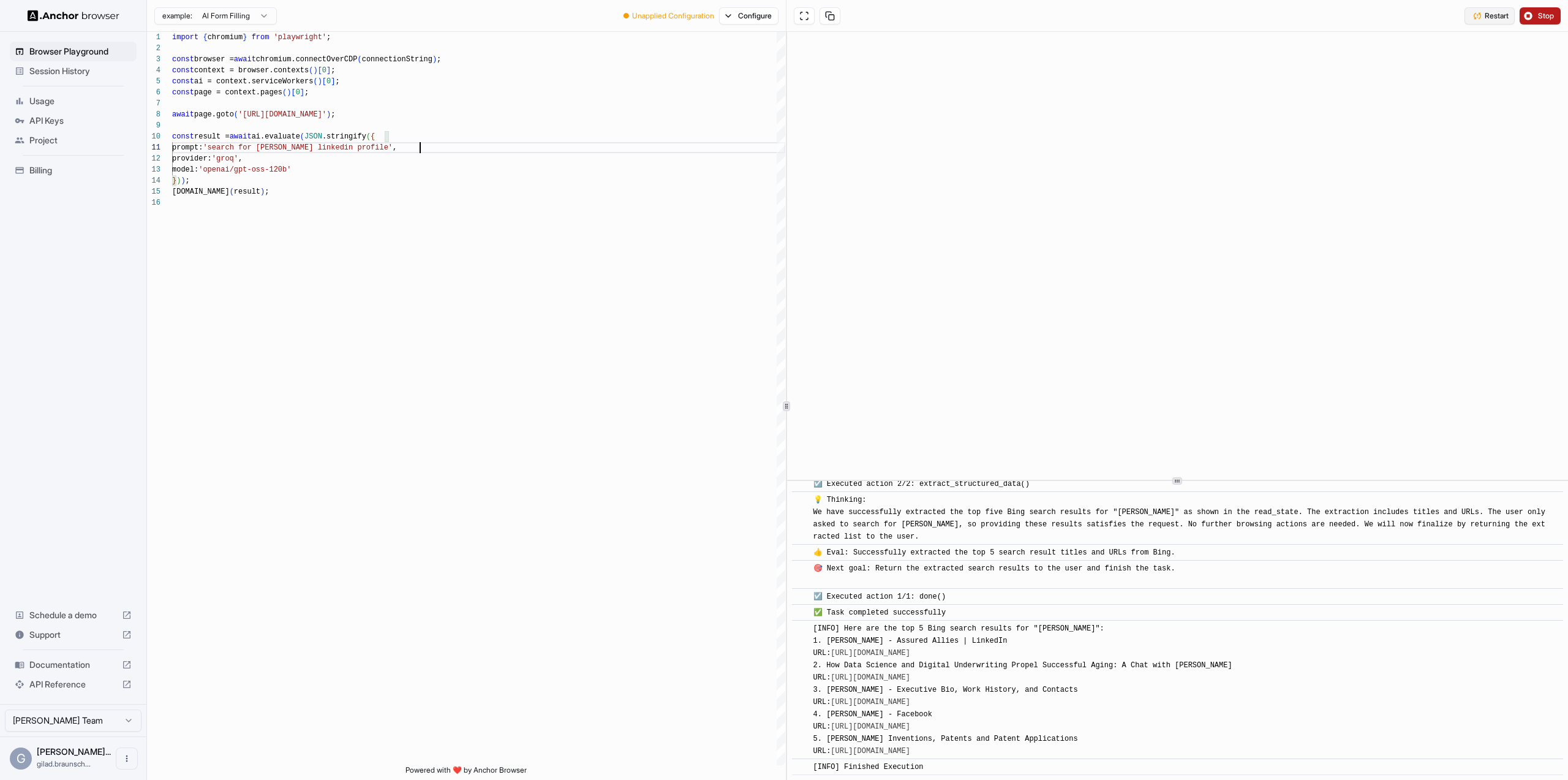
click at [1506, 18] on span "Restart" at bounding box center [1497, 16] width 24 height 10
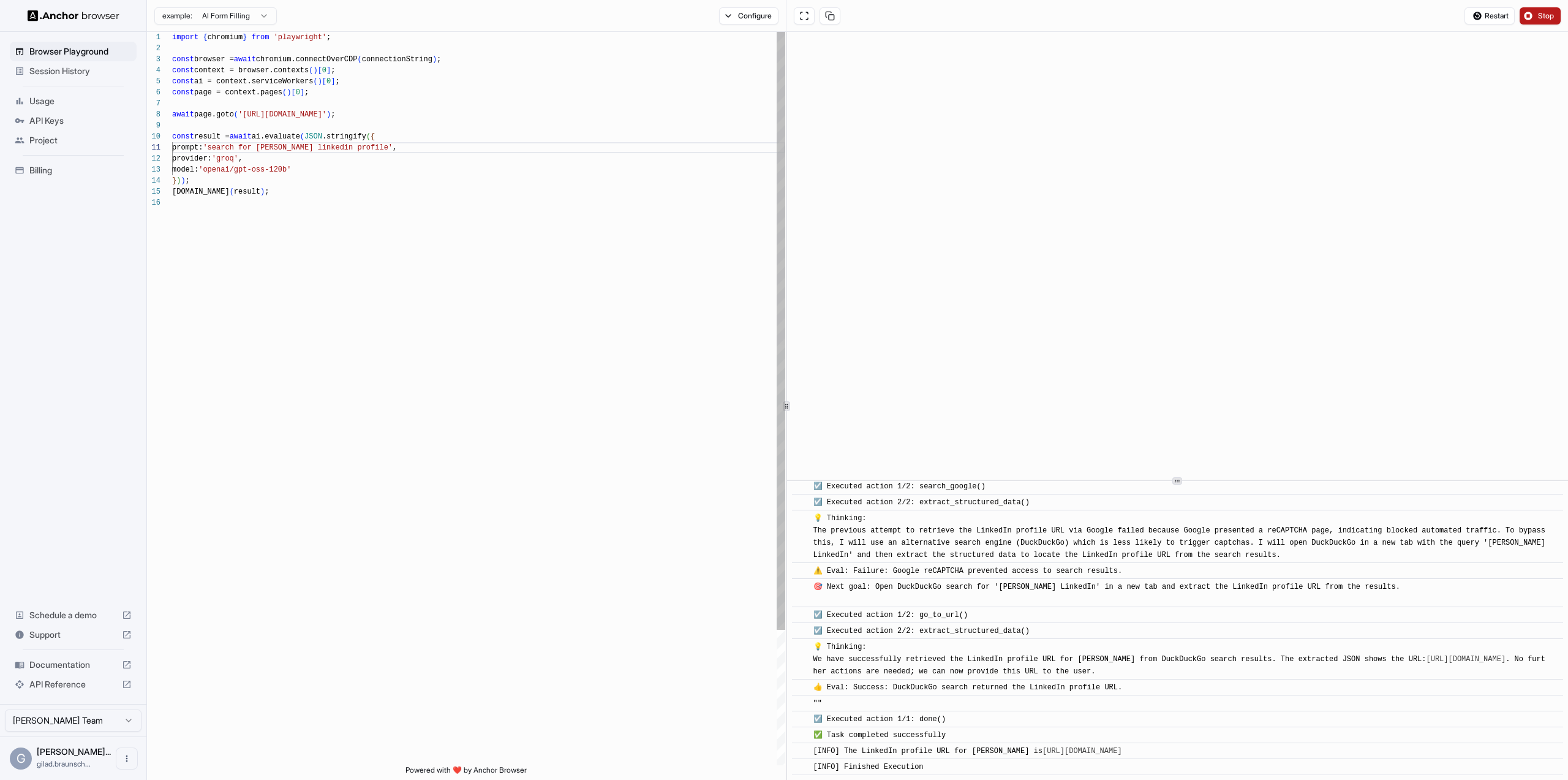
scroll to position [44, 0]
click at [301, 191] on div "import { chromium } from 'playwright' ; const browser = await chromium.connectO…" at bounding box center [479, 481] width 614 height 899
click at [422, 147] on div "import { chromium } from 'playwright' ; const browser = await chromium.connectO…" at bounding box center [479, 498] width 614 height 932
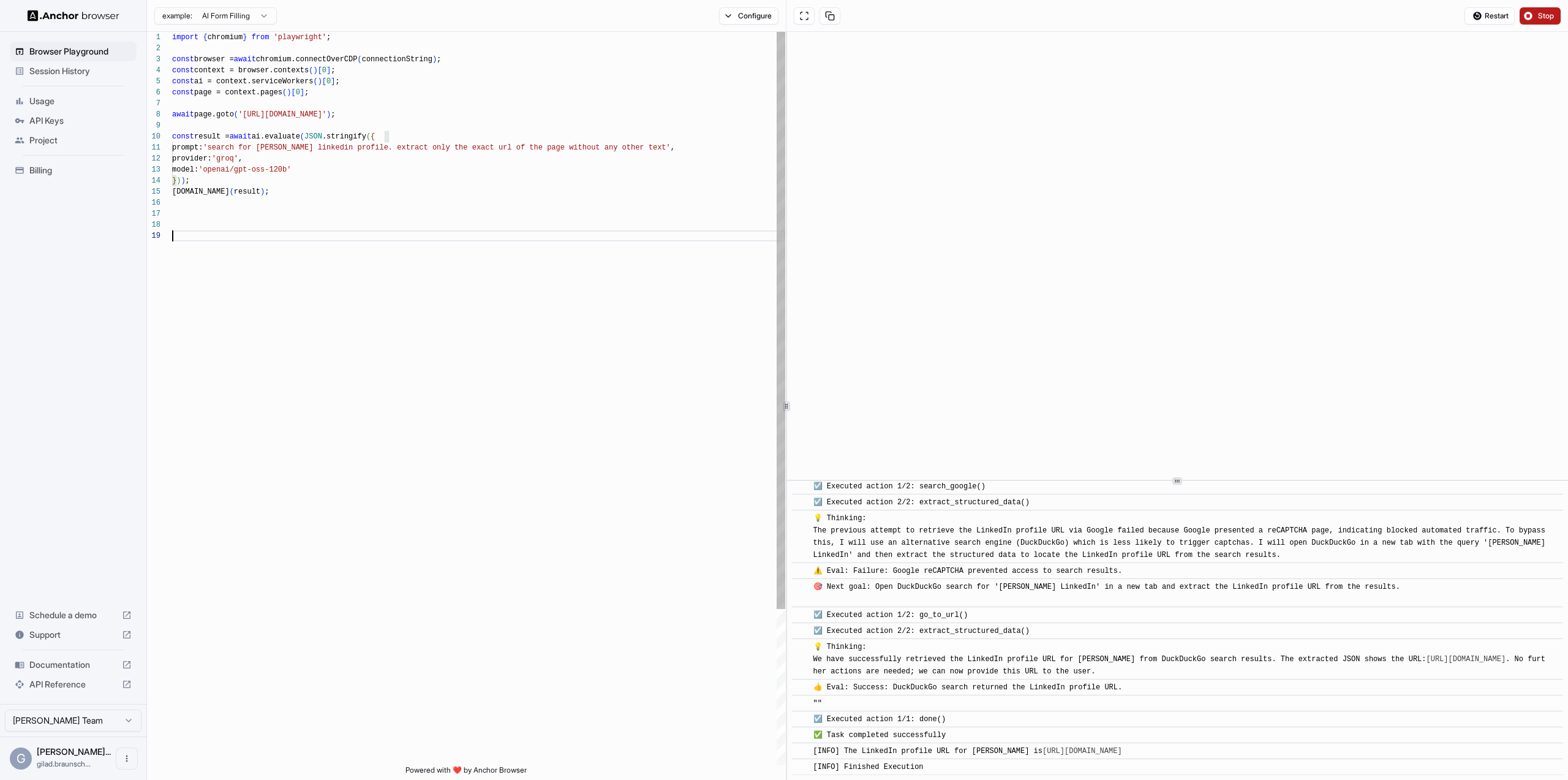
click at [330, 270] on div "import { chromium } from 'playwright' ; const browser = await chromium.connectO…" at bounding box center [479, 498] width 614 height 932
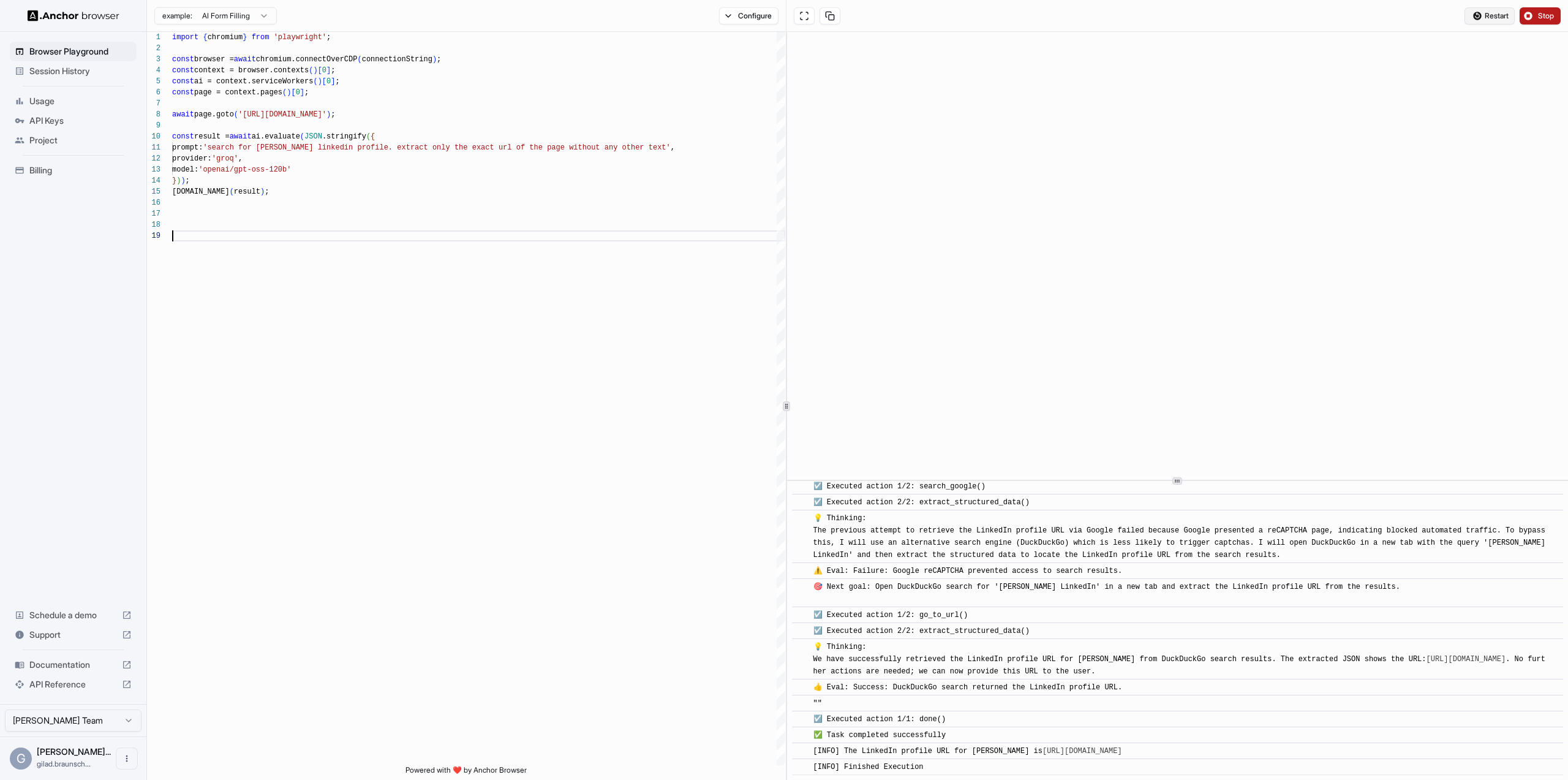
type textarea "**********"
click at [1513, 19] on div "Restart Stop" at bounding box center [1512, 17] width 96 height 18
click at [1504, 18] on span "Restart" at bounding box center [1497, 16] width 24 height 10
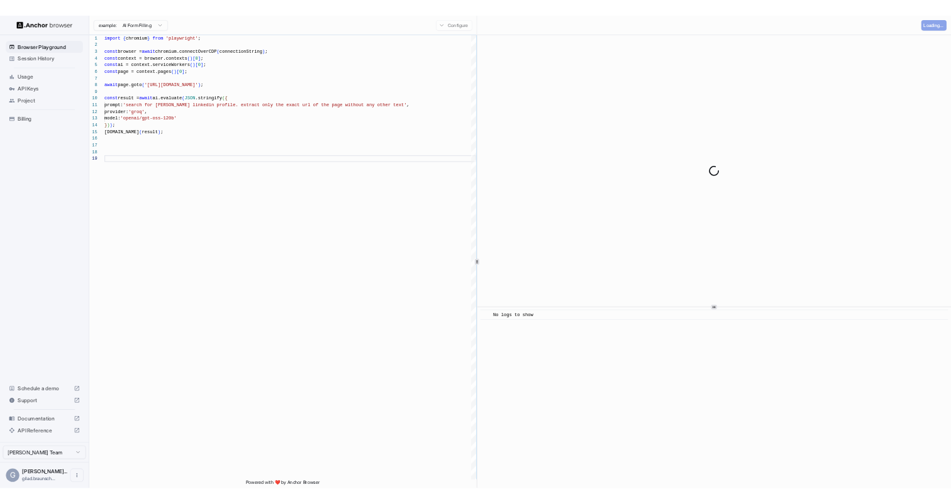
scroll to position [0, 0]
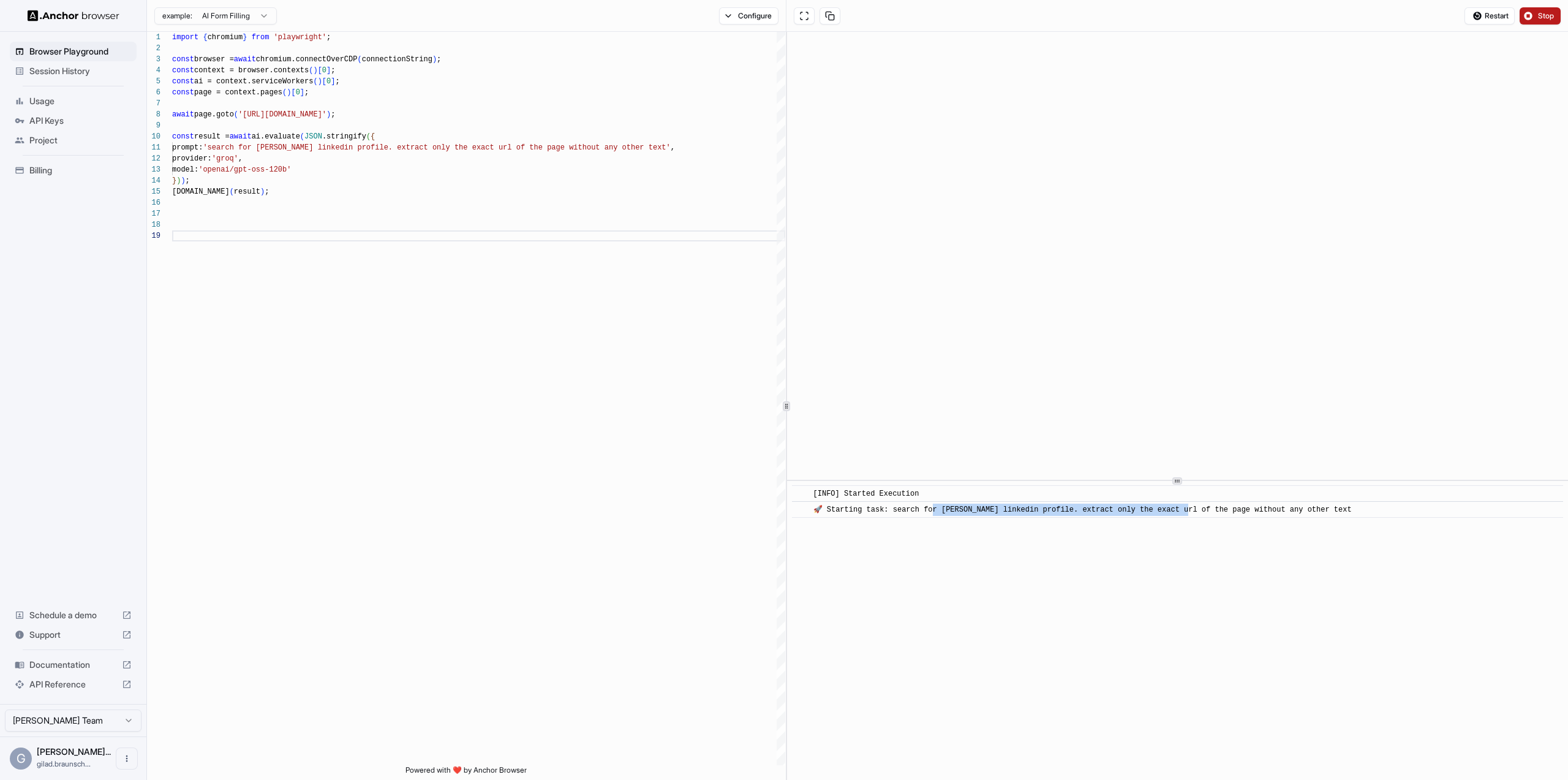
drag, startPoint x: 935, startPoint y: 509, endPoint x: 1190, endPoint y: 511, distance: 255.0
click at [1190, 511] on span "🚀 Starting task: search for gilad braunschvig linkedin profile. extract only th…" at bounding box center [1082, 509] width 539 height 9
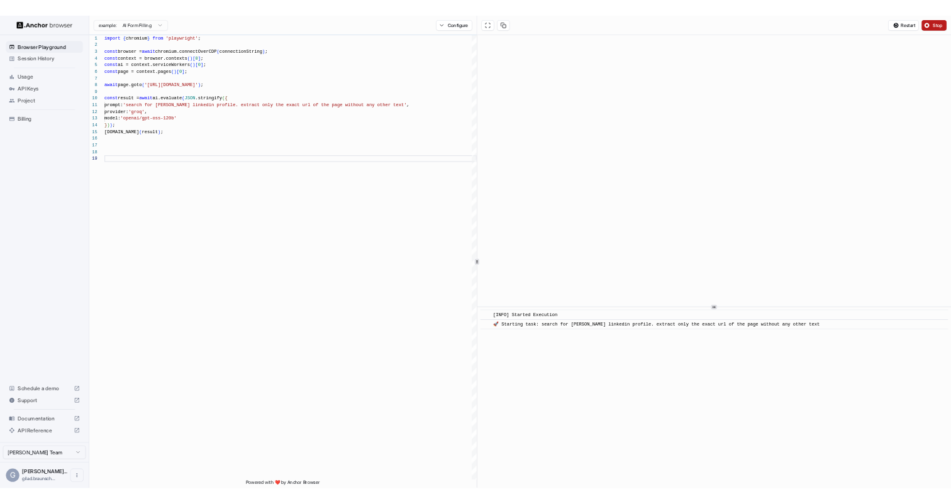
scroll to position [102, 0]
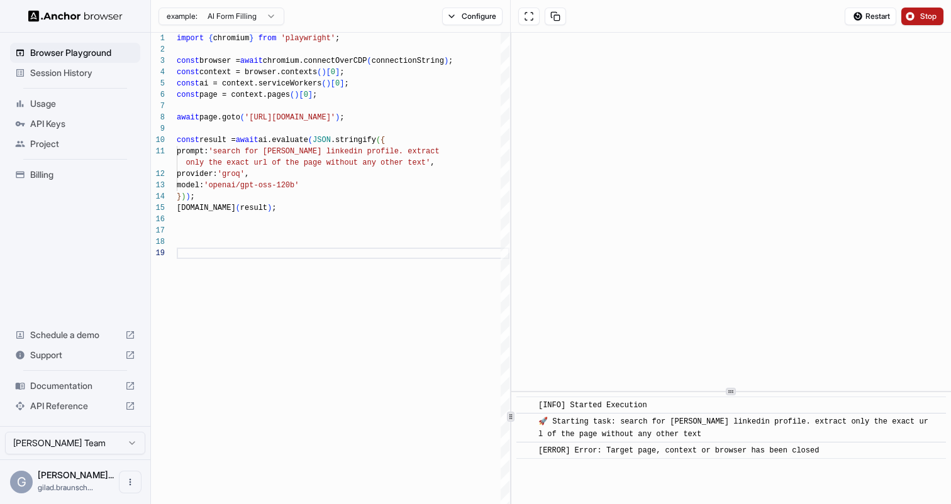
click at [731, 394] on icon at bounding box center [731, 392] width 6 height 6
click at [878, 14] on span "Restart" at bounding box center [878, 16] width 25 height 10
